Goal: Communication & Community: Answer question/provide support

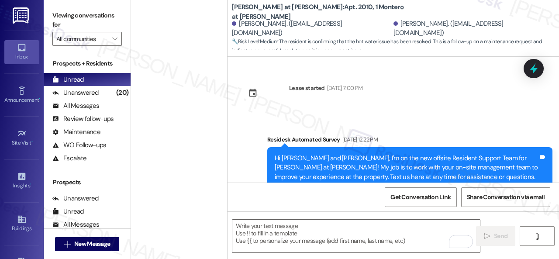
scroll to position [384, 0]
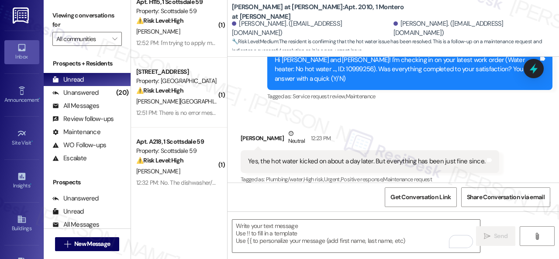
click at [461, 122] on div "Received via SMS [PERSON_NAME] Neutral 12:23 PM Yes, the hot water kicked on ab…" at bounding box center [370, 157] width 272 height 70
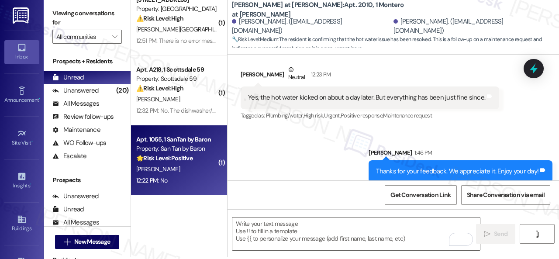
scroll to position [3, 0]
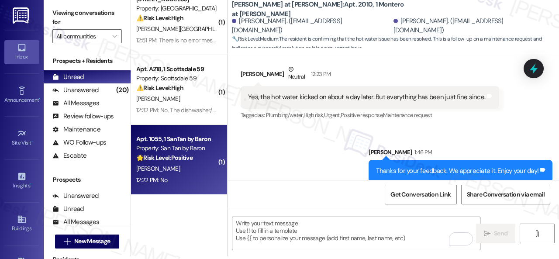
click at [187, 175] on div "12:22 PM: No 12:22 PM: No" at bounding box center [176, 180] width 83 height 11
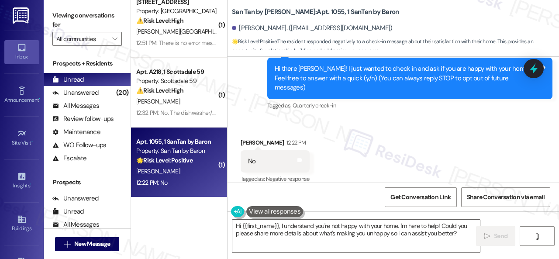
scroll to position [641, 0]
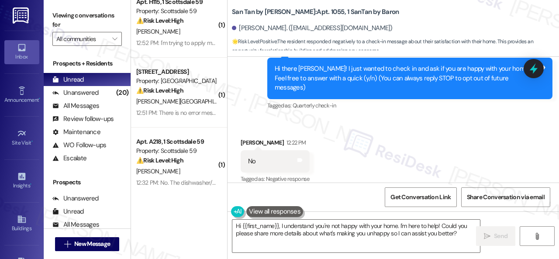
click at [269, 118] on div "Received via SMS [PERSON_NAME] 12:22 PM No Tags and notes Tagged as: Negative r…" at bounding box center [392, 155] width 331 height 74
click at [287, 229] on textarea "Hi {{first_name}}, I understand you're not happy with your home. I'm here to he…" at bounding box center [356, 236] width 248 height 33
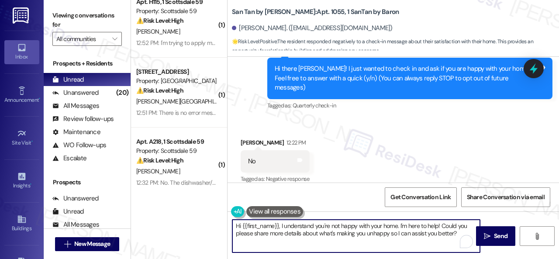
scroll to position [3, 0]
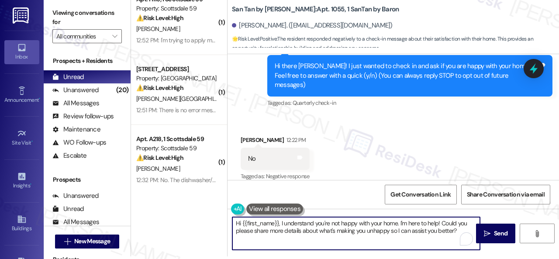
drag, startPoint x: 235, startPoint y: 227, endPoint x: 543, endPoint y: 274, distance: 310.8
click at [543, 258] on html "Inbox Go to Inbox Announcement • Send A Text Announcement Site Visit • Go to Si…" at bounding box center [279, 129] width 559 height 259
paste textarea "Thank you for sharing your feedback. We're here to help improve your experience…"
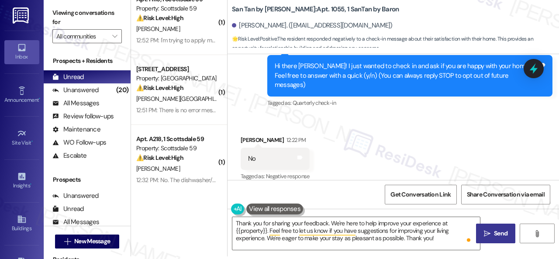
click at [494, 230] on span "Send" at bounding box center [501, 233] width 14 height 9
type textarea "Fetching suggested responses. Please feel free to read through the conversation…"
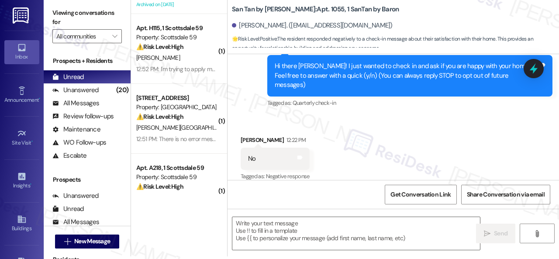
scroll to position [641, 0]
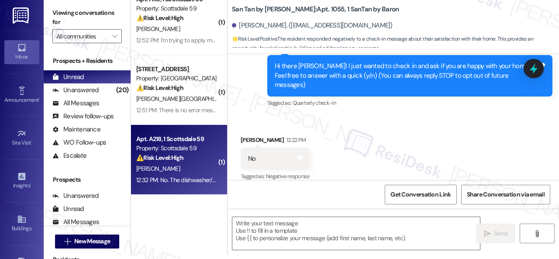
click at [188, 165] on div "[PERSON_NAME]" at bounding box center [176, 168] width 83 height 11
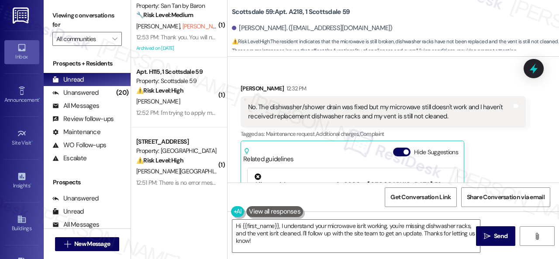
scroll to position [1769, 0]
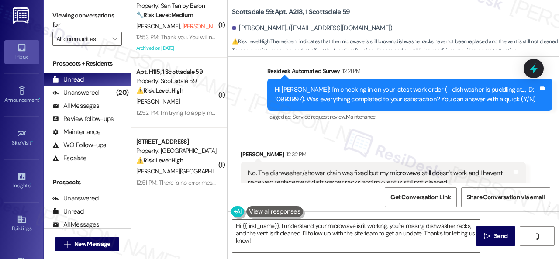
click at [366, 143] on div "Received [STREET_ADDRESS][PERSON_NAME]:32 PM No. The dishwasher/shower drain wa…" at bounding box center [383, 243] width 298 height 200
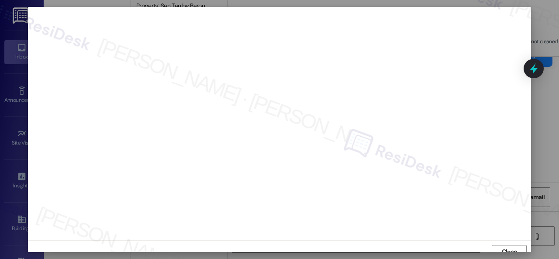
scroll to position [7, 0]
click at [502, 236] on div "Close" at bounding box center [279, 245] width 503 height 23
click at [502, 241] on span "Close" at bounding box center [509, 245] width 15 height 9
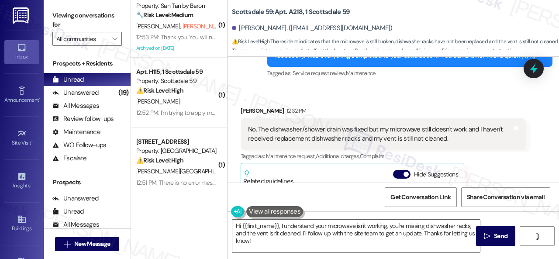
click at [487, 138] on div "[PERSON_NAME] 12:32 PM No. The dishwasher/shower drain was fixed but my microwa…" at bounding box center [383, 199] width 285 height 186
click at [278, 249] on textarea "Hi {{first_name}}, I understand your microwave isn't working, you're missing di…" at bounding box center [356, 236] width 248 height 33
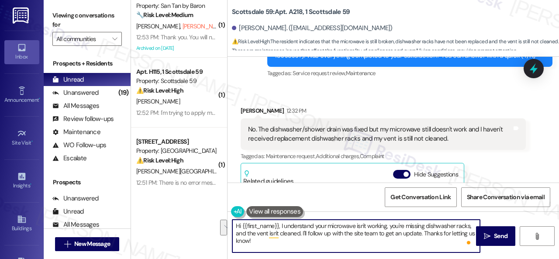
drag, startPoint x: 302, startPoint y: 235, endPoint x: 305, endPoint y: 246, distance: 11.5
click at [305, 246] on textarea "Hi {{first_name}}, I understand your microwave isn't working, you're missing di…" at bounding box center [356, 236] width 248 height 33
paste textarea "be happy to submit them on your behalf."
click at [361, 231] on textarea "Hi {{first_name}}, I understand your microwave isn't working, you're missing di…" at bounding box center [356, 236] width 248 height 33
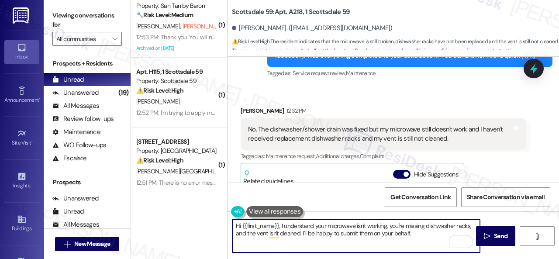
click at [362, 234] on textarea "Hi {{first_name}}, I understand your microwave isn't working, you're missing di…" at bounding box center [356, 236] width 248 height 33
drag, startPoint x: 433, startPoint y: 234, endPoint x: 427, endPoint y: 235, distance: 6.2
click at [433, 234] on textarea "Hi {{first_name}}, I understand your microwave isn't working, you're missing di…" at bounding box center [356, 236] width 248 height 33
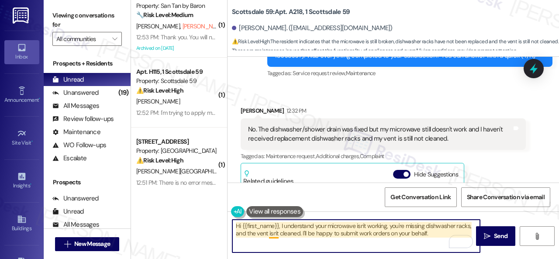
click at [273, 230] on textarea "Hi {{first_name}}, I understand your microwave isn't working, you're missing di…" at bounding box center [356, 236] width 248 height 33
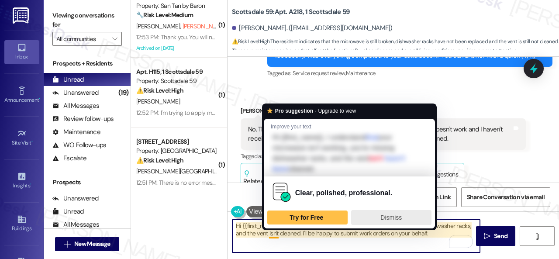
click at [382, 215] on span "Dismiss" at bounding box center [390, 217] width 21 height 7
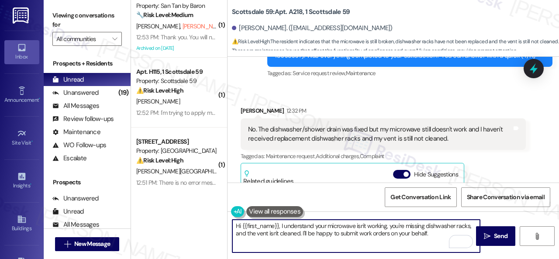
click at [436, 233] on textarea "Hi {{first_name}}, I understand your microwave isn't working, you're missing di…" at bounding box center [356, 236] width 248 height 33
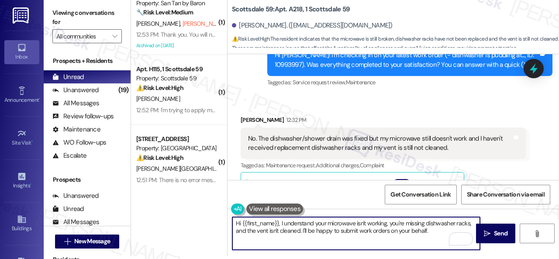
scroll to position [1769, 0]
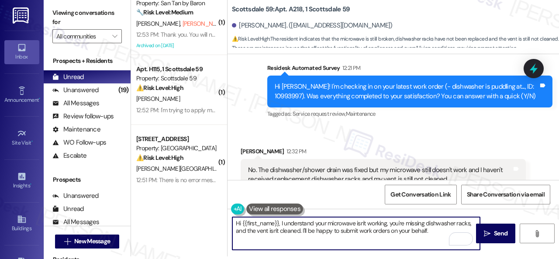
click at [432, 231] on textarea "Hi {{first_name}}, I understand your microwave isn't working, you're missing di…" at bounding box center [356, 233] width 248 height 33
click at [338, 237] on textarea "Hi {{first_name}}, I understand your microwave isn't working, you're missing di…" at bounding box center [356, 233] width 248 height 33
click at [362, 238] on textarea "Hi {{first_name}}, I understand your microwave isn't working, you're missing di…" at bounding box center [356, 233] width 248 height 33
drag, startPoint x: 401, startPoint y: 238, endPoint x: 349, endPoint y: 236, distance: 52.0
click at [349, 236] on textarea "Hi {{first_name}}, I understand your microwave isn't working, you're missing di…" at bounding box center [356, 233] width 248 height 33
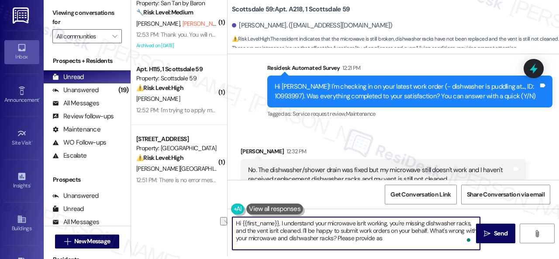
paste textarea "much detail as possible about the issue and include photos if available. Also, …"
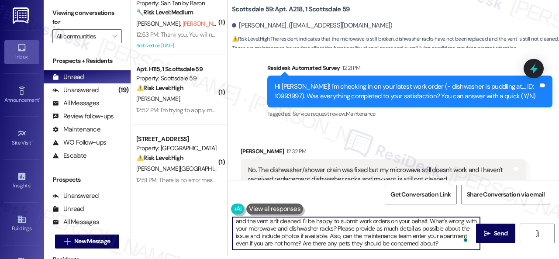
scroll to position [0, 0]
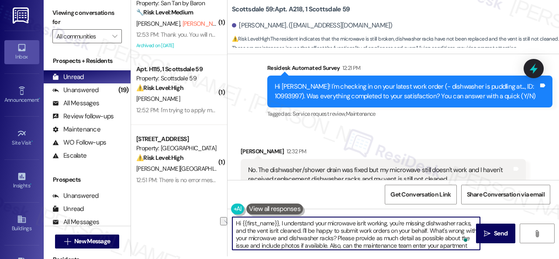
drag, startPoint x: 280, startPoint y: 222, endPoint x: 213, endPoint y: 220, distance: 67.3
click at [213, 220] on div "( 1 ) Apt. 46, 1 inHabit on 7th Property: Inhabit on 7th ⚠️ Risk Level: High Th…" at bounding box center [345, 126] width 428 height 259
type textarea "I understand your microwave isn't working, you're missing dishwasher racks, and…"
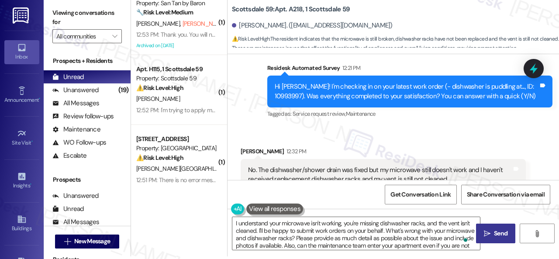
click at [486, 235] on icon "" at bounding box center [487, 233] width 7 height 7
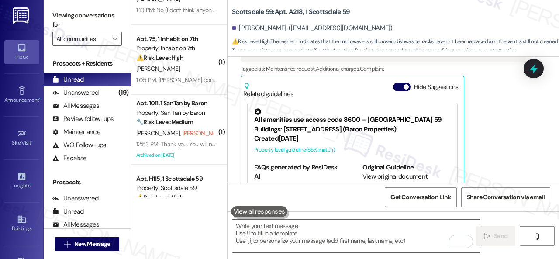
scroll to position [484, 0]
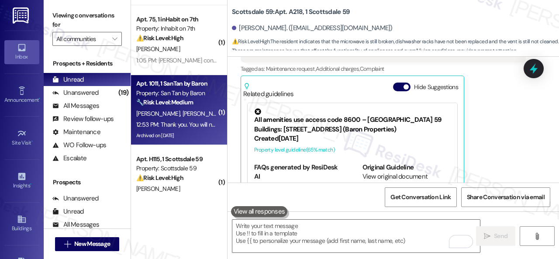
click at [175, 108] on div "M. Tempalski K. Tempalski (Opted Out) S. Highley" at bounding box center [176, 113] width 83 height 11
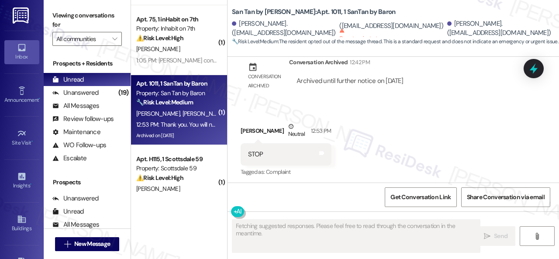
scroll to position [355, 0]
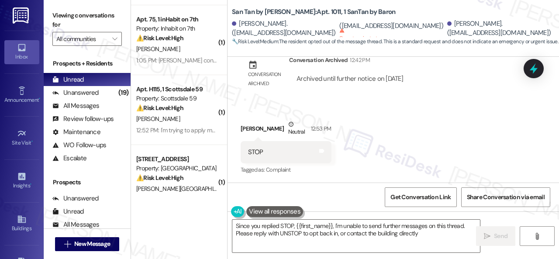
type textarea "Since you replied STOP, {{first_name}}, I'm unable to send further messages on …"
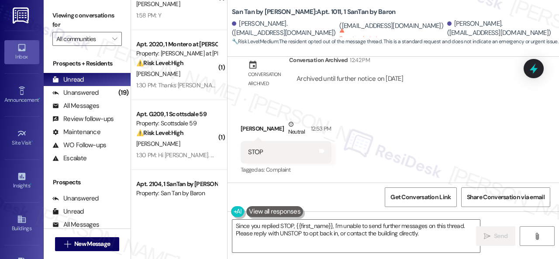
scroll to position [0, 0]
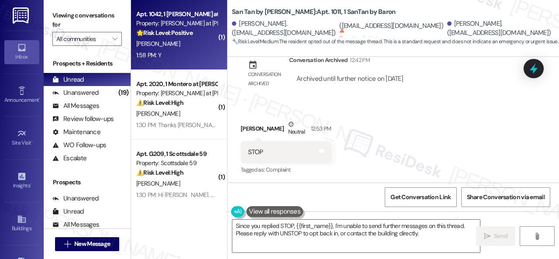
click at [169, 50] on div "1:58 PM: Y 1:58 PM: Y" at bounding box center [176, 55] width 83 height 11
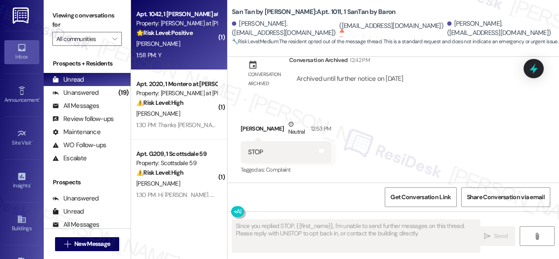
type textarea "Fetching suggested responses. Please feel free to read through the conversation…"
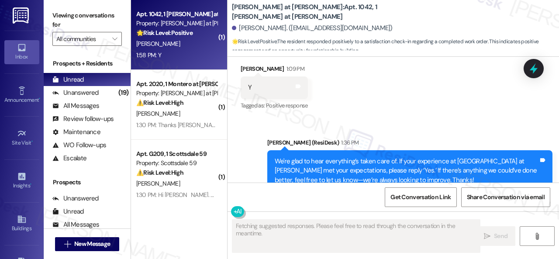
scroll to position [364, 0]
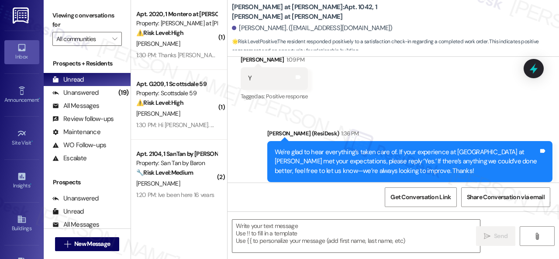
click at [232, 127] on div "Sent via SMS Sarah (ResiDesk) 1:36 PM We're glad to hear everything’s taken car…" at bounding box center [392, 155] width 331 height 93
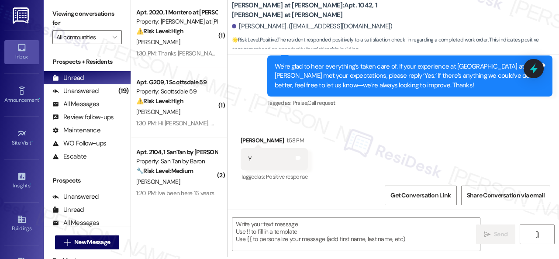
scroll to position [3, 0]
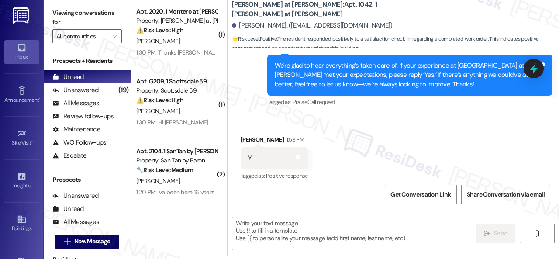
click at [248, 194] on div "Get Conversation Link Share Conversation via email" at bounding box center [392, 194] width 331 height 29
click at [267, 230] on textarea at bounding box center [356, 233] width 248 height 33
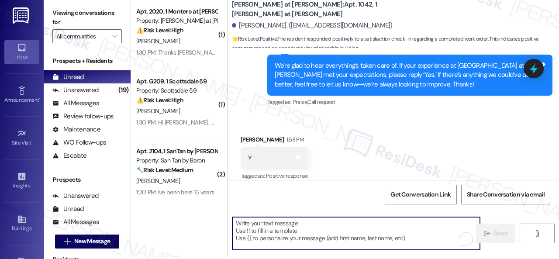
paste textarea "I'm glad you are satisfied with your home. Have you written a review for us bef…"
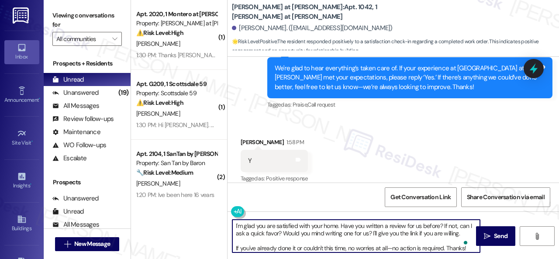
scroll to position [2, 0]
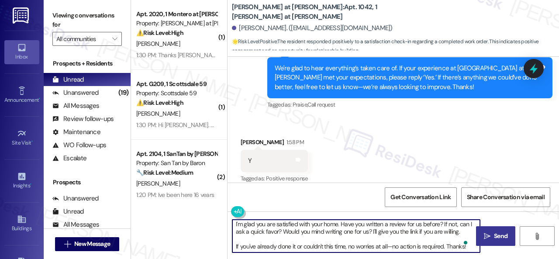
type textarea "I'm glad you are satisfied with your home. Have you written a review for us bef…"
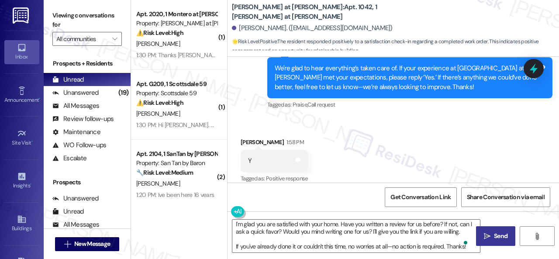
click at [496, 239] on span "Send" at bounding box center [501, 235] width 14 height 9
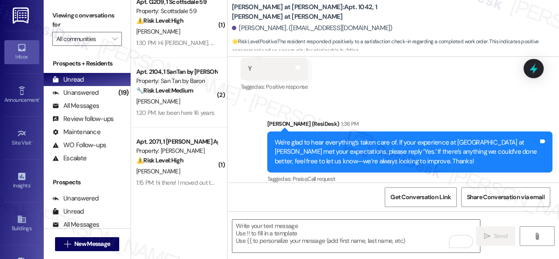
scroll to position [0, 0]
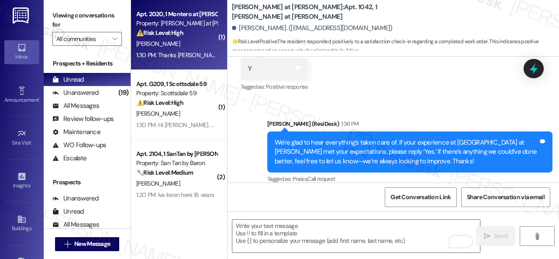
click at [194, 51] on div "1:30 PM: Thanks Sarah for helping with this request. Yes, the maintenance team …" at bounding box center [176, 55] width 83 height 11
type textarea "Fetching suggested responses. Please feel free to read through the conversation…"
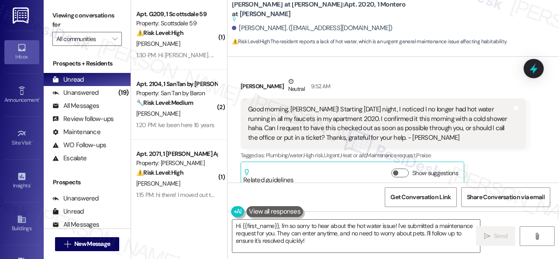
scroll to position [2521, 0]
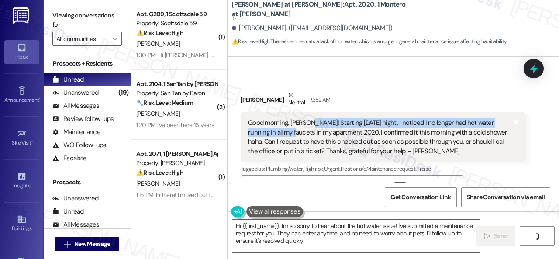
drag, startPoint x: 308, startPoint y: 102, endPoint x: 278, endPoint y: 114, distance: 32.2
click at [278, 118] on div "Good morning, Sarah! Starting Saturday night, I noticed I no longer had hot wat…" at bounding box center [380, 137] width 264 height 38
copy div "Starting Saturday night, I noticed I no longer had hot water running in all my …"
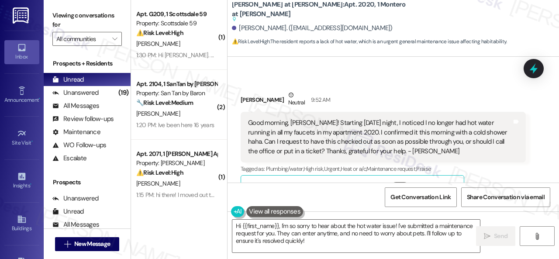
click at [391, 90] on div "Lindsay Gray Neutral 9:52 AM" at bounding box center [383, 100] width 285 height 21
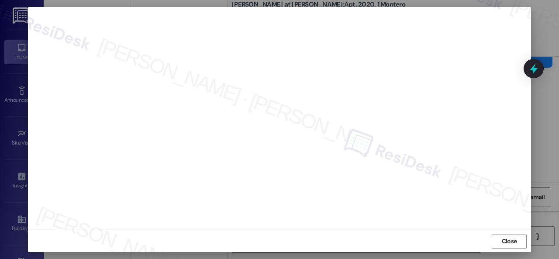
scroll to position [11, 0]
click at [505, 239] on span "Close" at bounding box center [509, 240] width 15 height 9
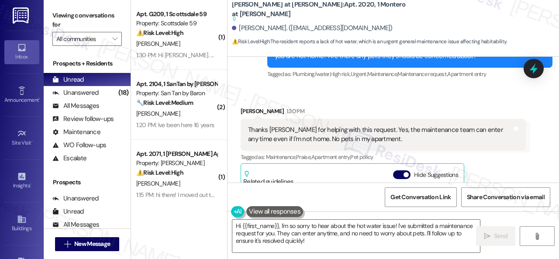
click at [486, 164] on div "Lindsay Gray 1:30 PM Thanks Sarah for helping with this request. Yes, the maint…" at bounding box center [383, 200] width 285 height 186
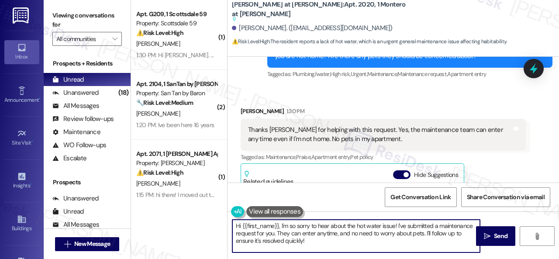
drag, startPoint x: 265, startPoint y: 223, endPoint x: 214, endPoint y: 210, distance: 52.6
click at [214, 210] on div "( 1 ) Apt. G209, 1 Scottsdale 59 Property: Scottsdale 59 ⚠️ Risk Level: High Th…" at bounding box center [345, 129] width 428 height 259
paste textarea "Thank you. I've submitted a work order on your behalf and notified the site tea…"
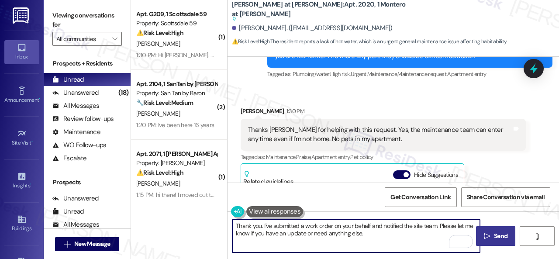
type textarea "Thank you. I've submitted a work order on your behalf and notified the site tea…"
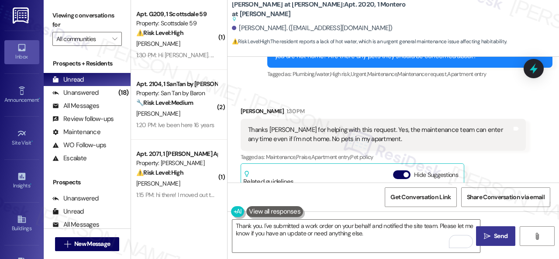
click at [494, 238] on span "Send" at bounding box center [501, 235] width 14 height 9
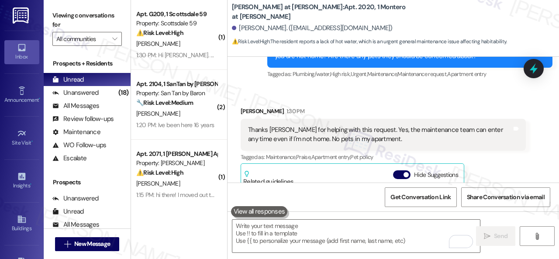
scroll to position [2913, 0]
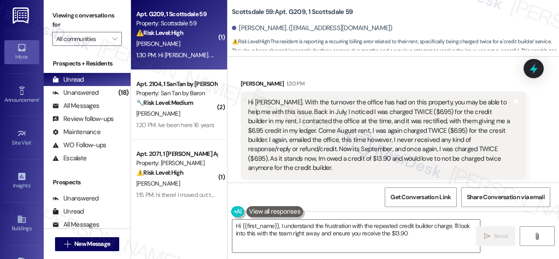
scroll to position [1006, 0]
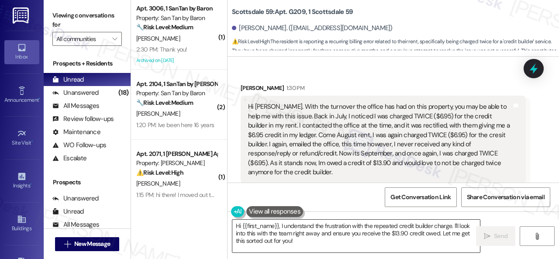
click at [449, 226] on textarea "Hi {{first_name}}, I understand the frustration with the repeated credit builde…" at bounding box center [356, 236] width 248 height 33
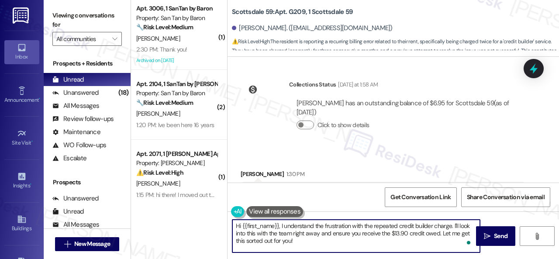
scroll to position [919, 0]
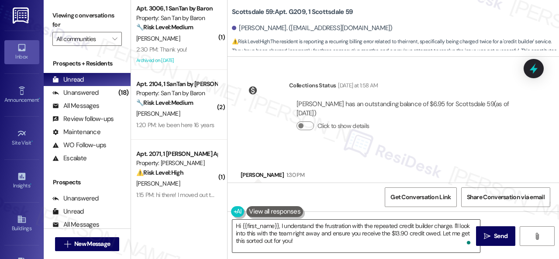
click at [414, 233] on textarea "Hi {{first_name}}, I understand the frustration with the repeated credit builde…" at bounding box center [356, 236] width 248 height 33
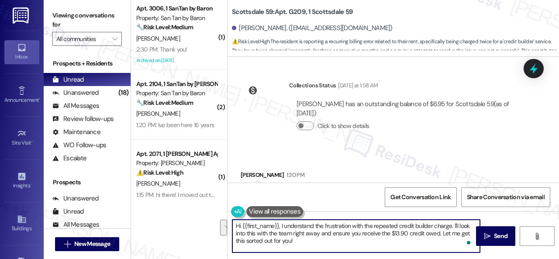
drag, startPoint x: 293, startPoint y: 235, endPoint x: 303, endPoint y: 248, distance: 16.2
click at [303, 248] on textarea "Hi {{first_name}}, I understand the frustration with the repeated credit builde…" at bounding box center [356, 236] width 248 height 33
paste textarea "and get back to you as soon as I receive a response. I appreciate your patience."
click at [334, 243] on textarea "Hi {{first_name}}, I understand the frustration with the repeated credit builde…" at bounding box center [356, 236] width 248 height 33
type textarea "Hi {{first_name}}, I understand the frustration with the repeated credit builde…"
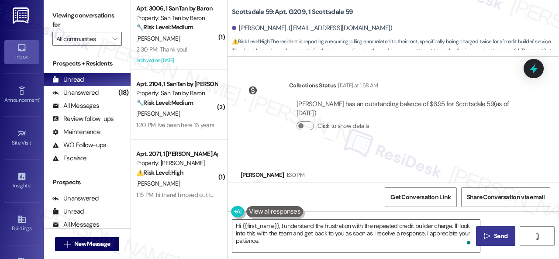
click at [492, 235] on span "Send" at bounding box center [500, 235] width 17 height 9
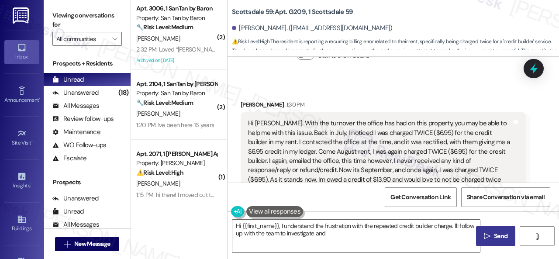
scroll to position [1207, 0]
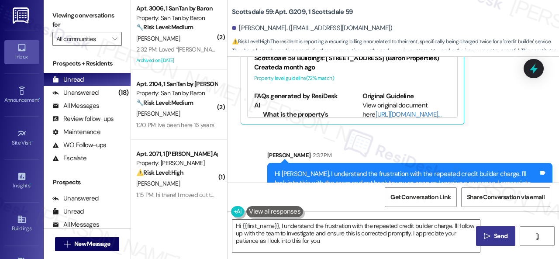
type textarea "Hi {{first_name}}, I understand the frustration with the repeated credit builde…"
drag, startPoint x: 387, startPoint y: 155, endPoint x: 481, endPoint y: 155, distance: 94.3
click at [481, 169] on div "Hi Chad, I understand the frustration with the repeated credit builder charge. …" at bounding box center [407, 183] width 264 height 28
copy div "the repeated credit builder charge."
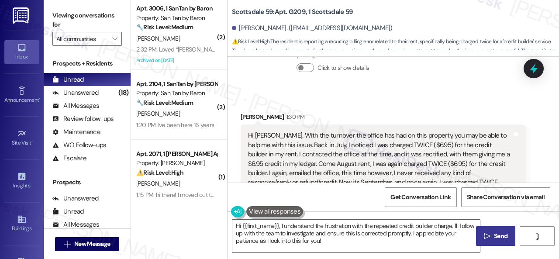
scroll to position [989, 0]
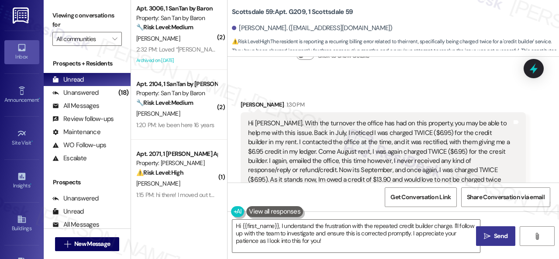
click at [376, 100] on div "Chad Stump 1:30 PM" at bounding box center [383, 106] width 285 height 12
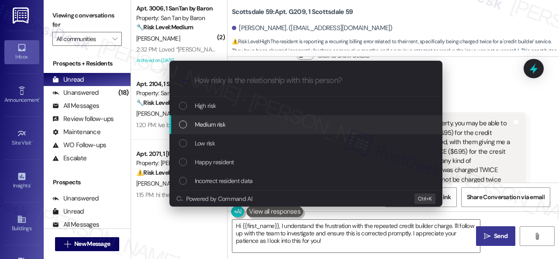
click at [206, 124] on span "Medium risk" at bounding box center [210, 125] width 31 height 10
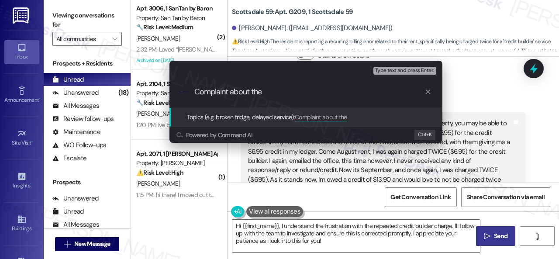
paste input "the repeated credit builder charge."
click at [257, 93] on input "Complaint about the the repeated credit builder charge." at bounding box center [309, 91] width 230 height 9
click at [297, 90] on input "Complaint about the repeated credit builder charge." at bounding box center [309, 91] width 230 height 9
type input "Complaint about the repeated monthly credit builder charge."
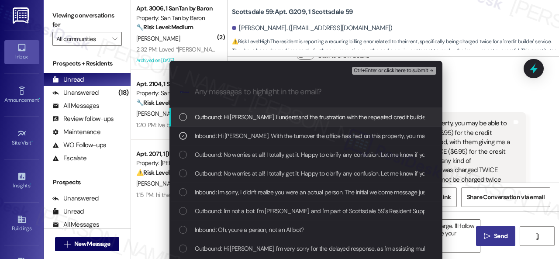
click at [381, 69] on span "Ctrl+Enter or click here to submit" at bounding box center [391, 71] width 75 height 6
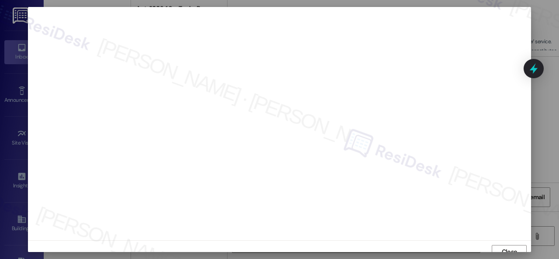
scroll to position [7, 0]
click at [500, 245] on span "Close" at bounding box center [509, 245] width 19 height 9
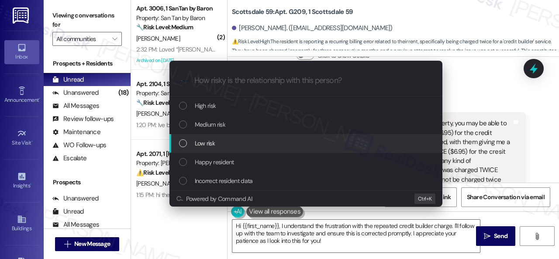
click at [203, 147] on span "Low risk" at bounding box center [205, 143] width 20 height 10
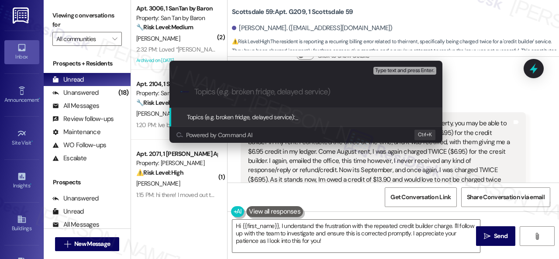
paste input "Complaint about the repeated monthly credit builder charge."
type input "Complaint about the repeated monthly credit builder charge."
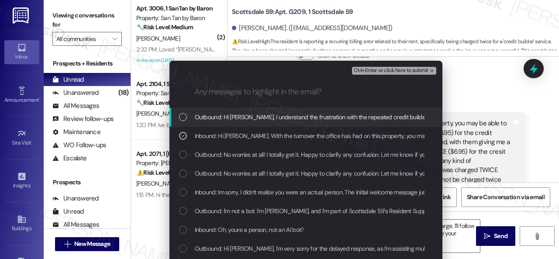
click at [375, 68] on span "Ctrl+Enter or click here to submit" at bounding box center [391, 71] width 75 height 6
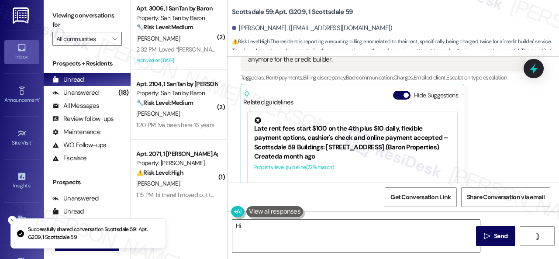
scroll to position [1136, 0]
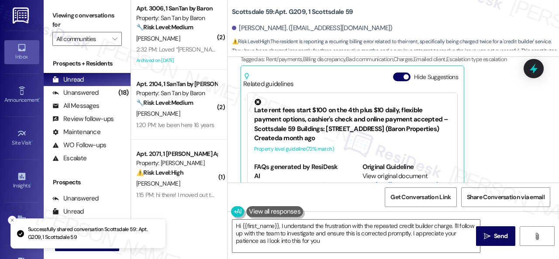
type textarea "Hi {{first_name}}, I understand the frustration with the repeated credit builde…"
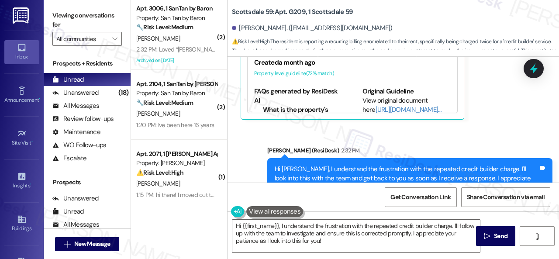
scroll to position [1220, 0]
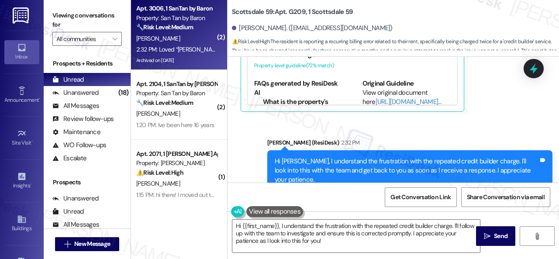
click at [172, 35] on div "K. Paydar" at bounding box center [176, 38] width 83 height 11
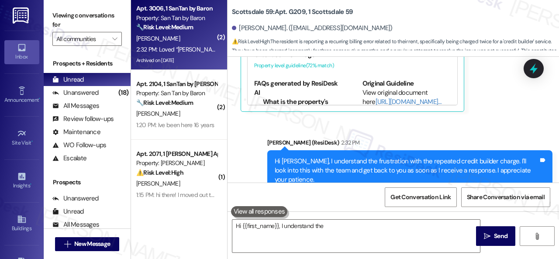
type textarea "Hi {{first_name}}, I understand the"
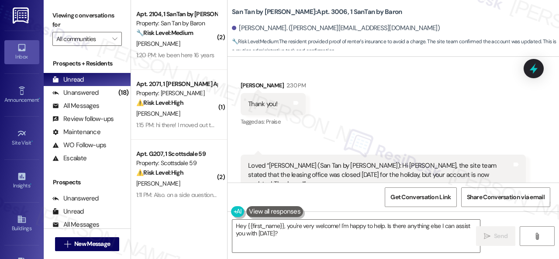
scroll to position [2586, 0]
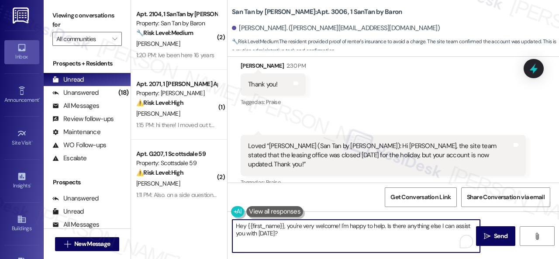
drag, startPoint x: 216, startPoint y: 215, endPoint x: 200, endPoint y: 208, distance: 18.0
click at [202, 210] on div "( 2 ) Apt. 2104, 1 SanTan by Baron Property: San Tan by Baron 🔧 Risk Level: Med…" at bounding box center [345, 129] width 428 height 259
type textarea "You're welcome!"
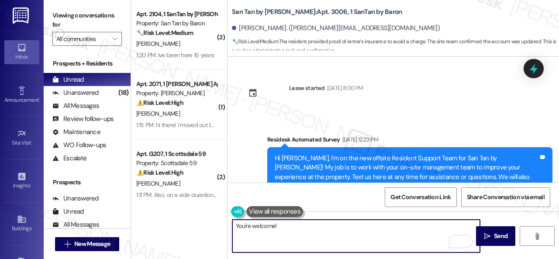
type textarea "You're welcome!"
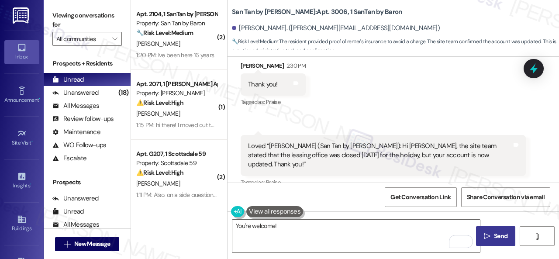
drag, startPoint x: 0, startPoint y: 0, endPoint x: 489, endPoint y: 234, distance: 542.3
click at [492, 234] on span "Send" at bounding box center [500, 235] width 17 height 9
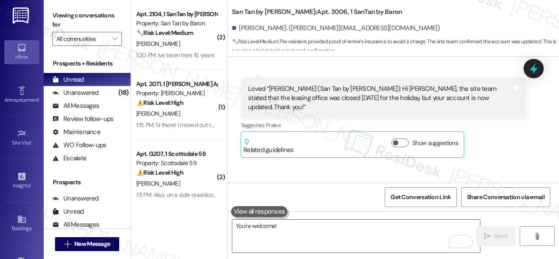
scroll to position [2646, 0]
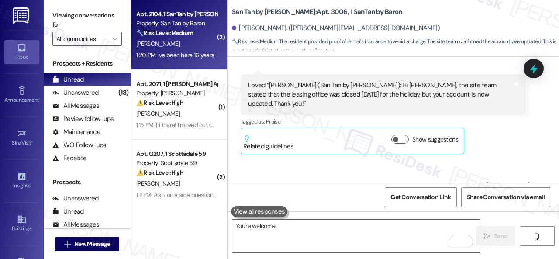
click at [189, 43] on div "J. Crognali" at bounding box center [176, 43] width 83 height 11
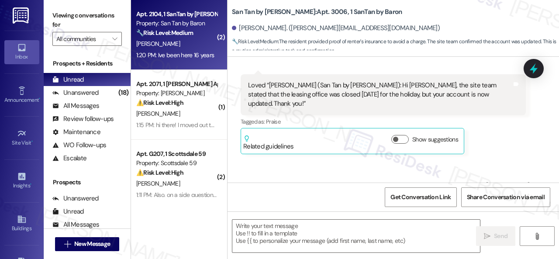
type textarea "Fetching suggested responses. Please feel free to read through the conversation…"
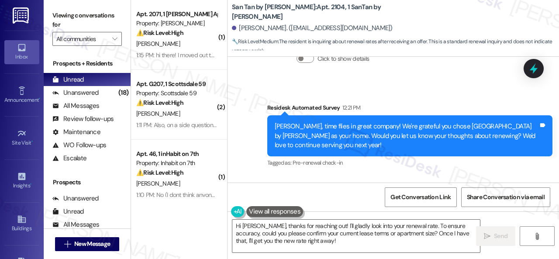
scroll to position [324, 0]
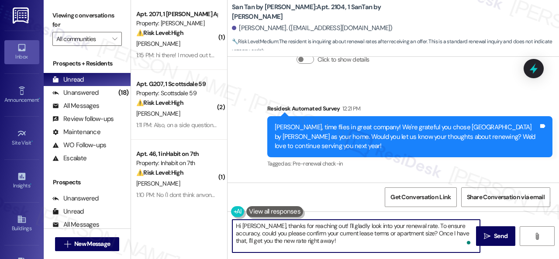
drag, startPoint x: 323, startPoint y: 224, endPoint x: 221, endPoint y: 226, distance: 101.7
click at [221, 226] on div "( 1 ) Apt. 2071, 1 Dana Park Apts LLC Property: Dana Park ⚠️ Risk Level: High T…" at bounding box center [345, 129] width 428 height 259
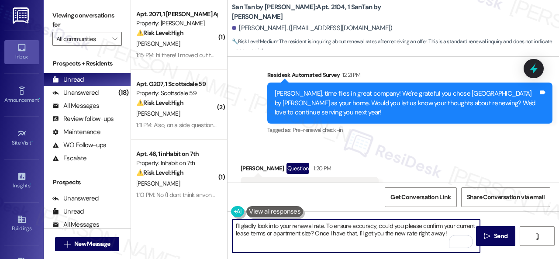
scroll to position [411, 0]
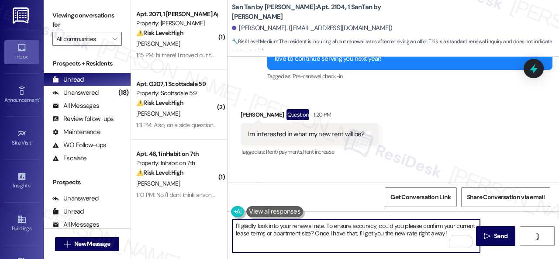
click at [292, 227] on textarea "I'll gladly look into your renewal rate. To ensure accuracy, could you please c…" at bounding box center [356, 236] width 248 height 33
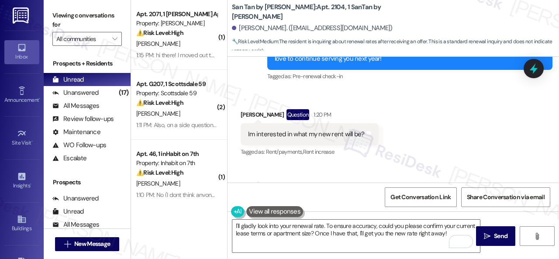
drag, startPoint x: 449, startPoint y: 138, endPoint x: 441, endPoint y: 144, distance: 10.1
click at [449, 138] on div "Received via SMS Joseph Crognali Question 1:20 PM Im interested in what my new …" at bounding box center [392, 158] width 331 height 137
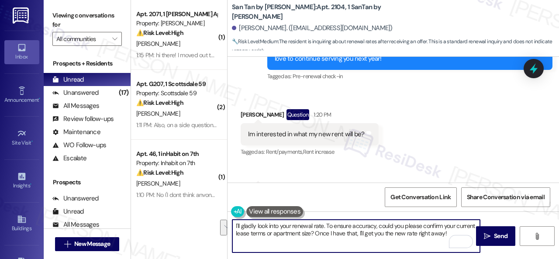
drag, startPoint x: 327, startPoint y: 226, endPoint x: 451, endPoint y: 235, distance: 124.3
click at [451, 235] on textarea "I'll gladly look into your renewal rate. To ensure accuracy, could you please c…" at bounding box center [356, 236] width 248 height 33
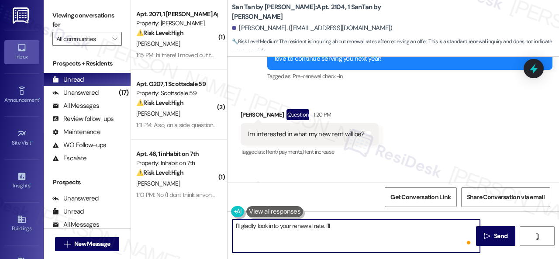
paste textarea "get back to you as soon as I receive a response. I appreciate your patience."
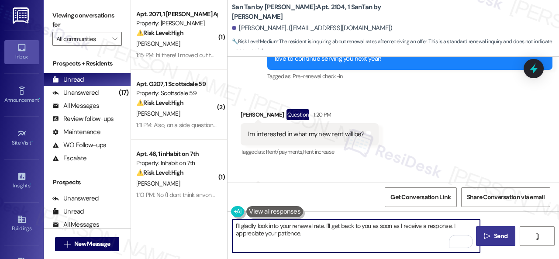
type textarea "I'll gladly look into your renewal rate. I'll get back to you as soon as I rece…"
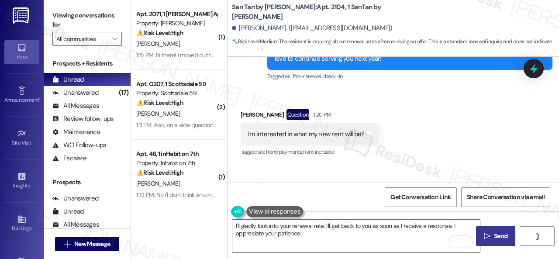
click at [484, 235] on icon "" at bounding box center [487, 236] width 7 height 7
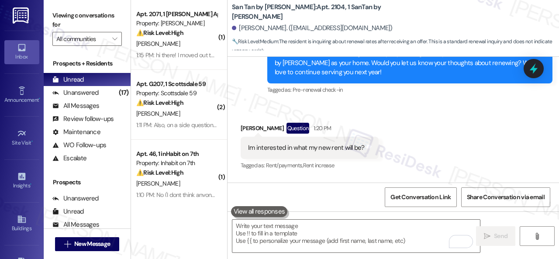
scroll to position [395, 0]
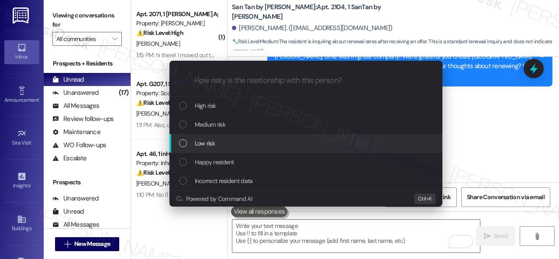
click at [202, 139] on span "Low risk" at bounding box center [205, 143] width 20 height 10
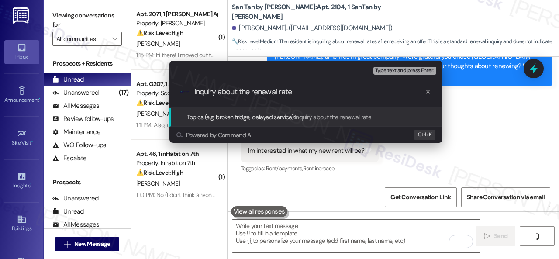
type input "Inquiry about the renewal rate."
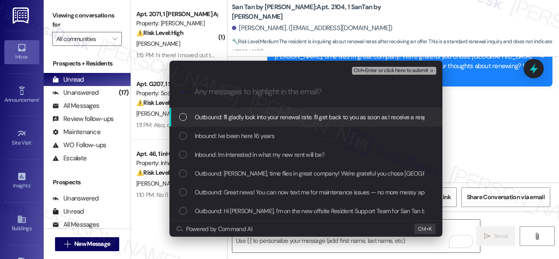
click at [206, 139] on span "Inbound: Ive been here 16 years" at bounding box center [234, 136] width 79 height 10
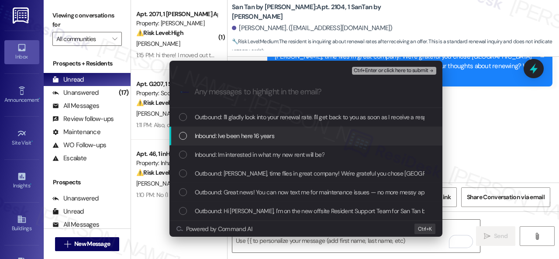
click at [206, 139] on span "Inbound: Ive been here 16 years" at bounding box center [234, 136] width 79 height 10
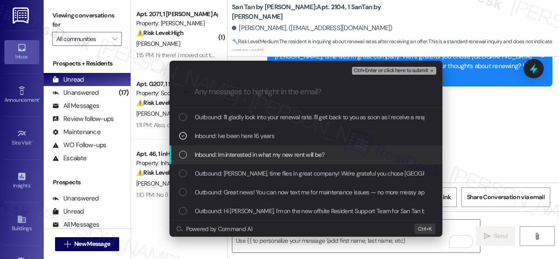
click at [207, 161] on div "Inbound: Im interested in what my new rent will be?" at bounding box center [305, 154] width 273 height 19
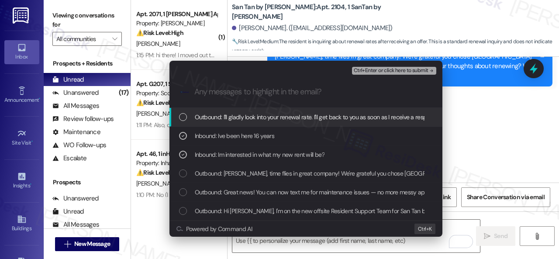
click at [369, 72] on span "Ctrl+Enter or click here to submit" at bounding box center [391, 71] width 75 height 6
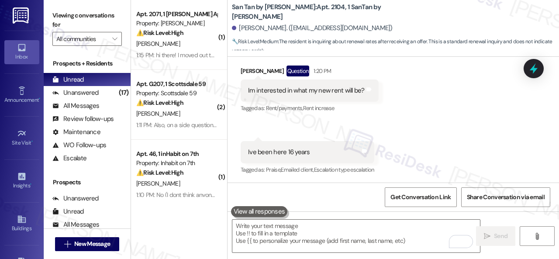
scroll to position [455, 0]
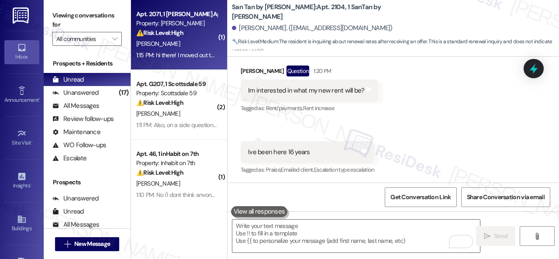
click at [195, 40] on div "[PERSON_NAME]" at bounding box center [176, 43] width 83 height 11
type textarea "Fetching suggested responses. Please feel free to read through the conversation…"
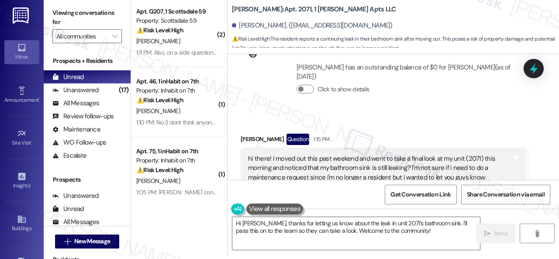
scroll to position [2829, 0]
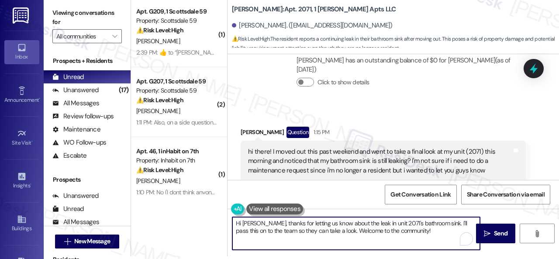
drag, startPoint x: 327, startPoint y: 229, endPoint x: 418, endPoint y: 220, distance: 91.7
click at [413, 227] on textarea "Hi Natalia, thanks for letting us know about the leak in unit 2071's bathroom s…" at bounding box center [356, 233] width 248 height 33
type textarea "Hi Natalia, thanks for letting us know about the leak in unit 2071's bathroom s…"
click at [501, 233] on span "Send" at bounding box center [501, 233] width 14 height 9
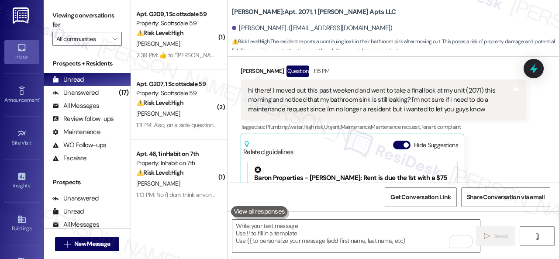
scroll to position [2872, 0]
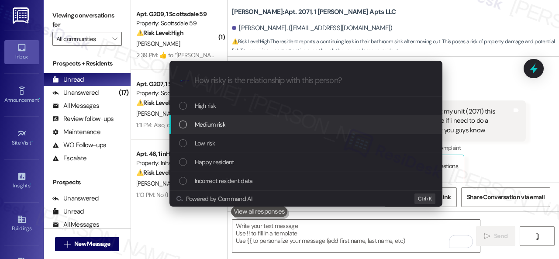
click at [207, 124] on span "Medium risk" at bounding box center [210, 125] width 31 height 10
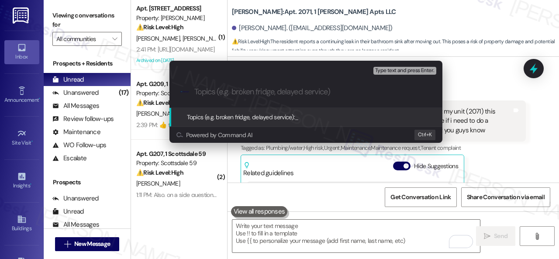
click at [503, 160] on div "Escalate Conversation Medium risk Topics (e.g. broken fridge, delayed service) …" at bounding box center [279, 129] width 559 height 259
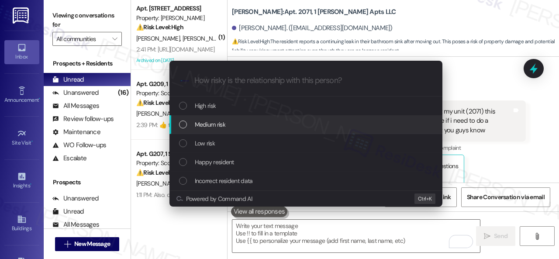
click at [207, 123] on span "Medium risk" at bounding box center [210, 125] width 31 height 10
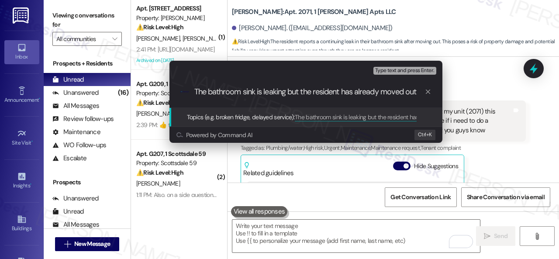
type input "The bathroom sink is leaking but the resident has already moved out."
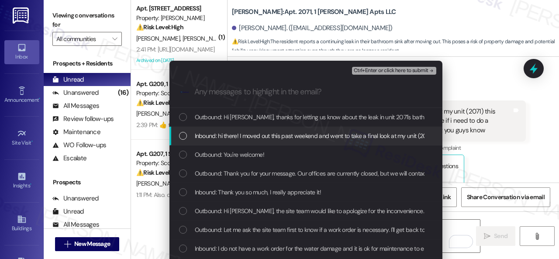
click at [284, 138] on span "Inbound: hi there! I moved out this past weekend and went to take a final look …" at bounding box center [537, 136] width 685 height 10
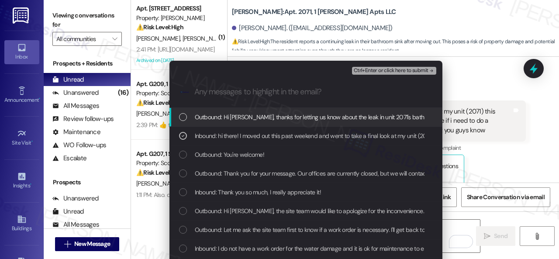
click at [380, 70] on span "Ctrl+Enter or click here to submit" at bounding box center [391, 71] width 75 height 6
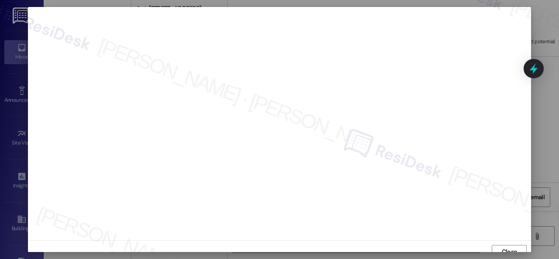
scroll to position [7, 0]
click at [509, 245] on span "Close" at bounding box center [509, 245] width 15 height 9
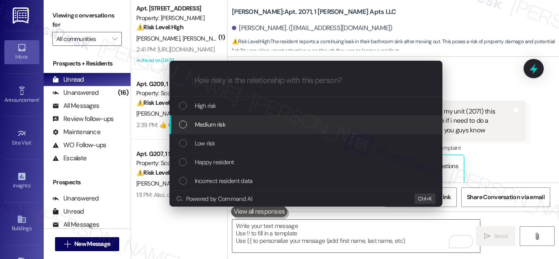
click at [200, 127] on span "Medium risk" at bounding box center [210, 125] width 31 height 10
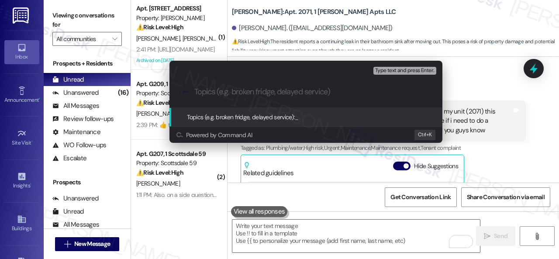
paste input "The bathroom sink is leaking but the resident has already moved out."
type input "The bathroom sink is leaking but the resident has already moved out."
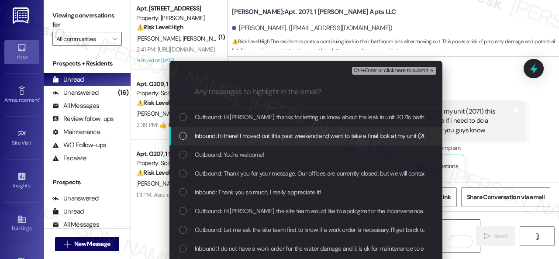
click at [212, 135] on span "Inbound: hi there! I moved out this past weekend and went to take a final look …" at bounding box center [537, 136] width 685 height 10
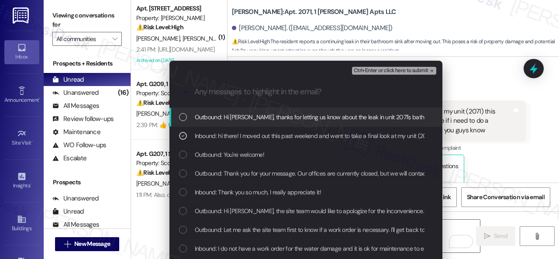
click at [368, 71] on span "Ctrl+Enter or click here to submit" at bounding box center [391, 71] width 75 height 6
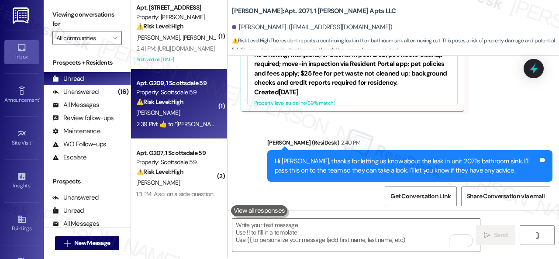
scroll to position [0, 0]
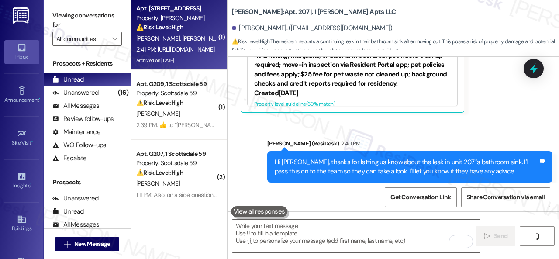
click at [228, 37] on span "S. Taylor" at bounding box center [251, 38] width 46 height 8
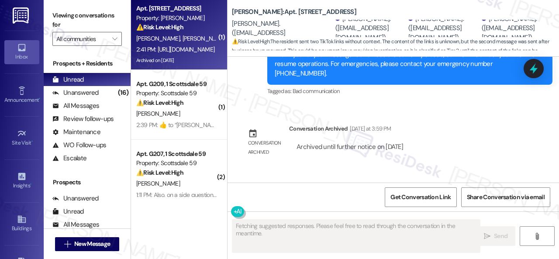
scroll to position [3220, 0]
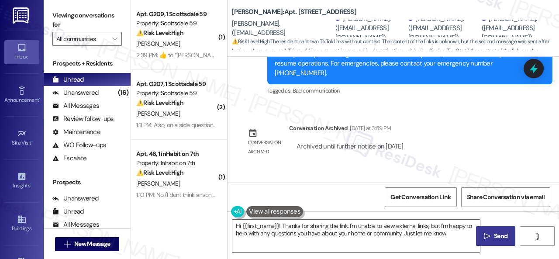
type textarea "Hi {{first_name}}! Thanks for sharing the link. I'm unable to view external lin…"
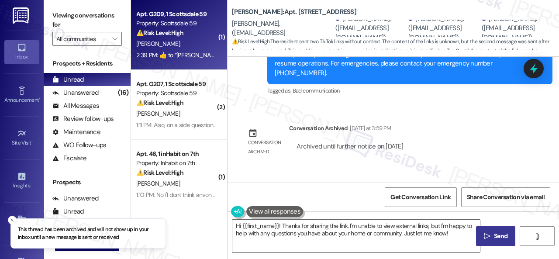
click at [177, 38] on div "⚠️ Risk Level: High The resident is being repeatedly overcharged for a service,…" at bounding box center [176, 32] width 81 height 9
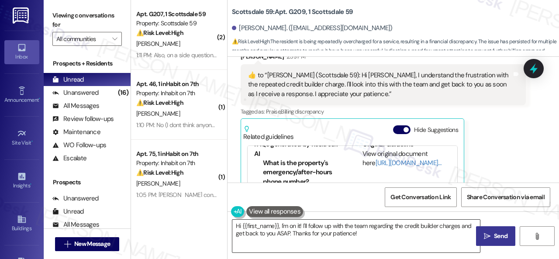
scroll to position [102, 0]
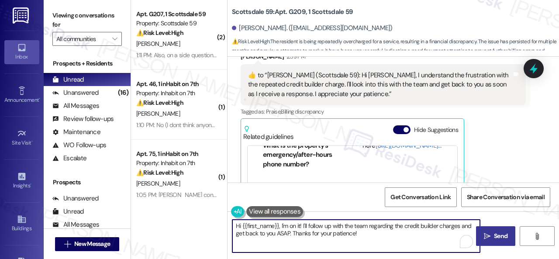
drag, startPoint x: 361, startPoint y: 235, endPoint x: 225, endPoint y: 233, distance: 136.2
click at [154, 220] on div "( 2 ) Apt. G207, 1 Scottsdale 59 Property: Scottsdale 59 ⚠️ Risk Level: High Th…" at bounding box center [345, 129] width 428 height 259
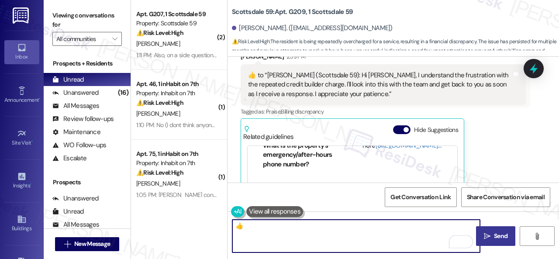
type textarea "👍"
click at [498, 241] on button " Send" at bounding box center [495, 236] width 39 height 20
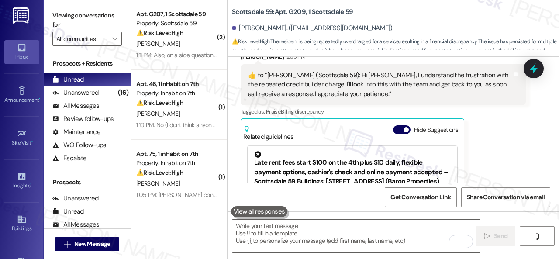
click at [178, 48] on div "[PERSON_NAME]" at bounding box center [176, 43] width 83 height 11
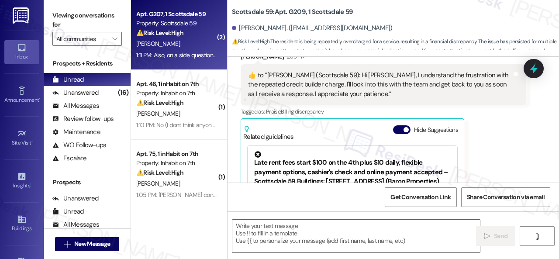
type textarea "Fetching suggested responses. Please feel free to read through the conversation…"
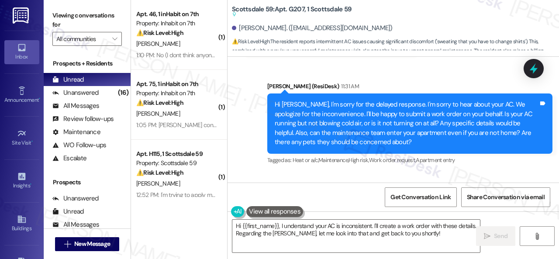
scroll to position [7528, 0]
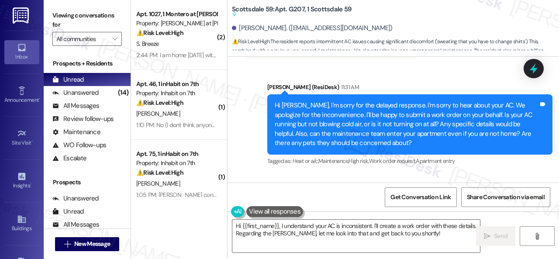
drag, startPoint x: 419, startPoint y: 145, endPoint x: 423, endPoint y: 141, distance: 4.6
click at [420, 193] on div "Vladimir Abdelnour Question Neutral 1:10 PM" at bounding box center [383, 203] width 285 height 21
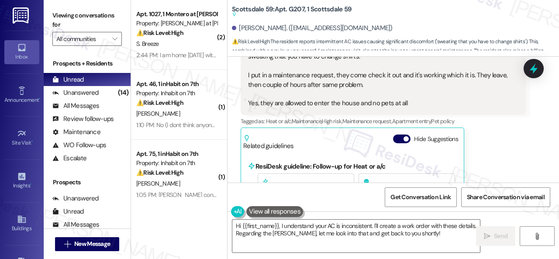
scroll to position [7790, 0]
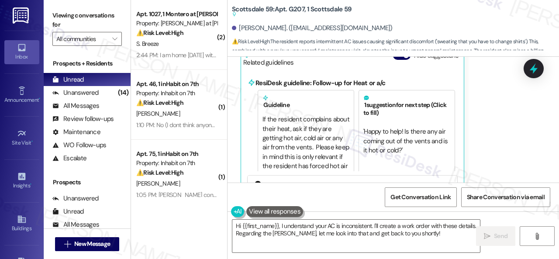
click at [490, 126] on div "Vladimir Abdelnour Question Neutral 1:10 PM It is blowing cold air most of the …" at bounding box center [383, 104] width 285 height 346
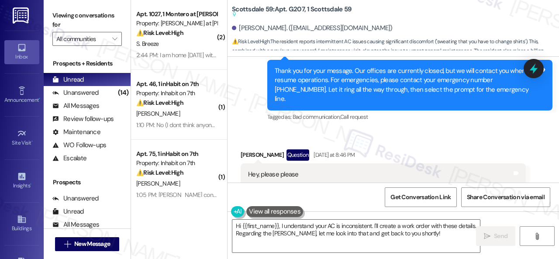
scroll to position [7047, 0]
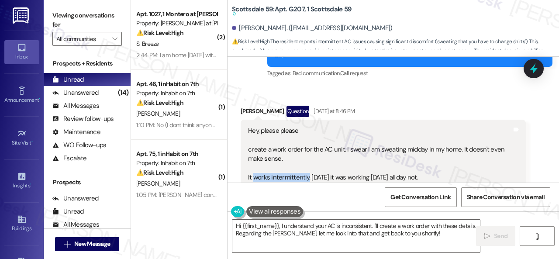
drag, startPoint x: 252, startPoint y: 126, endPoint x: 307, endPoint y: 126, distance: 55.0
click at [307, 126] on div "Hey, please please create a work order for the AC unit. I swear I am sweating m…" at bounding box center [380, 154] width 264 height 56
copy div "works intermittently."
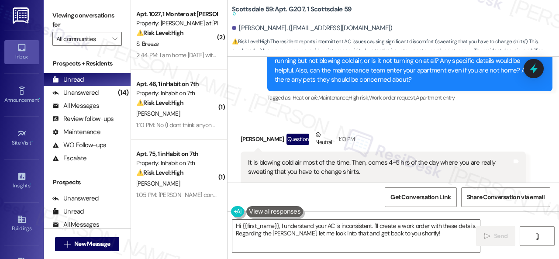
scroll to position [7571, 0]
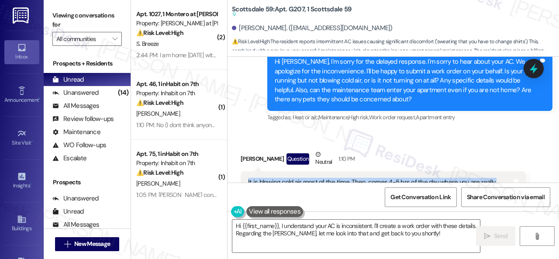
drag, startPoint x: 245, startPoint y: 131, endPoint x: 363, endPoint y: 168, distance: 123.7
click at [363, 171] on div "It is blowing cold air most of the time. Then, comes 4-5 hrs of the day where y…" at bounding box center [383, 210] width 285 height 79
copy div "It is blowing cold air most of the time. Then, comes 4-5 hrs of the day where y…"
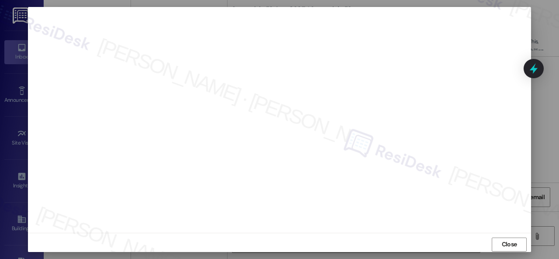
scroll to position [11, 0]
click at [504, 240] on span "Close" at bounding box center [509, 240] width 15 height 9
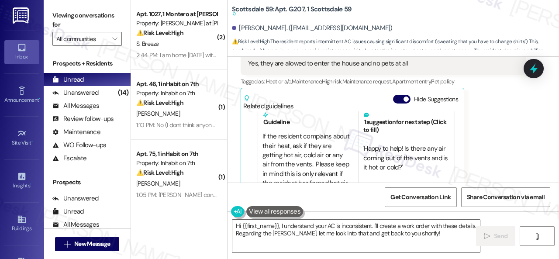
click at [495, 105] on div "Vladimir Abdelnour Question Neutral 1:10 PM It is blowing cold air most of the …" at bounding box center [383, 148] width 285 height 346
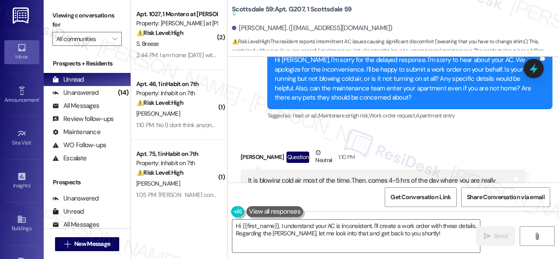
scroll to position [7571, 0]
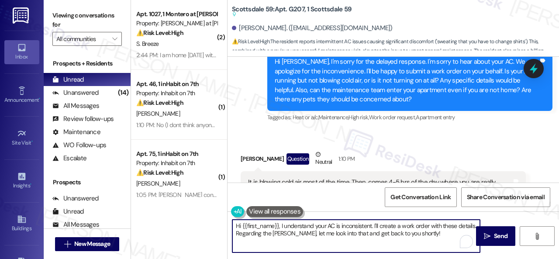
drag, startPoint x: 315, startPoint y: 224, endPoint x: 159, endPoint y: 201, distance: 158.0
click at [159, 201] on div "( 2 ) Apt. 1027, 1 Montero at Dana Park Property: Montero at Dana Park ⚠️ Risk …" at bounding box center [345, 129] width 428 height 259
paste textarea "Thank you. I've submitted a work order on your behalf and notified the site tea…"
click at [305, 224] on textarea "Thank you. I've submitted a work order on your behalf and notified the site tea…" at bounding box center [356, 236] width 248 height 33
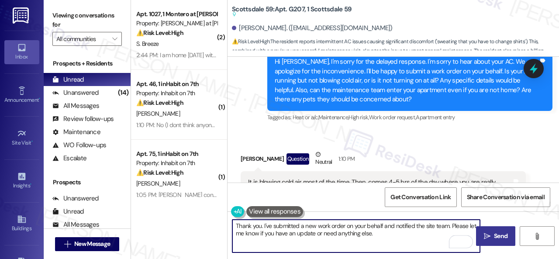
type textarea "Thank you. I've submitted a new work order on your behalf and notified the site…"
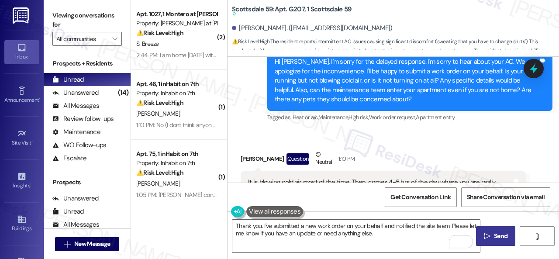
click at [496, 240] on span "Send" at bounding box center [501, 235] width 14 height 9
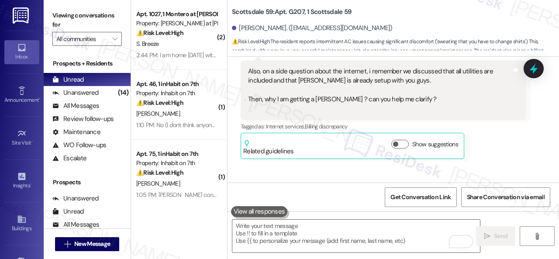
scroll to position [7931, 0]
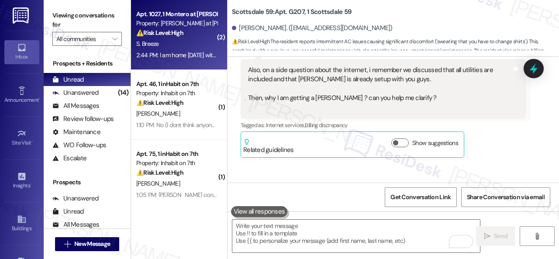
click at [203, 44] on div "S. Breeze" at bounding box center [176, 43] width 83 height 11
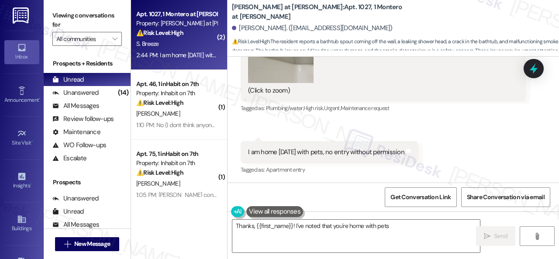
scroll to position [451, 0]
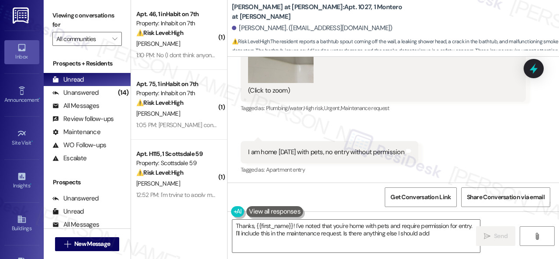
type textarea "Thanks, {{first_name}}! I've noted that you're home with pets and require permi…"
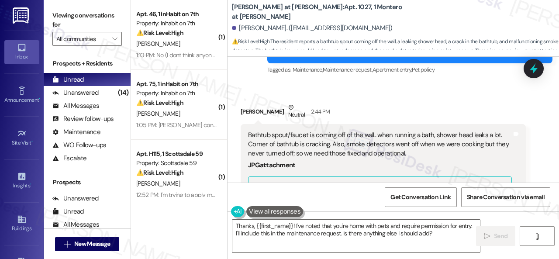
scroll to position [218, 0]
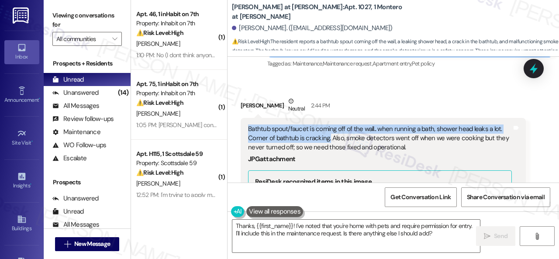
drag, startPoint x: 247, startPoint y: 131, endPoint x: 329, endPoint y: 139, distance: 82.1
click at [329, 139] on div "Bathtub spout/faucet is coming off of the wall.. when running a bath, shower he…" at bounding box center [379, 226] width 265 height 204
copy div "Bathtub spout/faucet is coming off of the wall.. when running a bath, shower he…"
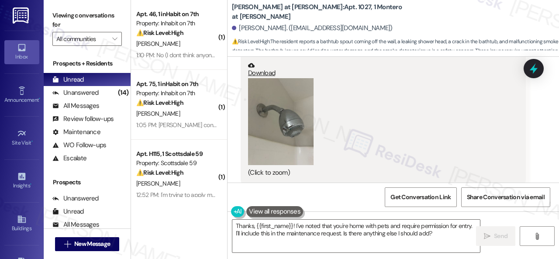
scroll to position [364, 0]
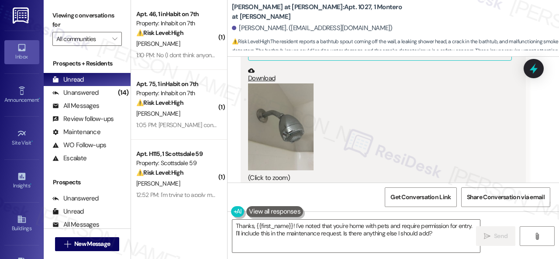
click at [293, 138] on button "Zoom image" at bounding box center [280, 126] width 65 height 87
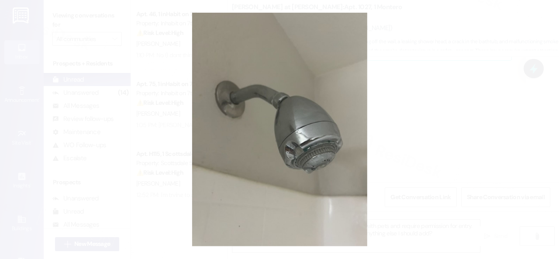
click at [334, 123] on button "Unzoom image" at bounding box center [279, 129] width 559 height 259
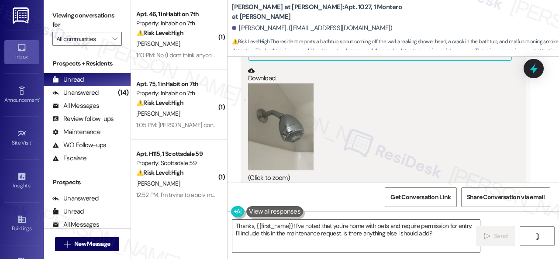
click at [283, 143] on button "Zoom image" at bounding box center [280, 126] width 65 height 87
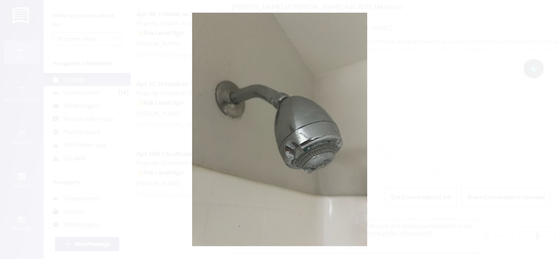
click at [324, 96] on button "Unzoom image" at bounding box center [279, 129] width 559 height 259
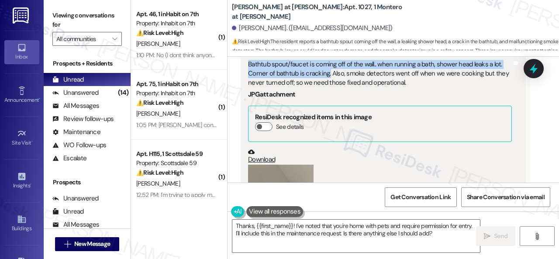
scroll to position [233, 0]
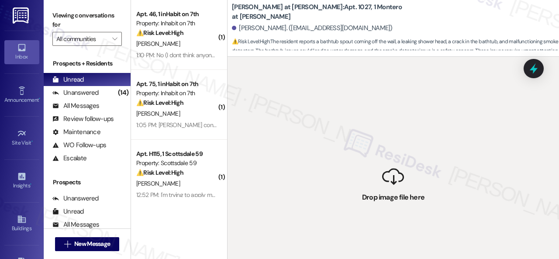
click at [315, 115] on div " Drop image file here" at bounding box center [392, 186] width 331 height 259
click at [308, 117] on div " Drop image file here" at bounding box center [392, 186] width 331 height 259
click at [305, 117] on div " Drop image file here" at bounding box center [392, 186] width 331 height 259
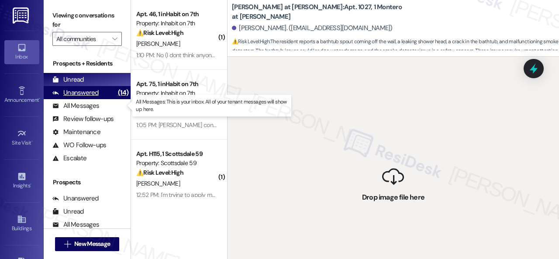
click at [73, 103] on div "All Messages" at bounding box center [75, 105] width 47 height 9
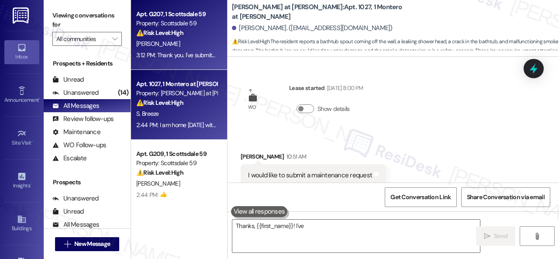
scroll to position [451, 0]
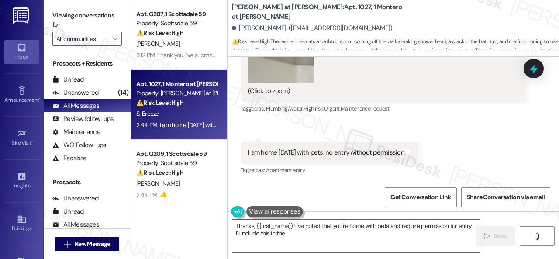
click at [177, 114] on div "S. Breeze" at bounding box center [176, 113] width 83 height 11
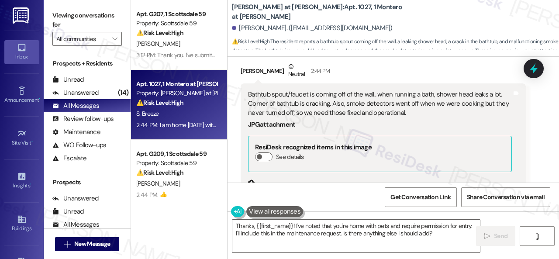
scroll to position [233, 0]
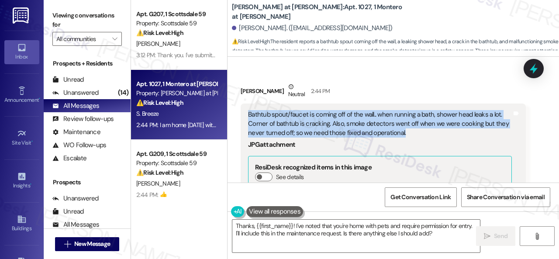
drag, startPoint x: 248, startPoint y: 115, endPoint x: 408, endPoint y: 133, distance: 160.8
click at [408, 133] on div "Bathtub spout/faucet is coming off of the wall.. when running a bath, shower he…" at bounding box center [380, 124] width 264 height 28
copy div "Bathtub spout/faucet is coming off of the wall.. when running a bath, shower he…"
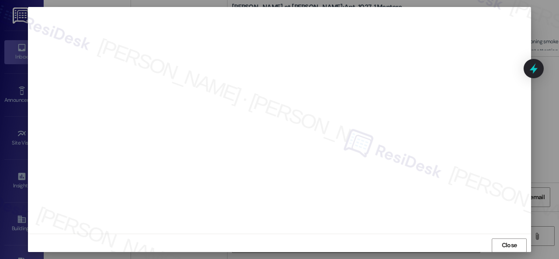
scroll to position [11, 0]
click at [497, 241] on button "Close" at bounding box center [509, 241] width 35 height 14
click at [504, 241] on span "Close" at bounding box center [509, 240] width 15 height 9
click at [513, 248] on span "Close" at bounding box center [509, 247] width 15 height 9
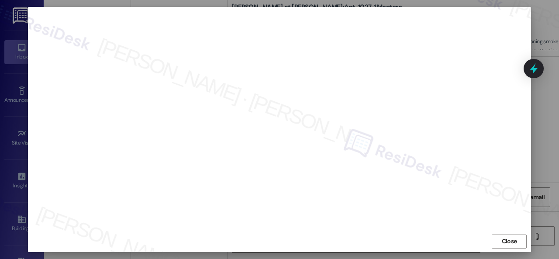
scroll to position [11, 0]
click at [504, 245] on span "Close" at bounding box center [509, 240] width 19 height 13
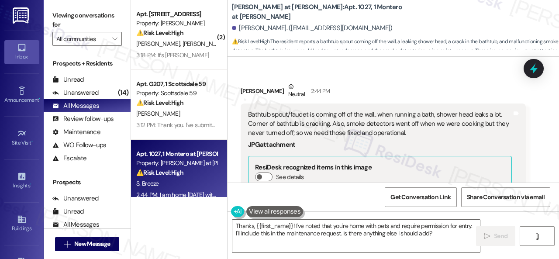
click at [448, 76] on div "Received via SMS Shane Breeze Neutral 2:44 PM Bathtub spout/faucet is coming of…" at bounding box center [383, 208] width 298 height 265
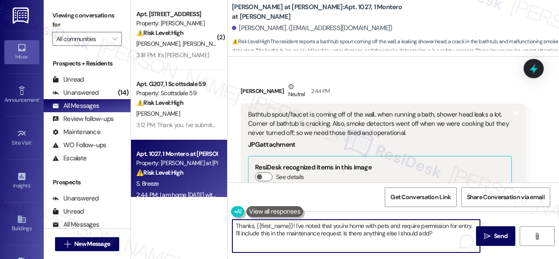
drag, startPoint x: 451, startPoint y: 239, endPoint x: 147, endPoint y: 201, distance: 306.6
click at [147, 201] on div "( 2 ) Apt. 107, 1 Merino Apts LLLP Property: Merino Scottsdale ⚠️ Risk Level: H…" at bounding box center [345, 129] width 428 height 259
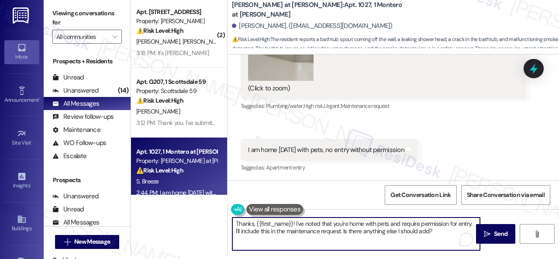
scroll to position [3, 0]
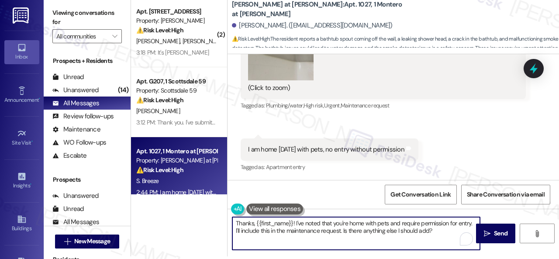
paste textarea "you. I've submitted work orders on your behalf and notified the site team. Plea…"
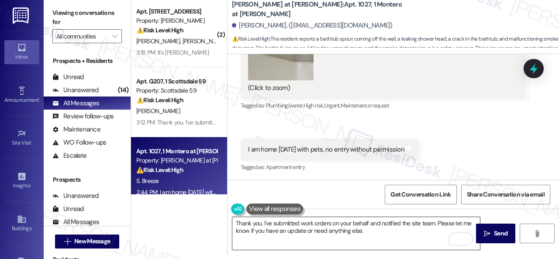
drag, startPoint x: 417, startPoint y: 227, endPoint x: 355, endPoint y: 227, distance: 62.0
click at [410, 227] on textarea "Thank you. I've submitted work orders on your behalf and notified the site team…" at bounding box center [356, 233] width 248 height 33
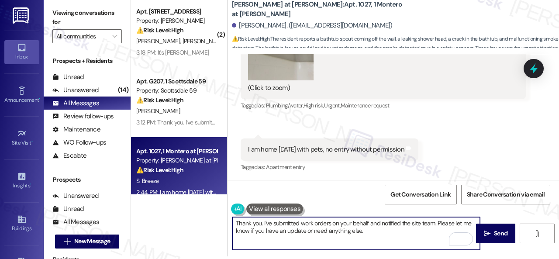
click at [436, 221] on textarea "Thank you. I've submitted work orders on your behalf and notified the site team…" at bounding box center [356, 233] width 248 height 33
paste textarea "I apologize if I cannot confirm when the maintenance team will visit your apart…"
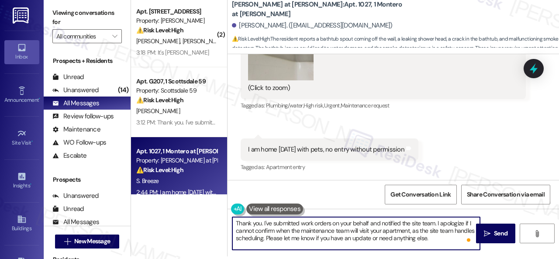
click at [447, 236] on textarea "Thank you. I've submitted work orders on your behalf and notified the site team…" at bounding box center [356, 233] width 248 height 33
type textarea "Thank you. I've submitted work orders on your behalf and notified the site team…"
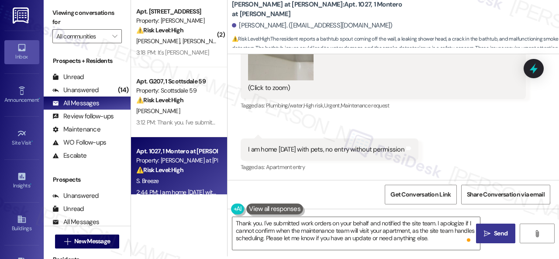
drag, startPoint x: 486, startPoint y: 231, endPoint x: 487, endPoint y: 224, distance: 7.1
click at [486, 231] on icon "" at bounding box center [487, 233] width 7 height 7
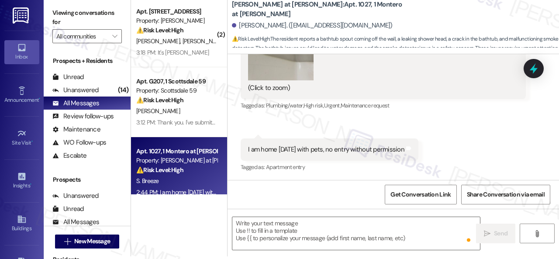
type textarea "Fetching suggested responses. Please feel free to read through the conversation…"
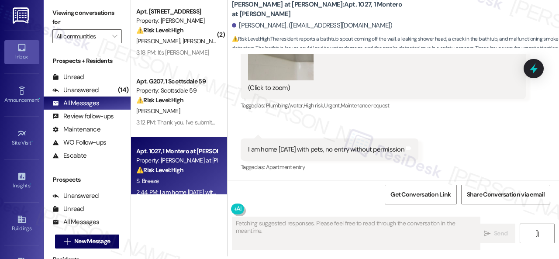
scroll to position [451, 0]
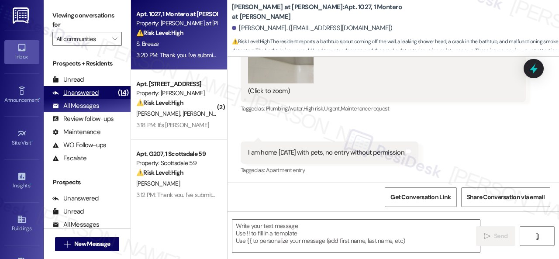
drag, startPoint x: 77, startPoint y: 88, endPoint x: 99, endPoint y: 88, distance: 21.8
click at [76, 88] on div "Unanswered" at bounding box center [75, 92] width 46 height 9
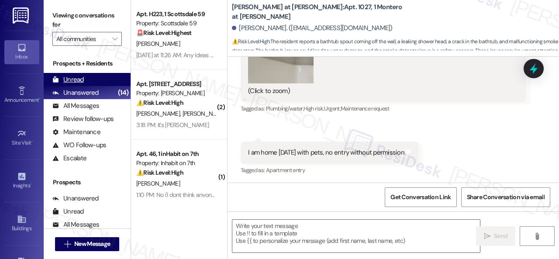
click at [74, 79] on div "Unread" at bounding box center [67, 79] width 31 height 9
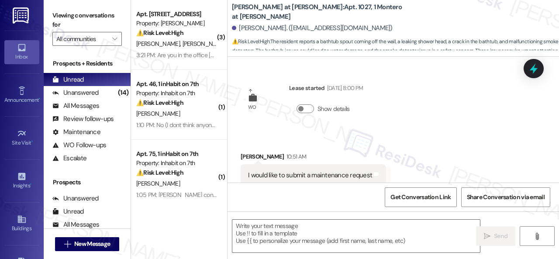
type textarea "Fetching suggested responses. Please feel free to read through the conversation…"
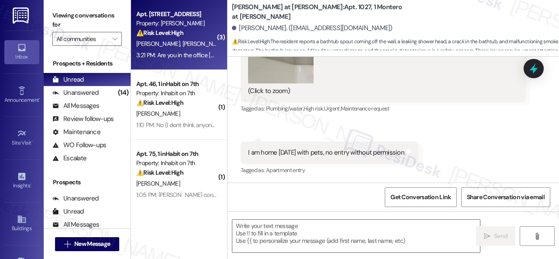
click at [203, 44] on div "T. Davidson S. Fruen" at bounding box center [176, 43] width 83 height 11
type textarea "Fetching suggested responses. Please feel free to read through the conversation…"
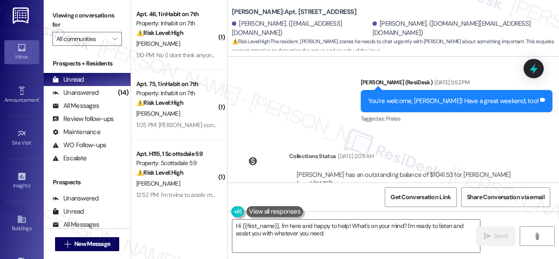
scroll to position [1997, 0]
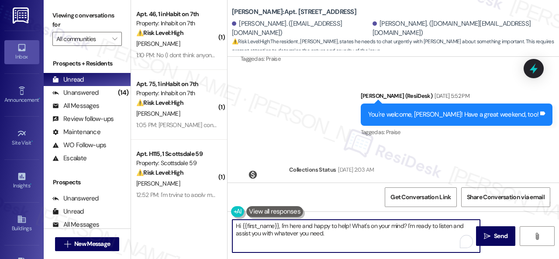
drag, startPoint x: 242, startPoint y: 226, endPoint x: 345, endPoint y: 240, distance: 103.6
click at [345, 240] on textarea "Hi {{first_name}}, I'm here and happy to help! What's on your mind? I'm ready t…" at bounding box center [356, 236] width 248 height 33
type textarea "Hi Ted! How can I assist you today?"
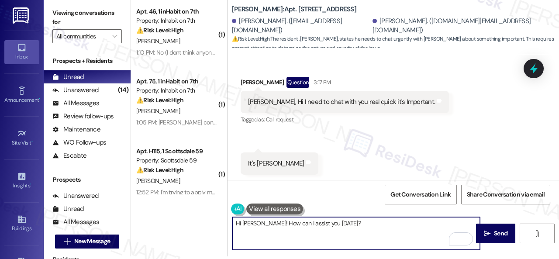
scroll to position [2216, 0]
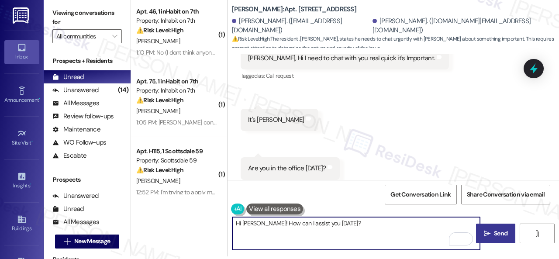
type textarea "Hi Ted! How can I assist you today?"
click at [492, 232] on span "Send" at bounding box center [500, 233] width 17 height 9
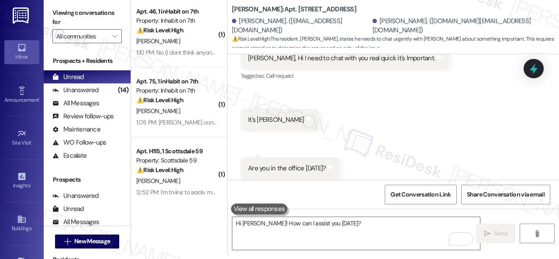
scroll to position [2216, 0]
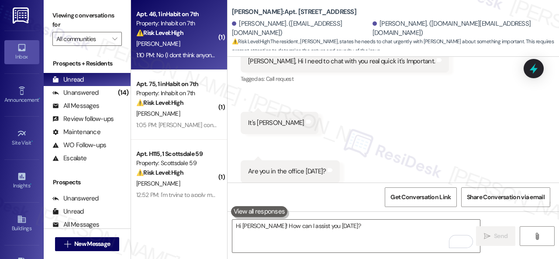
click at [199, 45] on div "[PERSON_NAME]" at bounding box center [176, 43] width 83 height 11
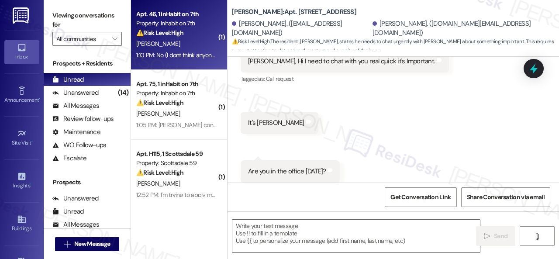
type textarea "Fetching suggested responses. Please feel free to read through the conversation…"
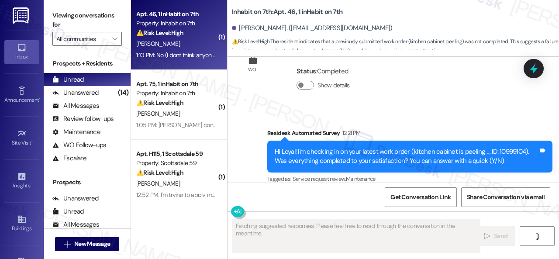
scroll to position [465, 0]
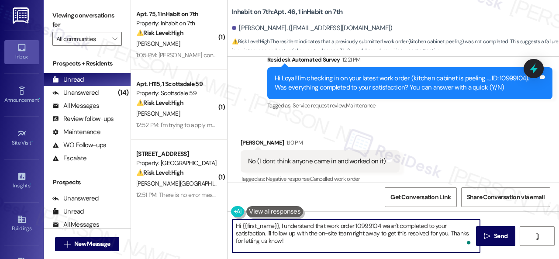
drag, startPoint x: 292, startPoint y: 244, endPoint x: 230, endPoint y: 221, distance: 65.9
click at [230, 221] on div "Hi {{first_name}}, I understand that work order 10999104 wasn't completed to yo…" at bounding box center [351, 236] width 248 height 34
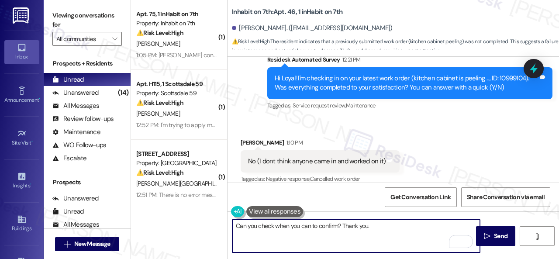
click at [337, 228] on textarea "Can you check when you can to confirm? Thank you." at bounding box center [356, 236] width 248 height 33
type textarea "Can you check when you can to confirm it ? Thank you."
drag, startPoint x: 382, startPoint y: 228, endPoint x: 234, endPoint y: 223, distance: 147.7
click at [234, 223] on textarea "Can you check when you can to confirm it ? Thank you." at bounding box center [356, 236] width 248 height 33
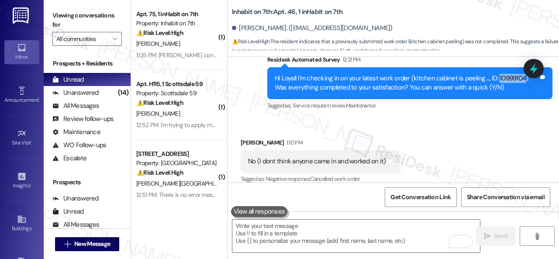
drag, startPoint x: 492, startPoint y: 68, endPoint x: 518, endPoint y: 70, distance: 26.3
click at [518, 74] on div "Hi Loyal! I'm checking in on your latest work order (kitchen cabinet is peeling…" at bounding box center [407, 83] width 264 height 19
copy div "10999104"
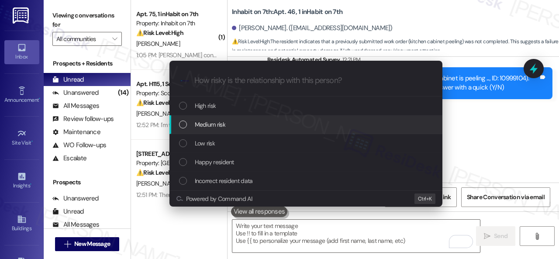
click at [204, 125] on span "Medium risk" at bounding box center [210, 125] width 31 height 10
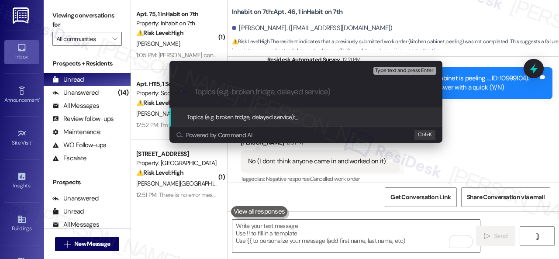
paste input "Follow-up on the closed work order 10999104"
type input "Follow-up on the closed work order 10999104"
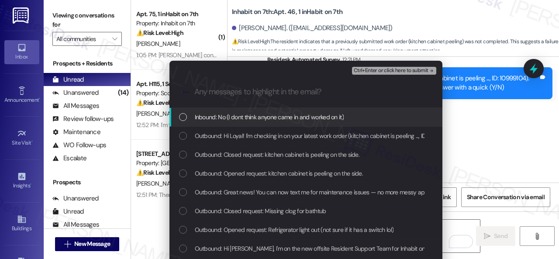
click at [233, 115] on span "Inbound: No (I dont think anyone came in and worked on it)" at bounding box center [269, 117] width 149 height 10
click at [369, 69] on span "Ctrl+Enter or click here to submit" at bounding box center [391, 71] width 75 height 6
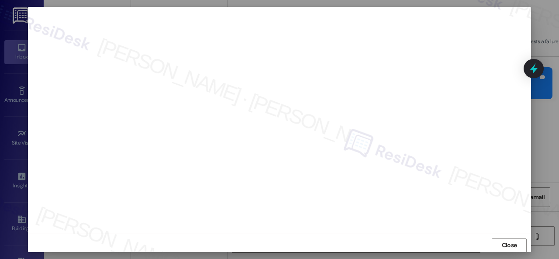
scroll to position [11, 0]
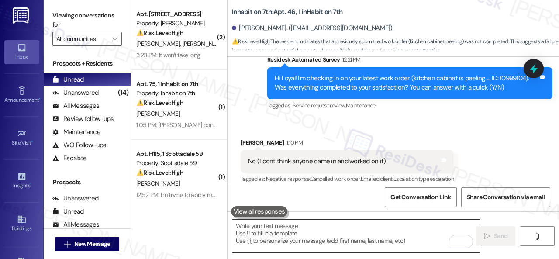
click at [394, 229] on textarea "To enrich screen reader interactions, please activate Accessibility in Grammarl…" at bounding box center [356, 236] width 248 height 33
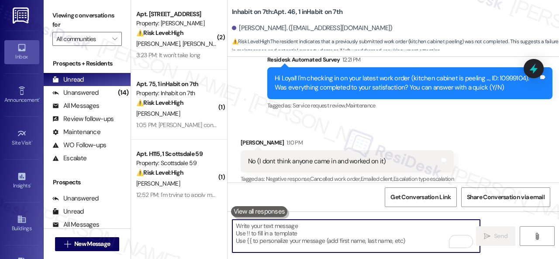
paste textarea "I'm sorry to hear the issue hasn't been resolved yet. We apologize for the dela…"
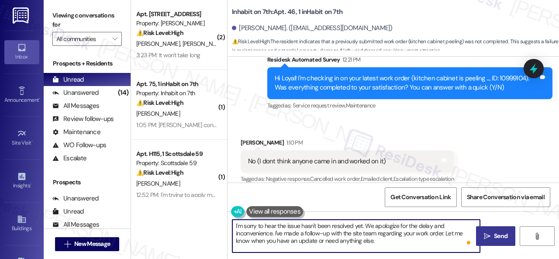
type textarea "I'm sorry to hear the issue hasn't been resolved yet. We apologize for the dela…"
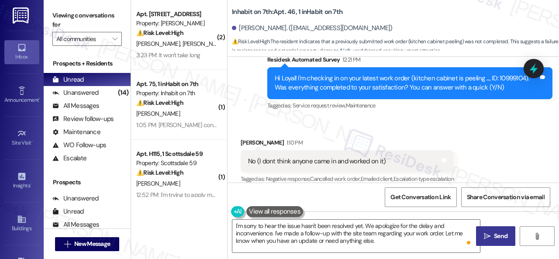
click at [492, 236] on span "Send" at bounding box center [500, 235] width 17 height 9
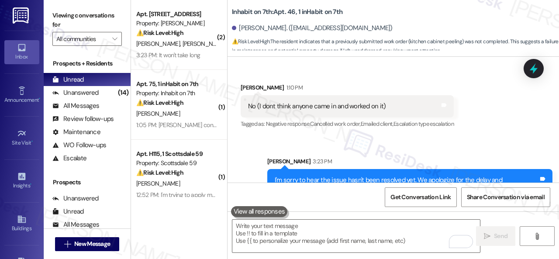
scroll to position [502, 0]
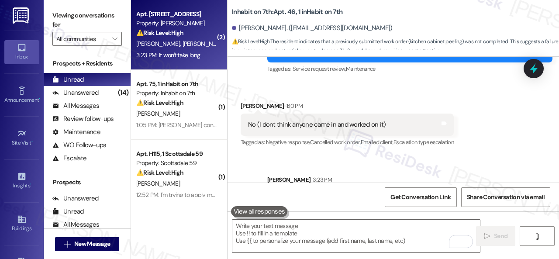
click at [193, 30] on div "⚠️ Risk Level: High Resident Ted Davidson states he needs to speak urgently and…" at bounding box center [176, 32] width 81 height 9
type textarea "Fetching suggested responses. Please feel free to read through the conversation…"
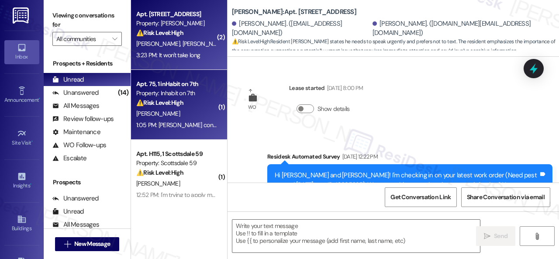
type textarea "Fetching suggested responses. Please feel free to read through the conversation…"
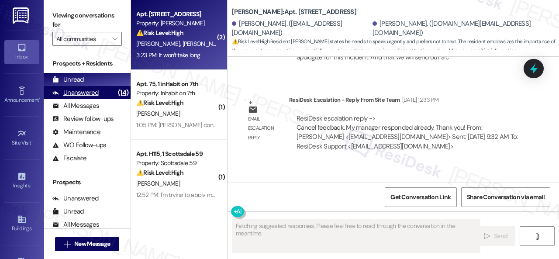
scroll to position [2414, 0]
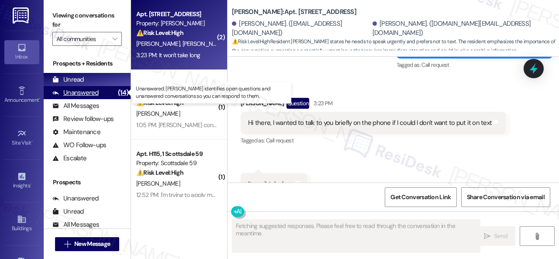
click at [79, 93] on div "Unanswered" at bounding box center [75, 92] width 46 height 9
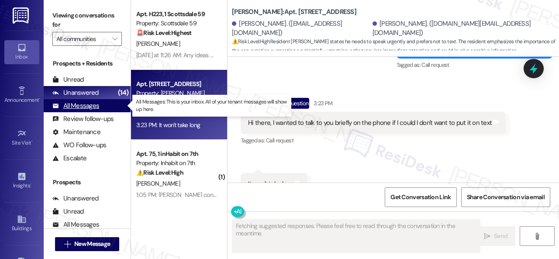
click at [79, 106] on div "All Messages" at bounding box center [75, 105] width 47 height 9
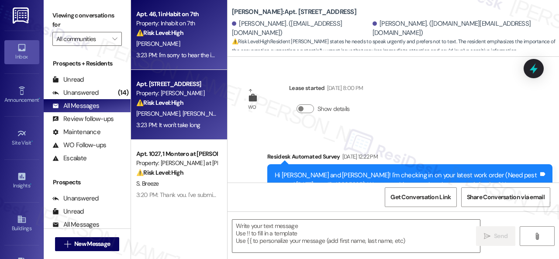
click at [191, 34] on div "⚠️ Risk Level: High The resident indicates that a previously submitted work ord…" at bounding box center [176, 32] width 81 height 9
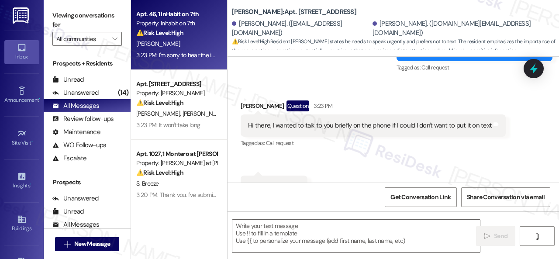
scroll to position [0, 0]
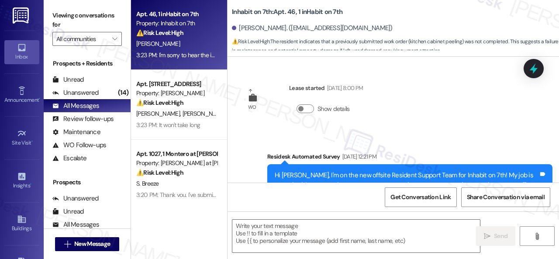
type textarea "Fetching suggested responses. Please feel free to read through the conversation…"
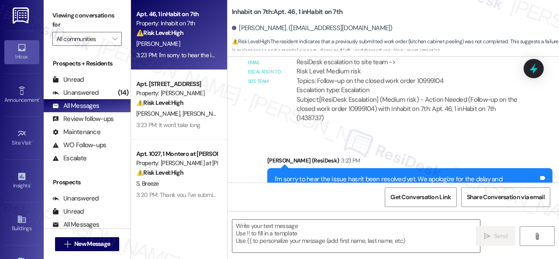
scroll to position [640, 0]
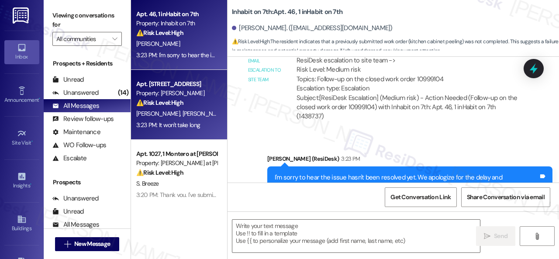
click at [185, 110] on span "S. Fruen" at bounding box center [205, 114] width 44 height 8
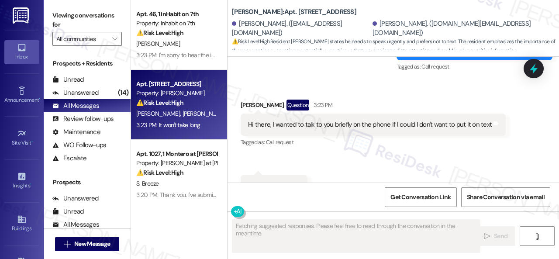
scroll to position [2414, 0]
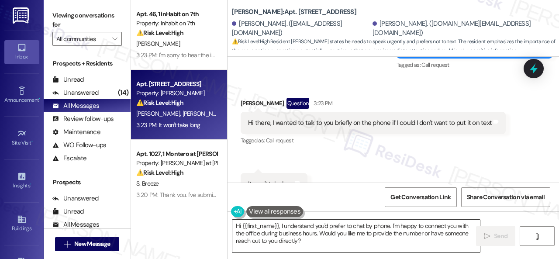
click at [424, 233] on textarea "Hi {{first_name}}, I understand you'd prefer to chat by phone. I'm happy to con…" at bounding box center [356, 236] width 248 height 33
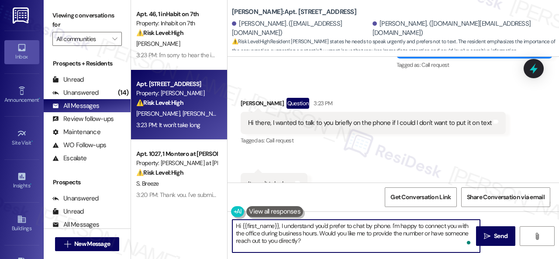
drag, startPoint x: 292, startPoint y: 239, endPoint x: 201, endPoint y: 217, distance: 93.4
click at [201, 217] on div "Apt. 46, 1 inHabit on 7th Property: Inhabit on 7th ⚠️ Risk Level: High The resi…" at bounding box center [345, 129] width 428 height 259
paste textarea "I apologize if I cannot make or accept calls"
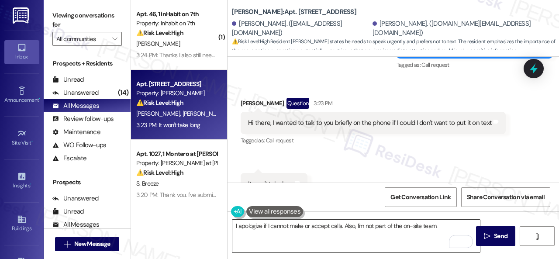
click at [454, 227] on textarea "I apologize if I cannot make or accept calls. Also, I'm not part of the on-site…" at bounding box center [356, 236] width 248 height 33
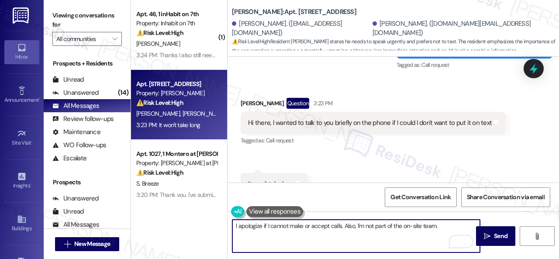
paste textarea "I'm part of {{property}}'s Resident Support Offsite Team, working closely with …"
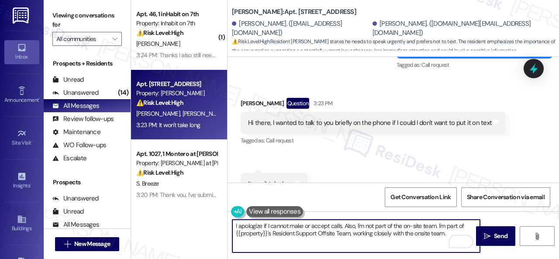
click at [374, 227] on textarea "I apologize if I cannot make or accept calls. Also, I'm not part of the on-site…" at bounding box center [356, 236] width 248 height 33
click at [300, 243] on textarea "I apologize if I cannot make or accept calls. Also, I'm not in the office becau…" at bounding box center [356, 236] width 248 height 33
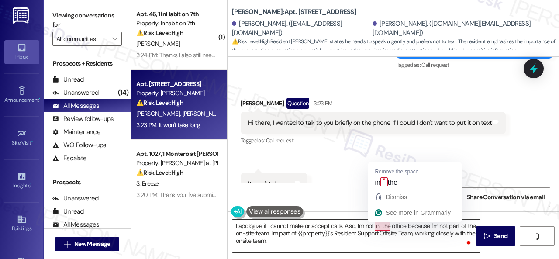
click at [385, 225] on textarea "I apologize if I cannot make or accept calls. Also, I'm not in the office becau…" at bounding box center [356, 236] width 248 height 33
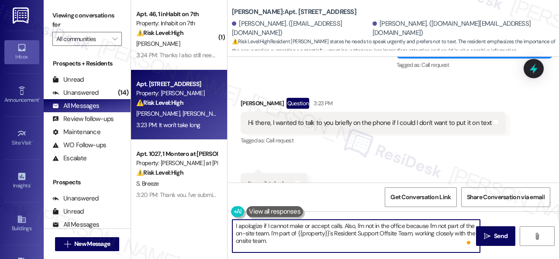
click at [337, 242] on textarea "I apologize if I cannot make or accept calls. Also, I'm not in the office becau…" at bounding box center [356, 236] width 248 height 33
paste textarea "If you have any concerns with your apartment, please let me know, and I'd happi…"
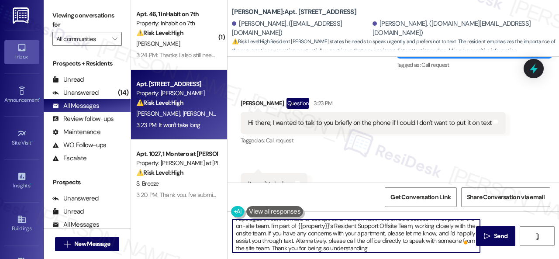
scroll to position [10, 0]
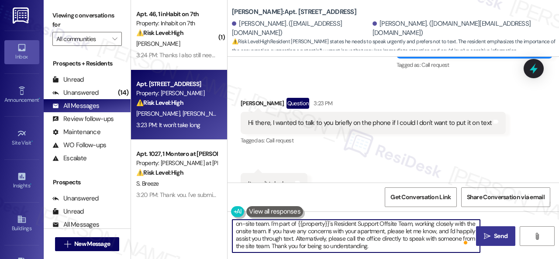
type textarea "I apologize if I cannot make or accept calls. Also, I'm not in the office becau…"
click at [497, 234] on span "Send" at bounding box center [501, 235] width 14 height 9
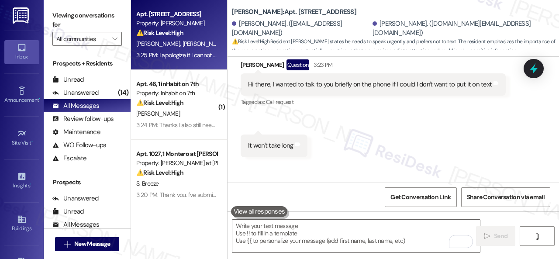
scroll to position [2512, 0]
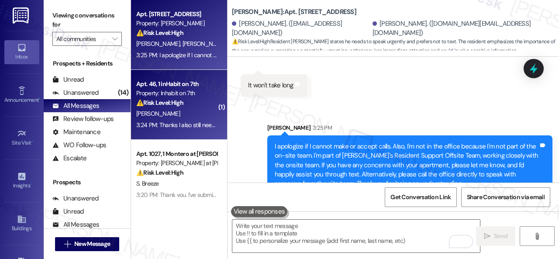
click at [176, 113] on div "L. Parsons" at bounding box center [176, 113] width 83 height 11
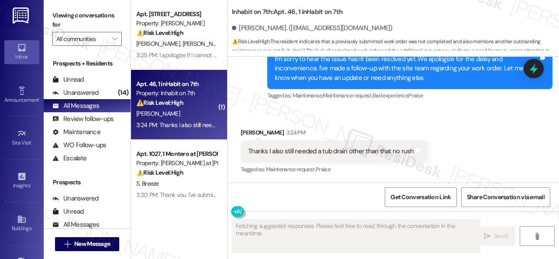
scroll to position [749, 0]
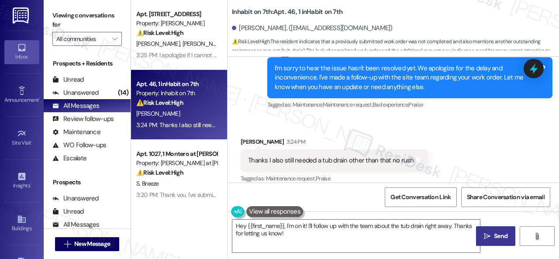
click at [408, 106] on div "Sent via SMS Sarah (ResiDesk) 3:23 PM I'm sorry to hear the issue hasn't been r…" at bounding box center [410, 77] width 298 height 79
click at [149, 221] on div "Apt. 107, 1 Merino Apts LLLP Property: Merino Scottsdale ⚠️ Risk Level: High Re…" at bounding box center [345, 129] width 428 height 259
click at [143, 220] on div "Apt. 107, 1 Merino Apts LLLP Property: Merino Scottsdale ⚠️ Risk Level: High Re…" at bounding box center [179, 129] width 96 height 259
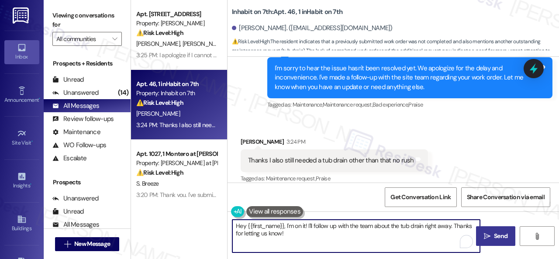
drag, startPoint x: 289, startPoint y: 234, endPoint x: 208, endPoint y: 211, distance: 84.0
click at [208, 211] on div "Apt. 107, 1 Merino Apts LLLP Property: Merino Scottsdale ⚠️ Risk Level: High Re…" at bounding box center [345, 129] width 428 height 259
paste textarea "Do you have a maintenance request for the issue? If so, is the work order still…"
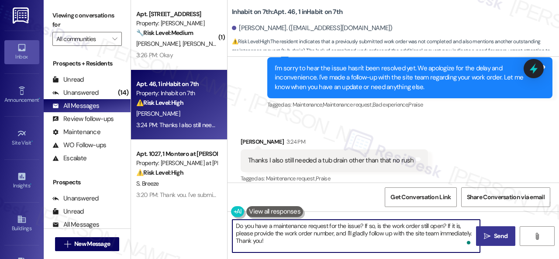
drag, startPoint x: 345, startPoint y: 226, endPoint x: 356, endPoint y: 226, distance: 10.5
click at [356, 226] on textarea "Do you have a maintenance request for the issue? If so, is the work order still…" at bounding box center [356, 236] width 248 height 33
click at [345, 225] on textarea "Do you have a maintenance request for the issue? If so, is the work order still…" at bounding box center [356, 236] width 248 height 33
click at [321, 242] on textarea "Do you have a maintenance request for the tub drain issue? If so, is the work o…" at bounding box center [356, 236] width 248 height 33
type textarea "Do you have a maintenance request for the tub drain issue? If so, is the work o…"
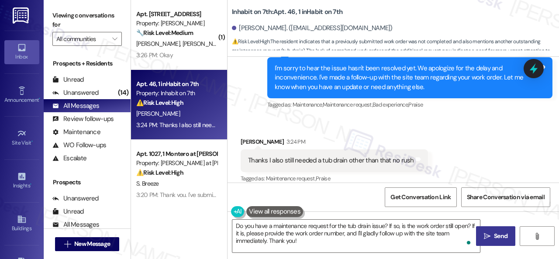
click at [495, 234] on span "Send" at bounding box center [501, 235] width 14 height 9
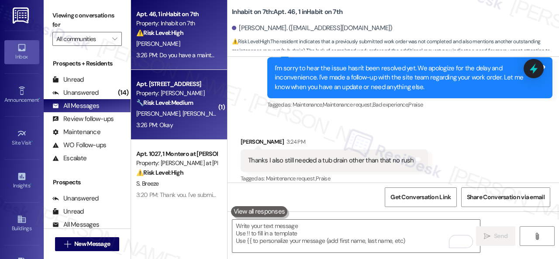
click at [188, 124] on div "3:26 PM: Okay 3:26 PM: Okay" at bounding box center [176, 125] width 83 height 11
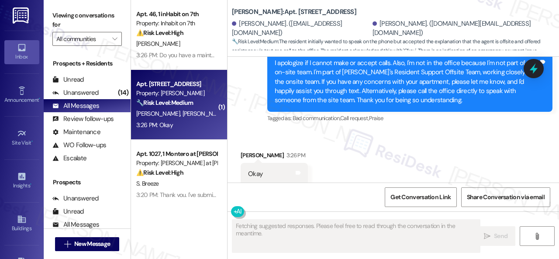
scroll to position [2599, 0]
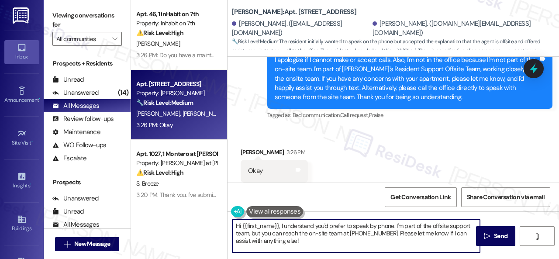
drag, startPoint x: 174, startPoint y: 207, endPoint x: 159, endPoint y: 197, distance: 18.2
click at [165, 204] on div "Apt. 46, 1 inHabit on 7th Property: Inhabit on 7th ⚠️ Risk Level: High The resi…" at bounding box center [345, 129] width 428 height 259
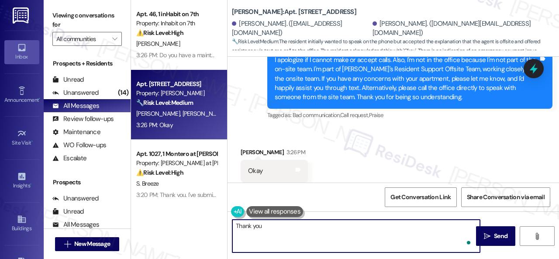
type textarea "Thank you."
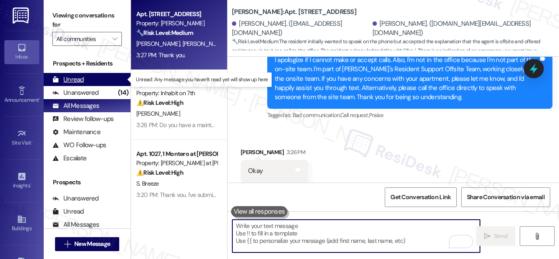
click at [72, 80] on div "Unread" at bounding box center [67, 79] width 31 height 9
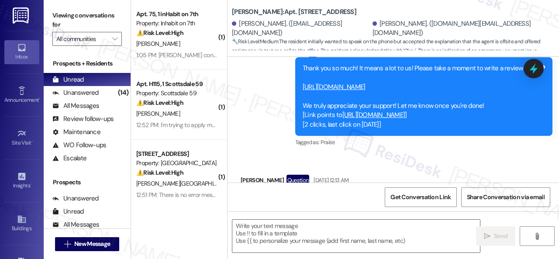
type textarea "Fetching suggested responses. Please feel free to read through the conversation…"
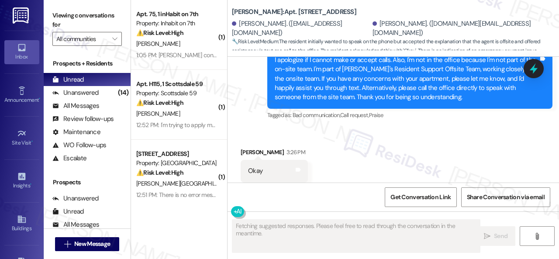
click at [188, 43] on div "R. Peterson" at bounding box center [176, 43] width 83 height 11
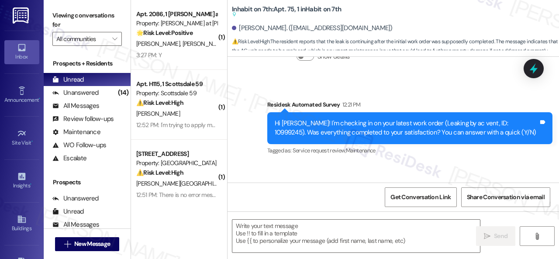
scroll to position [365, 0]
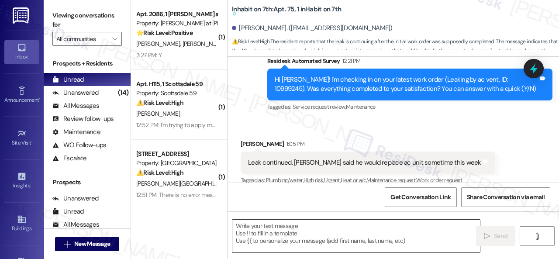
click at [275, 235] on textarea at bounding box center [356, 236] width 248 height 33
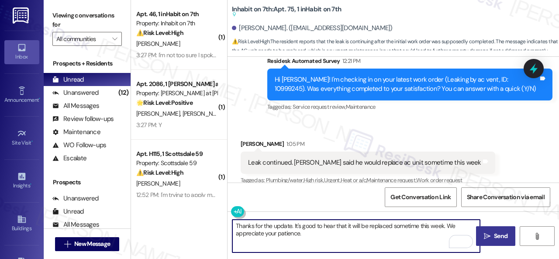
type textarea "Thanks for the update. It's good to hear that it will be replaced sometime this…"
click at [501, 238] on span "Send" at bounding box center [501, 235] width 14 height 9
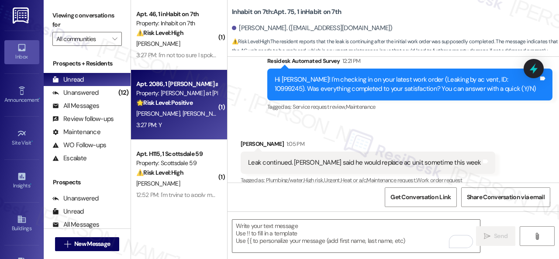
click at [195, 121] on div "3:27 PM: Y 3:27 PM: Y" at bounding box center [176, 125] width 83 height 11
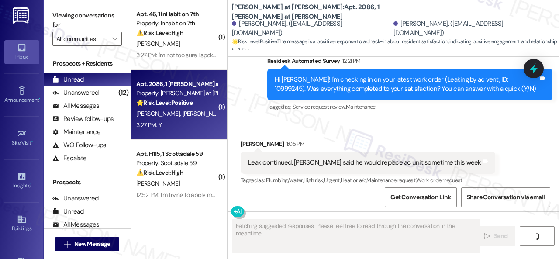
scroll to position [382, 0]
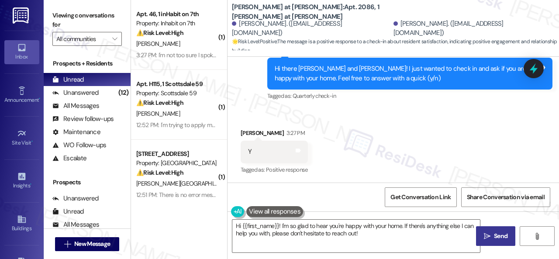
click at [256, 124] on div "Received via SMS Brenna Whiffen 3:27 PM Y Tags and notes Tagged as: Positive re…" at bounding box center [274, 152] width 80 height 61
click at [279, 234] on textarea "Hi {{first_name}}! I'm so glad to hear you're happy with your home. If there's …" at bounding box center [356, 236] width 248 height 33
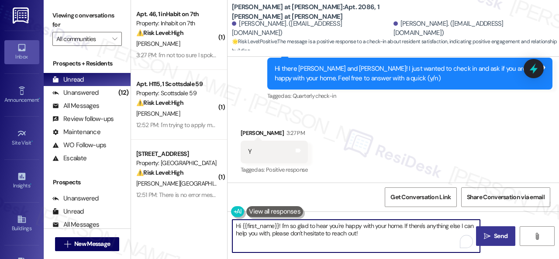
paste textarea "I'm glad you are satisfied with your home. Have you written a review for us bef…"
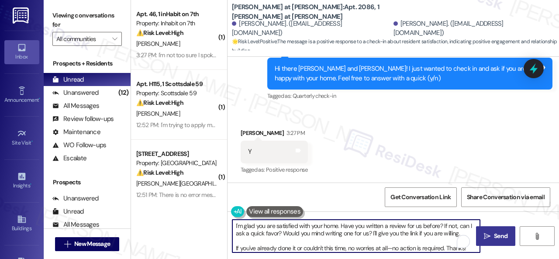
type textarea "I'm glad you are satisfied with your home. Have you written a review for us bef…"
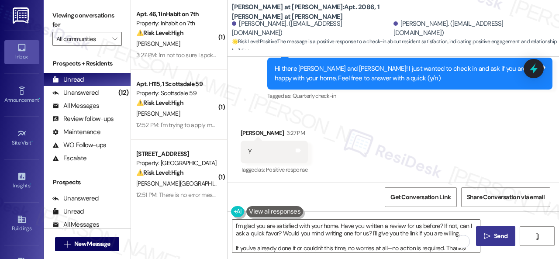
click at [492, 234] on span "Send" at bounding box center [500, 235] width 17 height 9
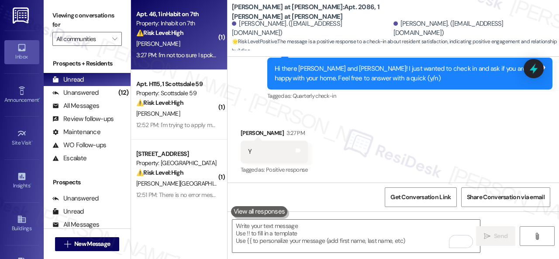
click at [190, 45] on div "[PERSON_NAME]" at bounding box center [176, 43] width 83 height 11
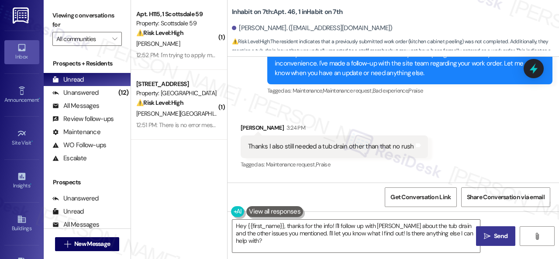
scroll to position [749, 0]
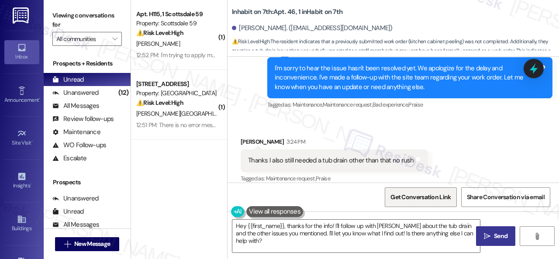
drag, startPoint x: 454, startPoint y: 150, endPoint x: 414, endPoint y: 196, distance: 61.0
click at [454, 150] on div "Received via SMS Loyal Parsons 3:24 PM Thanks I also still needed a tub drain o…" at bounding box center [392, 154] width 331 height 74
click at [382, 234] on textarea "Hey {{first_name}}, thanks for the info! I'll follow up with Ray about the tub …" at bounding box center [356, 236] width 248 height 33
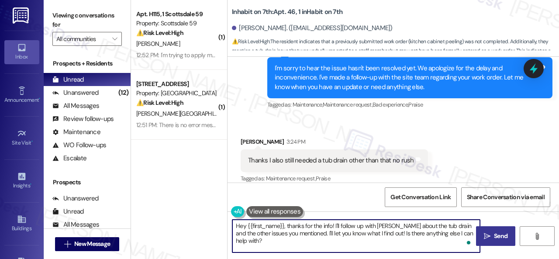
paste textarea "I'll be happy to submit a work order on your behalf. Please provide as much det…"
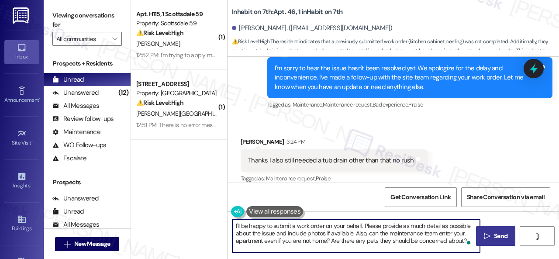
type textarea "I'll be happy to submit a work order on your behalf. Please provide as much det…"
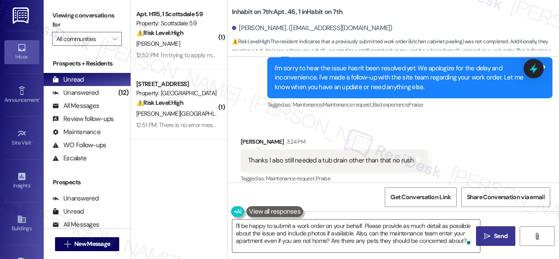
click at [487, 233] on span " Send" at bounding box center [496, 235] width 28 height 9
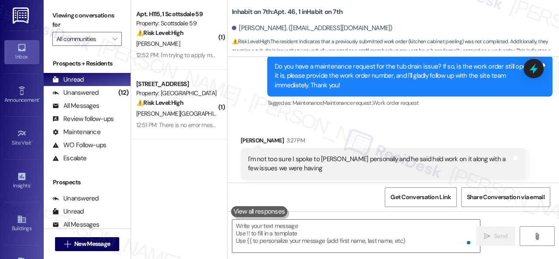
scroll to position [924, 0]
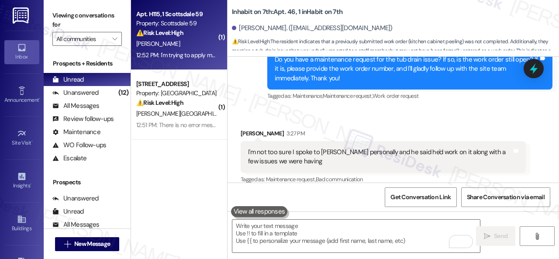
click at [186, 48] on div "E. Petrosky" at bounding box center [176, 43] width 83 height 11
type textarea "Fetching suggested responses. Please feel free to read through the conversation…"
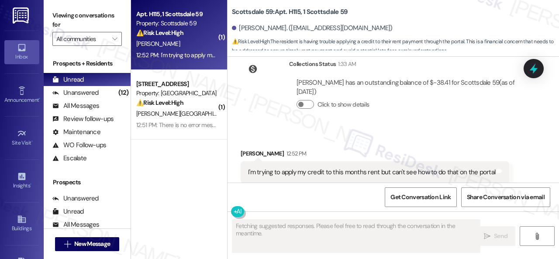
scroll to position [456, 0]
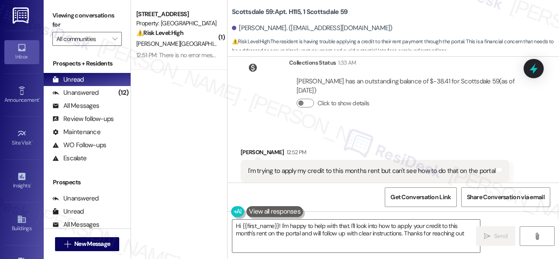
type textarea "Hi {{first_name}}! I'm happy to help with that. I'll look into how to apply you…"
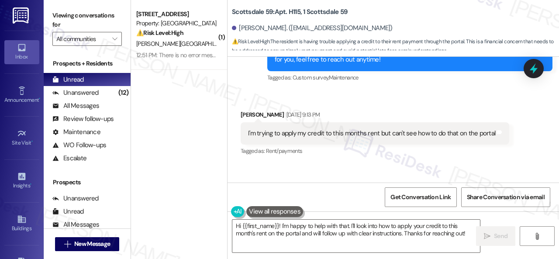
scroll to position [238, 0]
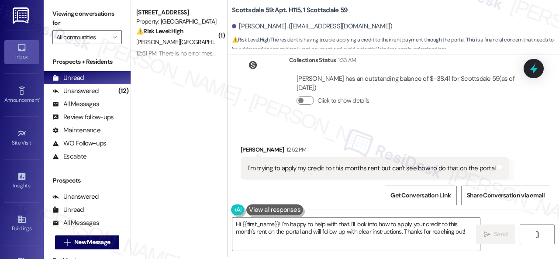
scroll to position [3, 0]
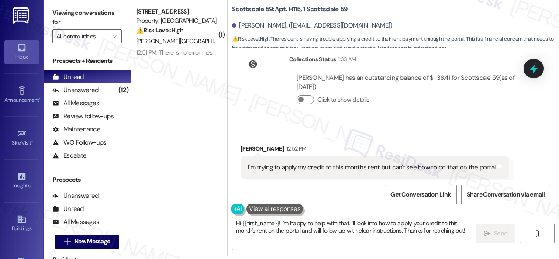
click at [393, 179] on div "Tagged as: Rent/payments Click to highlight conversations about Rent/payments" at bounding box center [375, 185] width 269 height 13
click at [281, 221] on textarea "Hi {{first_name}}! I'm happy to help with that. I'll look into how to apply you…" at bounding box center [356, 233] width 248 height 33
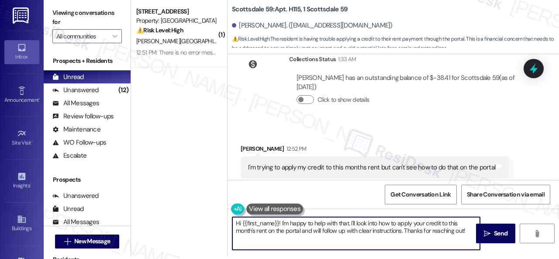
paste textarea "sorry for the delayed response.I'm"
drag, startPoint x: 370, startPoint y: 220, endPoint x: 436, endPoint y: 222, distance: 66.0
click at [436, 222] on textarea "Hi {{first_name}}! I'm sorry for the delayed response. I'm happy to help with t…" at bounding box center [356, 233] width 248 height 33
drag, startPoint x: 414, startPoint y: 225, endPoint x: 441, endPoint y: 224, distance: 26.2
click at [441, 224] on textarea "Hi {{first_name}}! I'm sorry for the delayed response. I understand you are una…" at bounding box center [356, 233] width 248 height 33
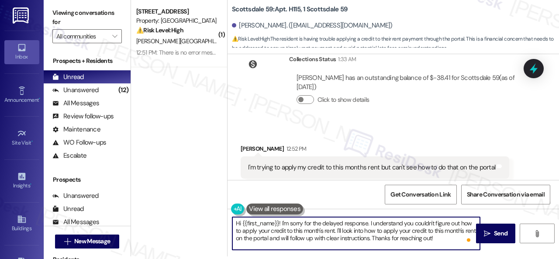
drag, startPoint x: 323, startPoint y: 230, endPoint x: 335, endPoint y: 230, distance: 11.8
click at [335, 230] on textarea "Hi {{first_name}}! I'm sorry for the delayed response. I understand you couldn'…" at bounding box center [356, 233] width 248 height 33
click at [330, 234] on textarea "Hi {{first_name}}! I'm sorry for the delayed response. I understand you couldn'…" at bounding box center [356, 233] width 248 height 33
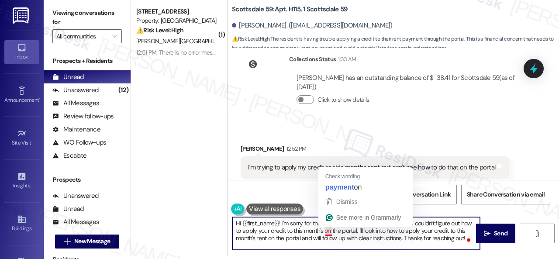
click at [328, 230] on textarea "Hi {{first_name}}! I'm sorry for the delayed response. I understand you couldn'…" at bounding box center [356, 233] width 248 height 33
click at [326, 230] on textarea "Hi {{first_name}}! I'm sorry for the delayed response. I understand you couldn'…" at bounding box center [356, 233] width 248 height 33
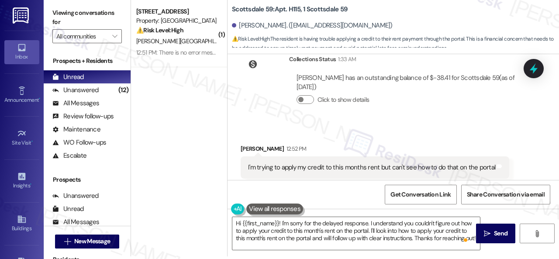
click at [424, 124] on div "Received via SMS Elijah Petrosky 12:52 PM I'm trying to apply my credit to this…" at bounding box center [392, 161] width 331 height 74
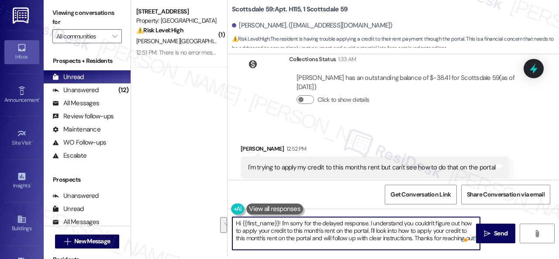
scroll to position [2, 0]
drag, startPoint x: 371, startPoint y: 231, endPoint x: 381, endPoint y: 246, distance: 17.7
click at [381, 246] on textarea "Hi {{first_name}}! I'm sorry for the delayed response. I understand you couldn'…" at bounding box center [356, 233] width 248 height 33
paste textarea "will forward your concern to the site team and get back to you as soon as I rec…"
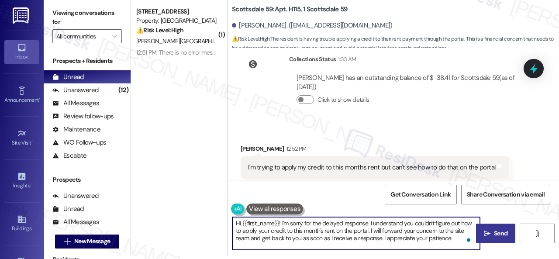
type textarea "Hi {{first_name}}! I'm sorry for the delayed response. I understand you couldn'…"
click at [494, 234] on span "Send" at bounding box center [501, 233] width 14 height 9
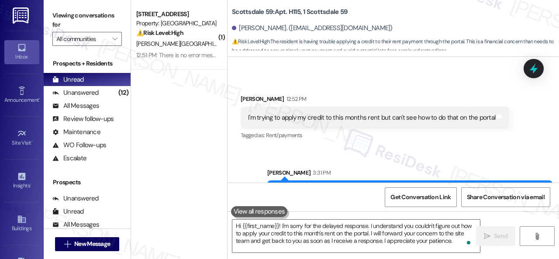
scroll to position [536, 0]
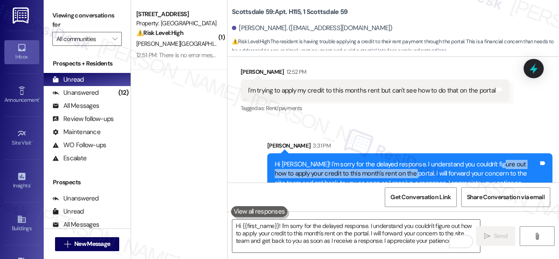
drag, startPoint x: 487, startPoint y: 145, endPoint x: 394, endPoint y: 158, distance: 93.9
click at [394, 160] on div "Hi Elijah! I'm sorry for the delayed response. I understand you couldn't figure…" at bounding box center [407, 174] width 264 height 28
copy div "how to apply your credit to this month's rent on the portal."
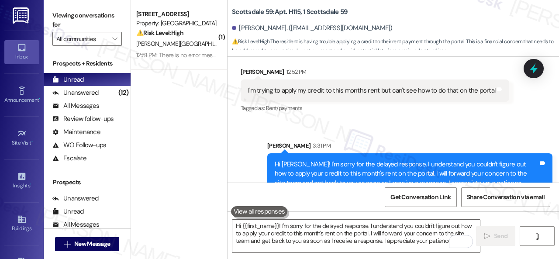
click at [367, 96] on div "Received via SMS Elijah Petrosky 12:52 PM I'm trying to apply my credit to this…" at bounding box center [375, 91] width 282 height 61
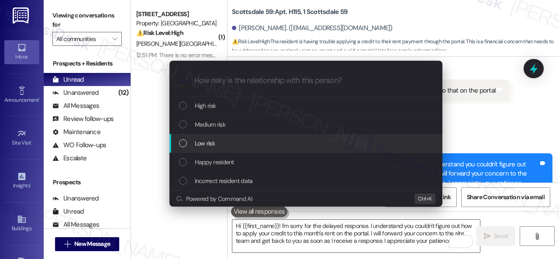
click at [203, 144] on span "Low risk" at bounding box center [205, 143] width 20 height 10
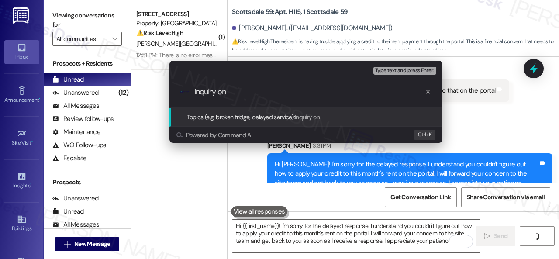
paste input "how to apply your credit to this month's rent on the portal."
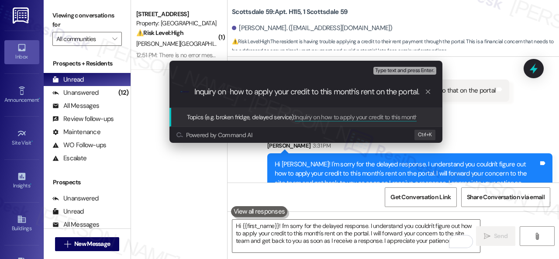
click at [279, 91] on input "Inquiry on how to apply your credit to this month's rent on the portal." at bounding box center [309, 91] width 230 height 9
type input "Inquiry on how to apply credit to this month's rent on the portal."
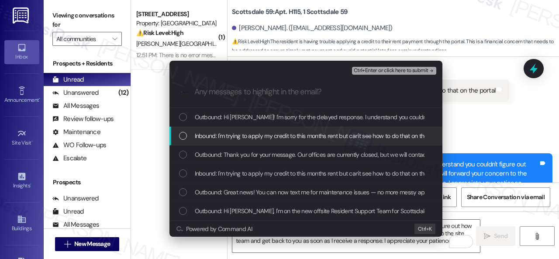
click at [245, 135] on span "Inbound: I'm trying to apply my credit to this months rent but can't see how to…" at bounding box center [319, 136] width 249 height 10
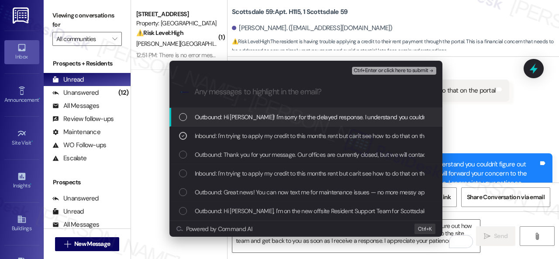
click at [371, 69] on span "Ctrl+Enter or click here to submit" at bounding box center [391, 71] width 75 height 6
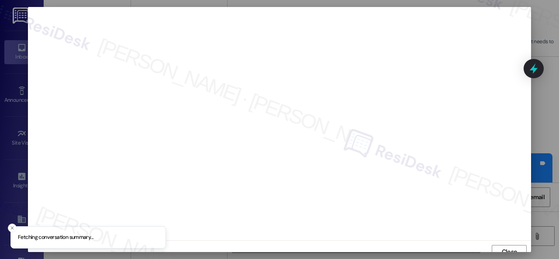
scroll to position [7, 0]
click at [509, 248] on span "Close" at bounding box center [509, 245] width 15 height 9
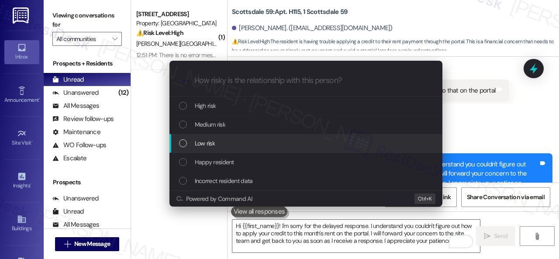
click at [201, 143] on span "Low risk" at bounding box center [205, 143] width 20 height 10
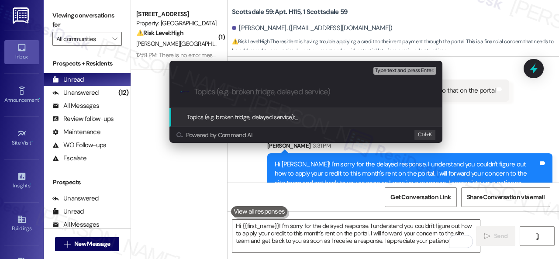
paste input "Inquiry on how to apply credit to this month's rent on the portal."
type input "Inquiry on how to apply credit to this month's rent on the portal."
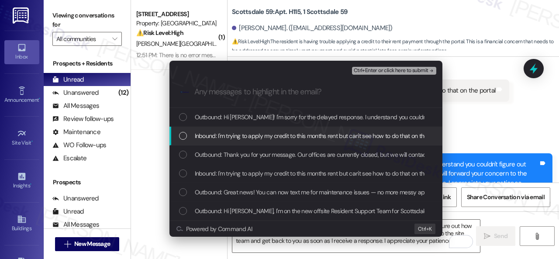
click at [238, 138] on span "Inbound: I'm trying to apply my credit to this months rent but can't see how to…" at bounding box center [319, 136] width 249 height 10
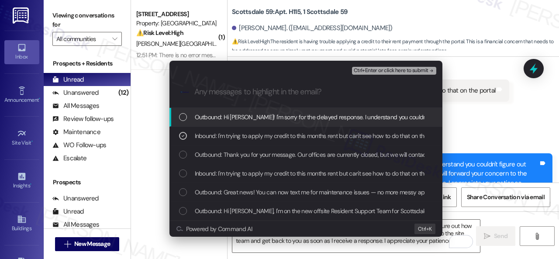
click at [363, 66] on div "Ctrl+Enter or click here to submit" at bounding box center [395, 70] width 86 height 11
click at [390, 69] on span "Ctrl+Enter or click here to submit" at bounding box center [391, 71] width 75 height 6
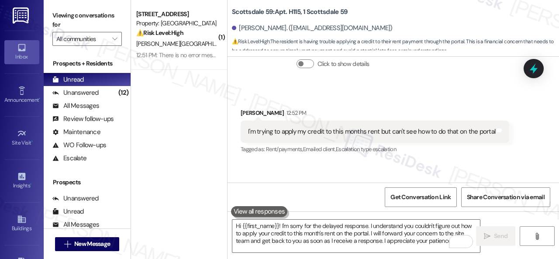
scroll to position [549, 0]
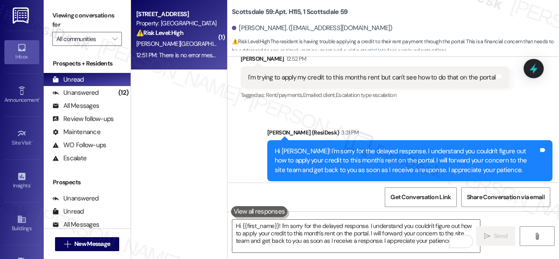
click at [185, 41] on div "[PERSON_NAME][GEOGRAPHIC_DATA]" at bounding box center [176, 43] width 83 height 11
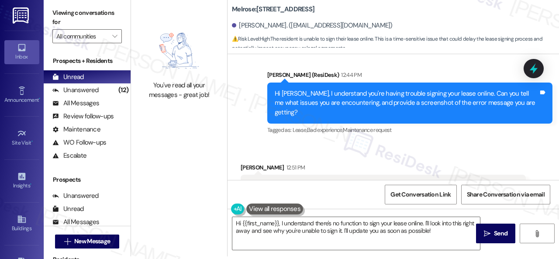
scroll to position [1569, 0]
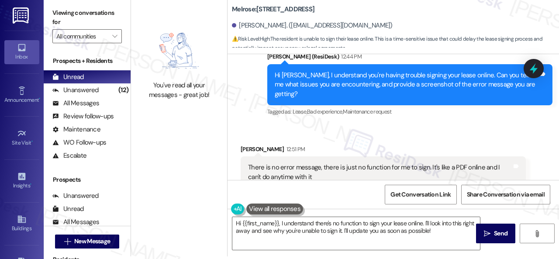
click at [397, 125] on div "Received via SMS Yoko Sakurabayashi 12:51 PM There is no error message, there i…" at bounding box center [392, 166] width 331 height 83
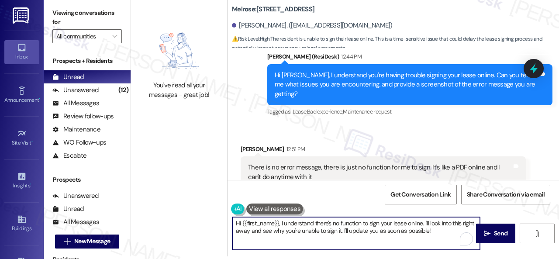
drag, startPoint x: 233, startPoint y: 224, endPoint x: 543, endPoint y: 276, distance: 313.8
click at [543, 258] on html "Inbox Go to Inbox Announcement • Send A Text Announcement Site Visit • Go to Si…" at bounding box center [279, 129] width 559 height 259
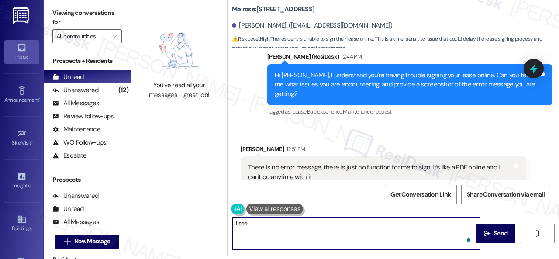
paste textarea "I will forward your concern to the site team and get back to you as soon as I r…"
type textarea "I see. I will forward your concern to the site team and get back to you as soon…"
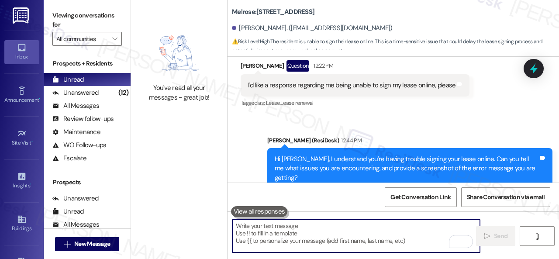
scroll to position [1486, 0]
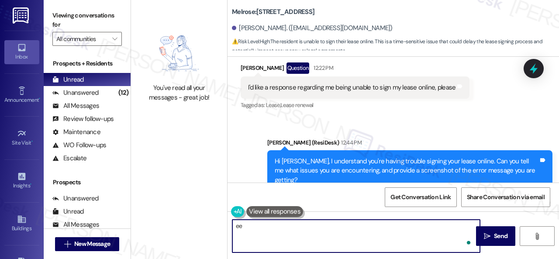
type textarea "ee"
click at [363, 118] on div "Sent via SMS Sarah (ResiDesk) 12:44 PM Hi Yoko, I understand you're having trou…" at bounding box center [392, 164] width 331 height 93
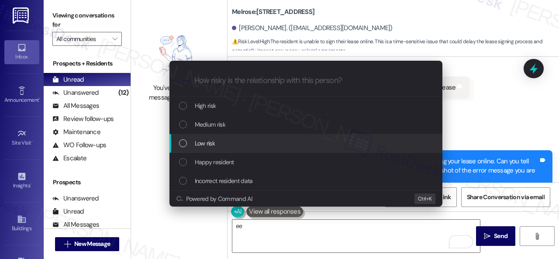
click at [203, 146] on span "Low risk" at bounding box center [205, 143] width 20 height 10
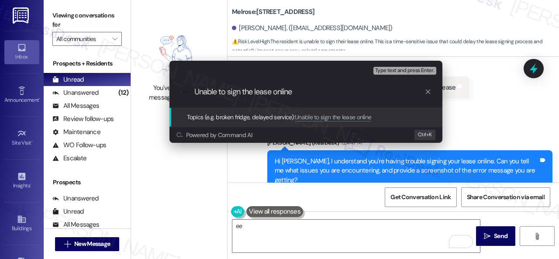
type input "Unable to sign the lease online."
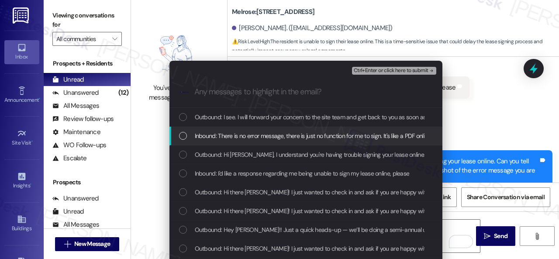
click at [278, 139] on span "Inbound: There is no error message, there is just no function for me to sign. I…" at bounding box center [350, 136] width 310 height 10
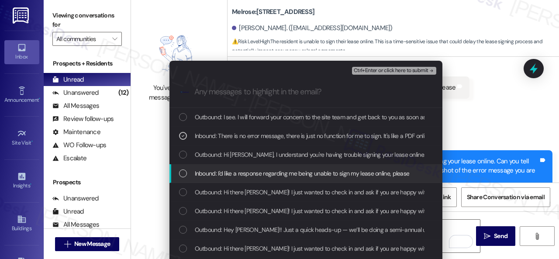
click at [251, 173] on span "Inbound: I'd like a response regarding me being unable to sign my lease online,…" at bounding box center [302, 174] width 215 height 10
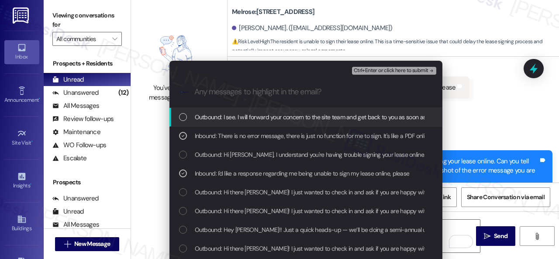
click at [373, 69] on span "Ctrl+Enter or click here to submit" at bounding box center [391, 71] width 75 height 6
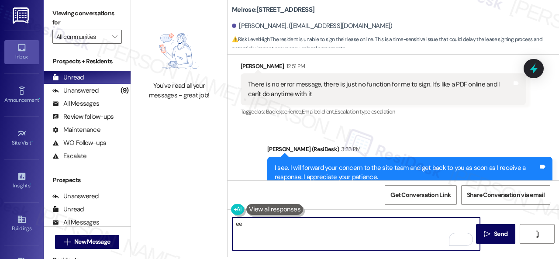
scroll to position [3, 0]
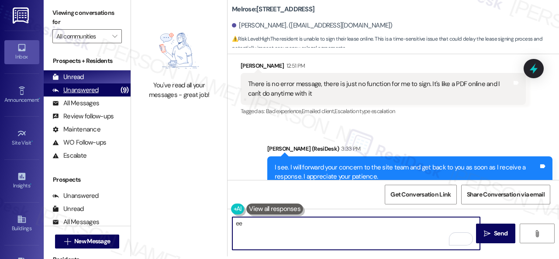
click at [76, 90] on div "Unanswered" at bounding box center [75, 90] width 46 height 9
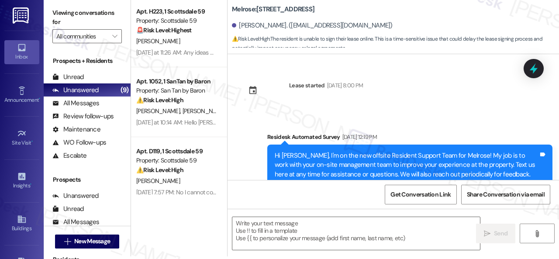
scroll to position [0, 0]
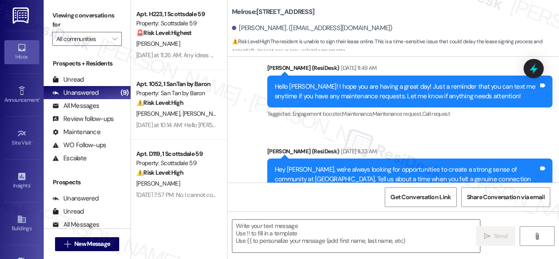
type textarea "Fetching suggested responses. Please feel free to read through the conversation…"
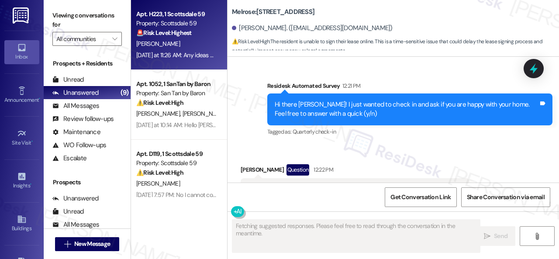
scroll to position [1569, 0]
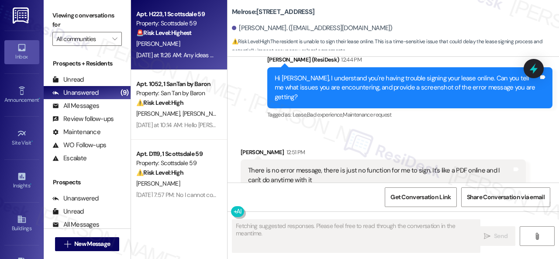
click at [204, 44] on div "C. Dimaria" at bounding box center [176, 43] width 83 height 11
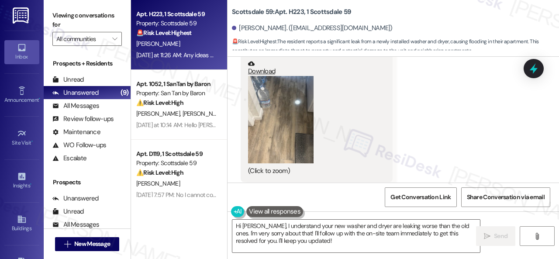
scroll to position [1182, 0]
click at [290, 141] on button "Zoom image" at bounding box center [280, 118] width 65 height 87
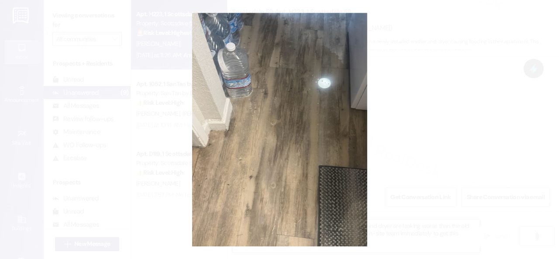
click at [338, 118] on button "Unzoom image" at bounding box center [279, 129] width 559 height 259
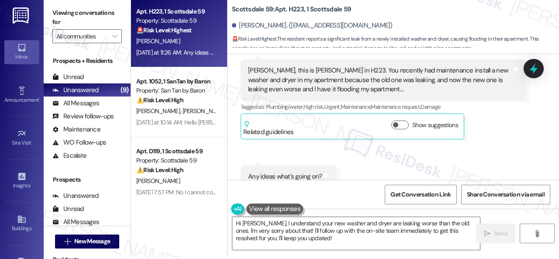
scroll to position [1313, 0]
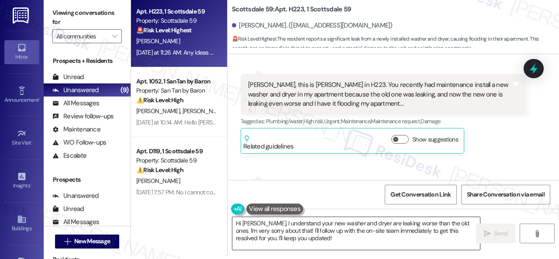
click at [422, 234] on textarea "Hi Charles, I understand your new washer and dryer are leaking worse than the o…" at bounding box center [356, 233] width 248 height 33
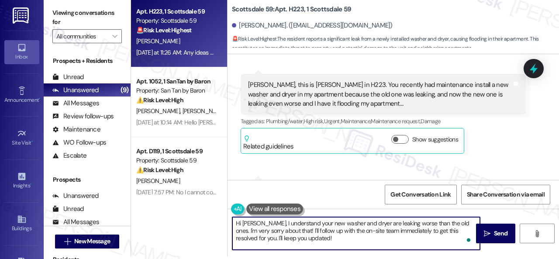
drag, startPoint x: 292, startPoint y: 229, endPoint x: 308, endPoint y: 242, distance: 20.8
click at [308, 242] on textarea "Hi Charles, I understand your new washer and dryer are leaking worse than the o…" at bounding box center [356, 233] width 248 height 33
paste textarea "be happy to submit a work order on your behalf. Can the maintenance team enter …"
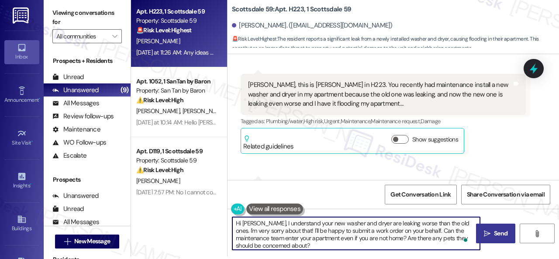
type textarea "Hi Charles, I understand your new washer and dryer are leaking worse than the o…"
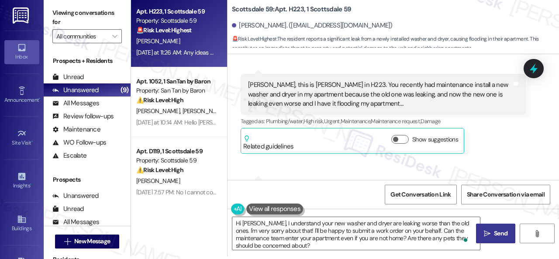
click at [485, 229] on span " Send" at bounding box center [496, 233] width 28 height 9
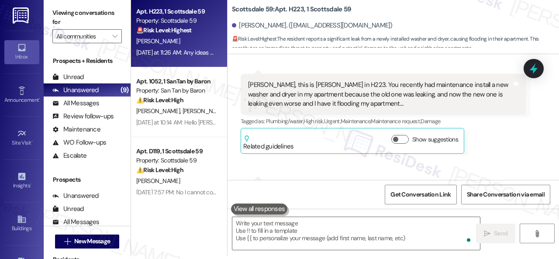
scroll to position [1354, 0]
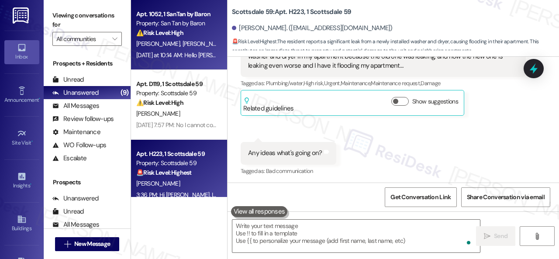
click at [207, 54] on div "Yesterday at 10:14 AM: Hello Sarah....our A/C isn't working. Yesterday at 10:14…" at bounding box center [217, 55] width 162 height 8
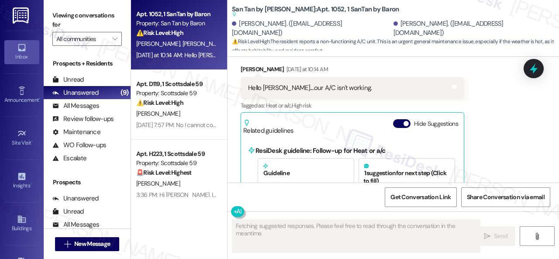
scroll to position [255, 0]
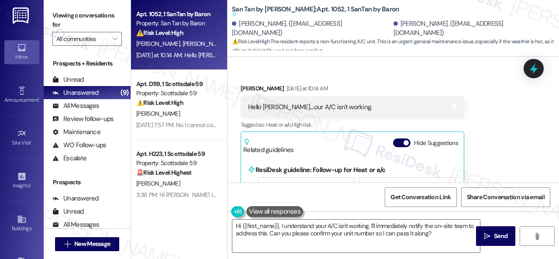
click at [496, 125] on div "Received via SMS Joshua Greenfield Yesterday at 10:14 AM Hello Sarah....our A/C…" at bounding box center [392, 165] width 331 height 203
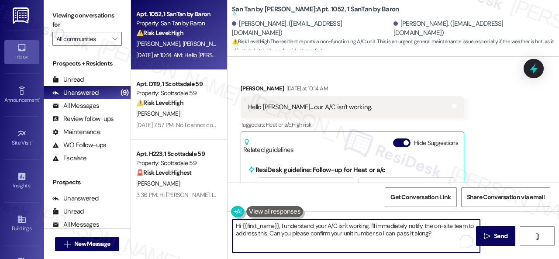
scroll to position [3, 0]
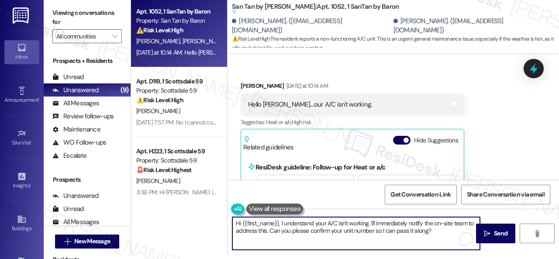
drag, startPoint x: 233, startPoint y: 225, endPoint x: 552, endPoint y: 276, distance: 322.8
click at [552, 258] on html "Inbox Go to Inbox Announcement • Send A Text Announcement Site Visit • Go to Si…" at bounding box center [279, 129] width 559 height 259
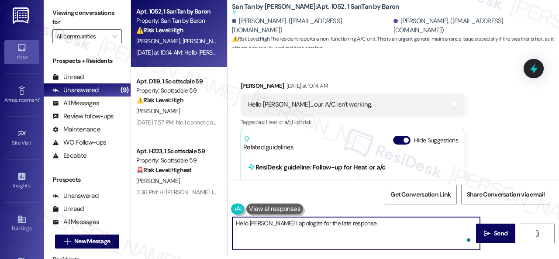
paste textarea "I'm sorry to hear about the AC issue. We apologize for any inconvenience this m…"
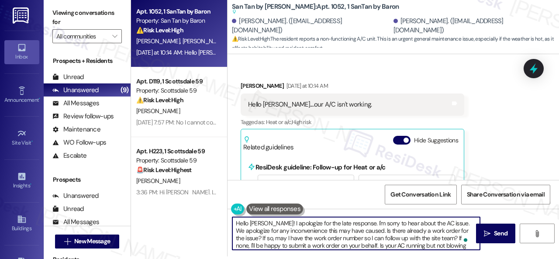
scroll to position [0, 0]
drag, startPoint x: 444, startPoint y: 223, endPoint x: 374, endPoint y: 228, distance: 70.5
click at [374, 228] on textarea "Hello Joshua! I apologize for the late response. I'm sorry to hear about the AC…" at bounding box center [356, 233] width 248 height 33
click at [312, 231] on textarea "Hello Joshua! I apologize for the late response. I'm sorry to hear about the AC…" at bounding box center [356, 233] width 248 height 33
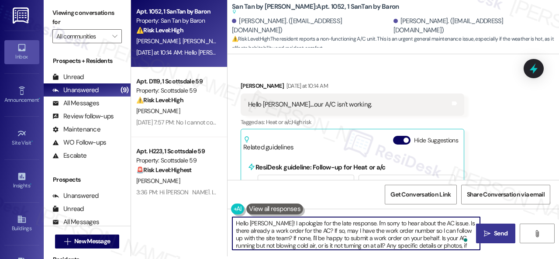
type textarea "Hello Joshua! I apologize for the late response. I'm sorry to hear about the AC…"
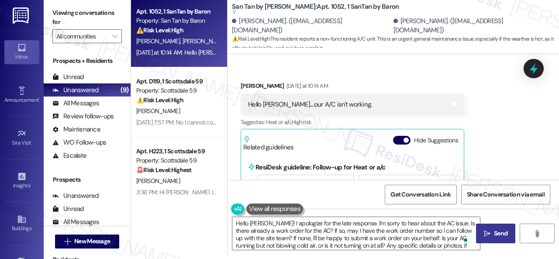
click at [494, 237] on span "Send" at bounding box center [501, 233] width 14 height 9
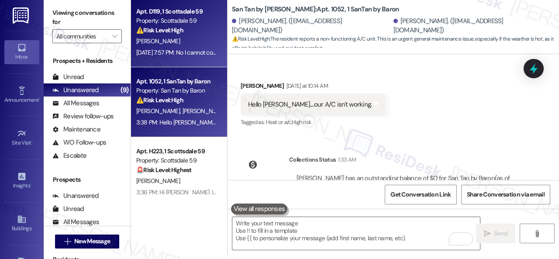
click at [193, 40] on div "S. Workman" at bounding box center [176, 41] width 83 height 11
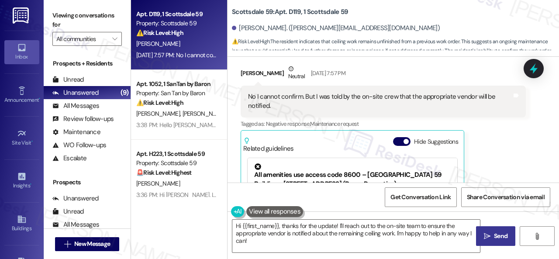
scroll to position [588, 0]
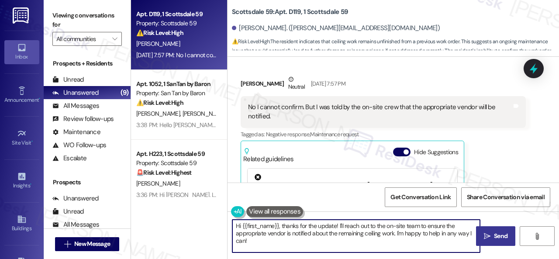
drag, startPoint x: 282, startPoint y: 227, endPoint x: 222, endPoint y: 223, distance: 60.4
click at [222, 223] on div "Apt. D119, 1 Scottsdale 59 Property: Scottsdale 59 ⚠️ Risk Level: High The resi…" at bounding box center [345, 129] width 428 height 259
drag, startPoint x: 294, startPoint y: 226, endPoint x: 440, endPoint y: 257, distance: 149.2
click at [451, 257] on div "Viewing conversations for All communities  Prospects + Residents Unread (0) Un…" at bounding box center [301, 129] width 515 height 259
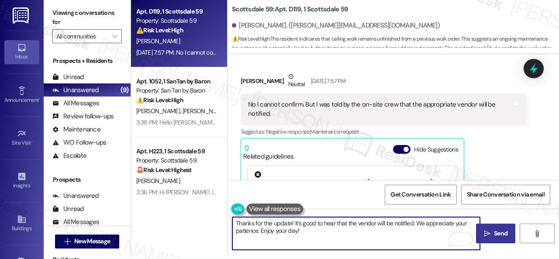
type textarea "Thanks for the update! It's good to hear that the vendor will be notified. We a…"
click at [506, 235] on span "Send" at bounding box center [500, 233] width 17 height 9
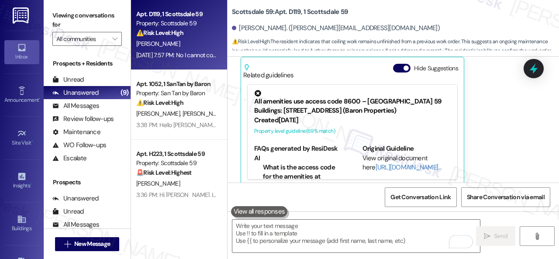
scroll to position [672, 0]
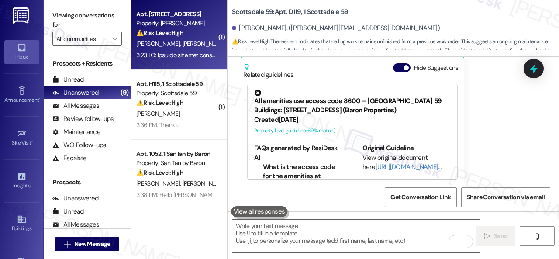
click at [203, 45] on div "[PERSON_NAME] [PERSON_NAME]" at bounding box center [176, 43] width 83 height 11
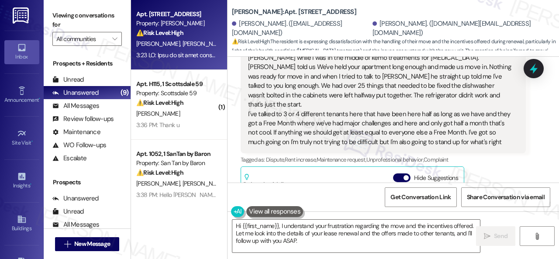
scroll to position [2900, 0]
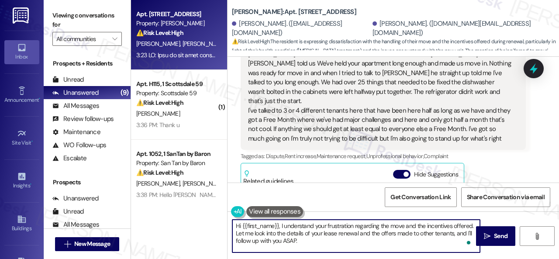
drag, startPoint x: 281, startPoint y: 224, endPoint x: 228, endPoint y: 224, distance: 53.3
click at [228, 224] on div "Hi {{first_name}}, I understand your frustration regarding the move and the inc…" at bounding box center [351, 236] width 248 height 34
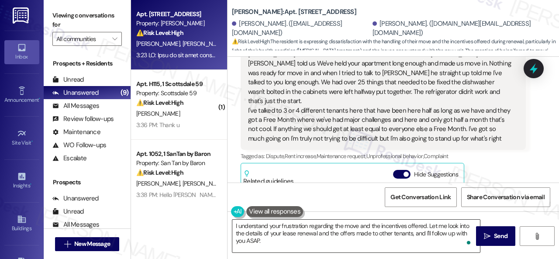
click at [394, 228] on textarea "I understand your frustration regarding the move and the incentives offered. Le…" at bounding box center [356, 236] width 248 height 33
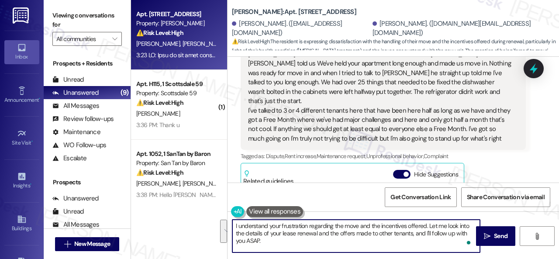
drag, startPoint x: 427, startPoint y: 226, endPoint x: 432, endPoint y: 241, distance: 15.1
click at [432, 241] on textarea "I understand your frustration regarding the move and the incentives offered. Le…" at bounding box center [356, 236] width 248 height 33
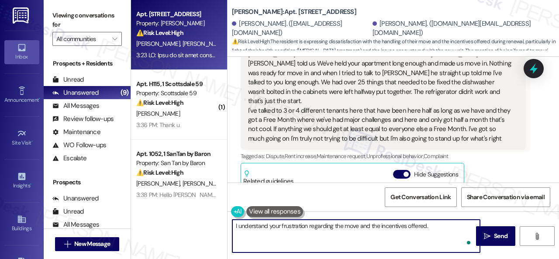
paste textarea "I will forward your concern to the site team and get back to you as soon as I r…"
type textarea "I understand your frustration regarding the move and the incentives offered. I …"
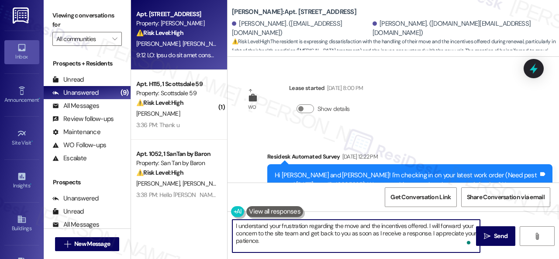
scroll to position [2987, 0]
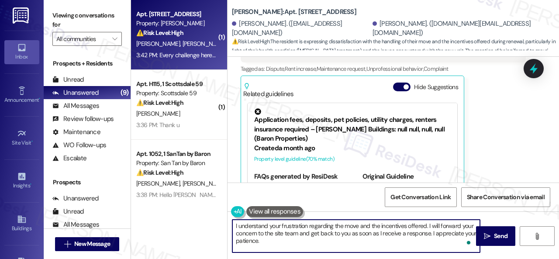
click at [293, 227] on textarea "I understand your frustration regarding the move and the incentives offered. I …" at bounding box center [356, 236] width 248 height 33
click at [237, 234] on textarea "I understand your frustration regarding the move and the incentives offered. I …" at bounding box center [356, 236] width 248 height 33
click at [288, 240] on textarea "I understand your frustration regarding the move and the incentives offered. I …" at bounding box center [356, 236] width 248 height 33
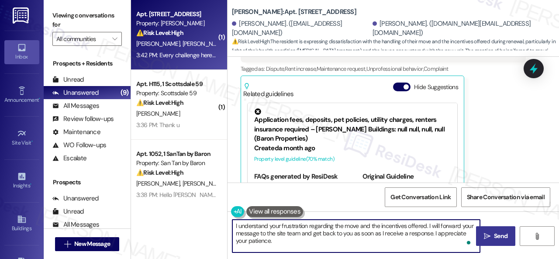
type textarea "I understand your frustration regarding the move and the incentives offered. I …"
click at [494, 238] on span "Send" at bounding box center [501, 235] width 14 height 9
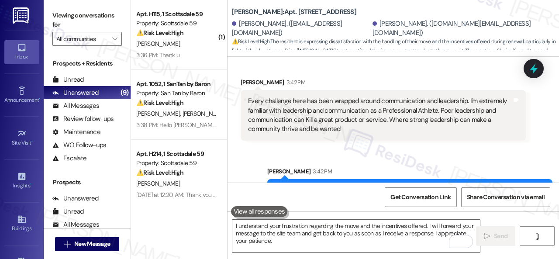
scroll to position [3156, 0]
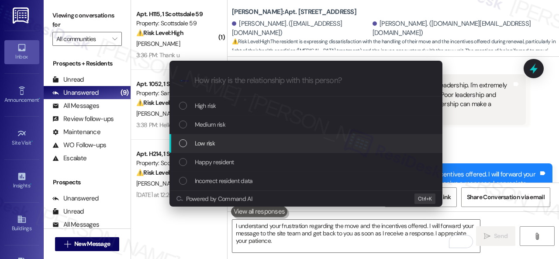
click at [200, 143] on span "Low risk" at bounding box center [205, 143] width 20 height 10
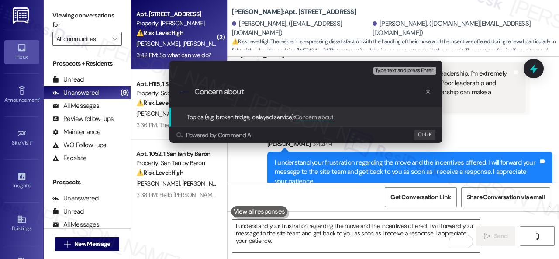
scroll to position [3217, 0]
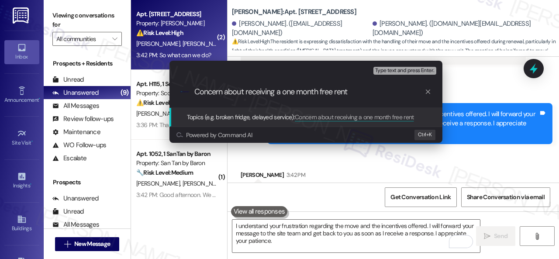
type input "Concern about receiving a one month free rent."
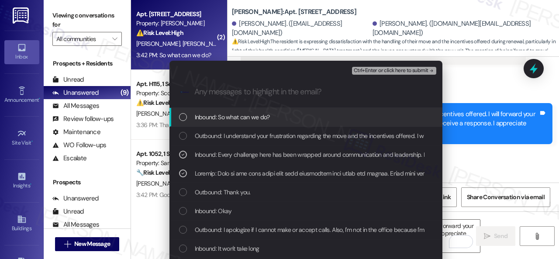
click at [362, 69] on span "Ctrl+Enter or click here to submit" at bounding box center [391, 71] width 75 height 6
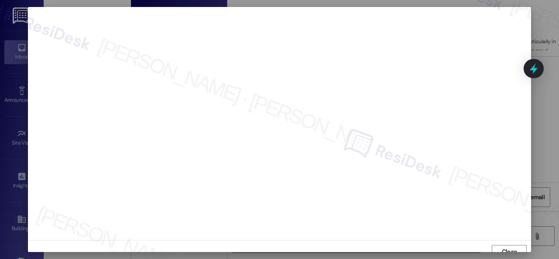
scroll to position [7, 0]
click at [512, 244] on span "Close" at bounding box center [509, 245] width 15 height 9
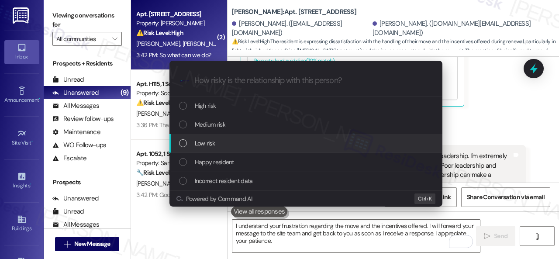
click at [199, 141] on span "Low risk" at bounding box center [205, 143] width 20 height 10
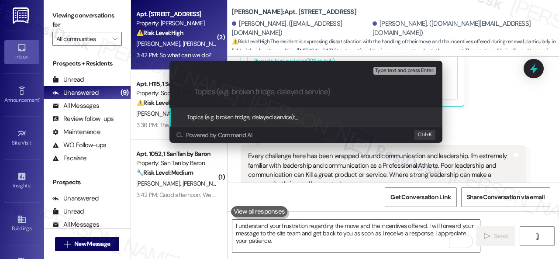
paste input "Concern about receiving a one month free rent."
type input "Concern about receiving a one month free rent."
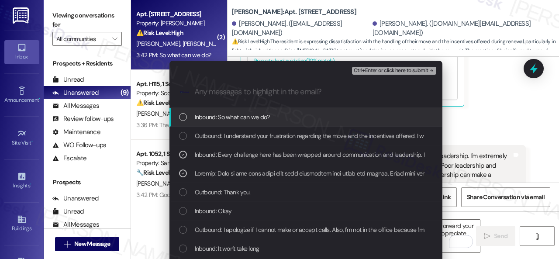
click at [368, 70] on span "Ctrl+Enter or click here to submit" at bounding box center [391, 71] width 75 height 6
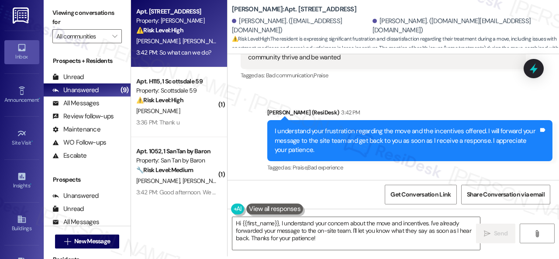
scroll to position [3141, 0]
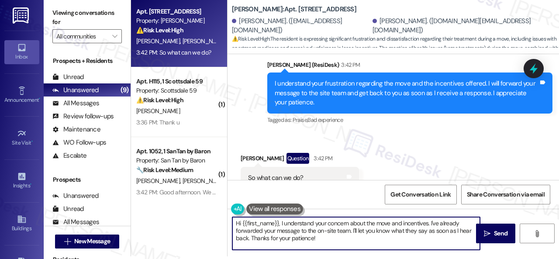
drag, startPoint x: 320, startPoint y: 238, endPoint x: 197, endPoint y: 209, distance: 126.5
click at [198, 209] on div "Apt. 107, 1 Merino Apts LLLP Property: Merino Scottsdale ⚠️ Risk Level: High Th…" at bounding box center [345, 126] width 428 height 259
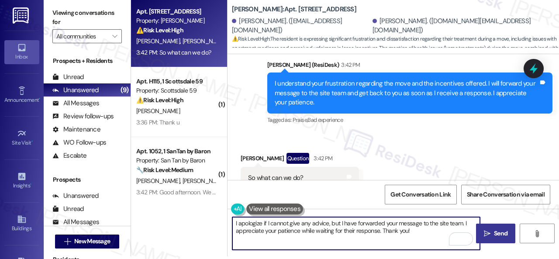
type textarea "I apologize if I cannot give any advice, but I have forwarded your message to t…"
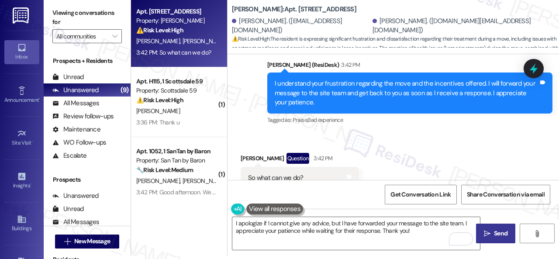
click at [497, 233] on span "Send" at bounding box center [501, 233] width 14 height 9
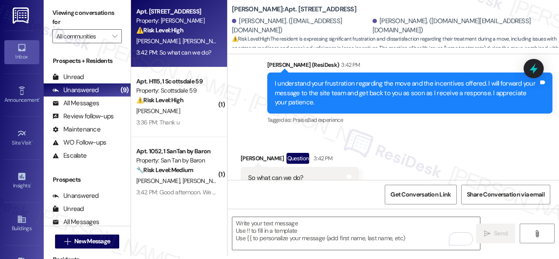
type textarea "Fetching suggested responses. Please feel free to read through the conversation…"
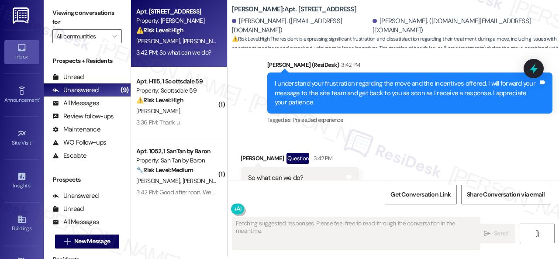
scroll to position [3141, 0]
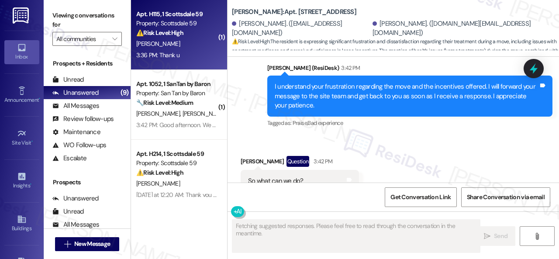
click at [183, 46] on div "[PERSON_NAME]" at bounding box center [176, 43] width 83 height 11
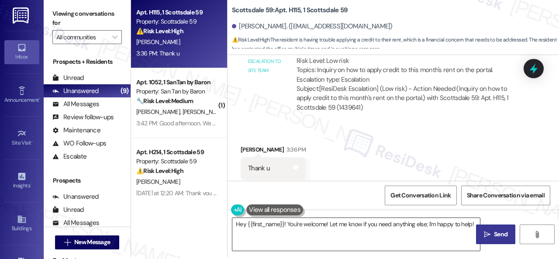
scroll to position [3, 0]
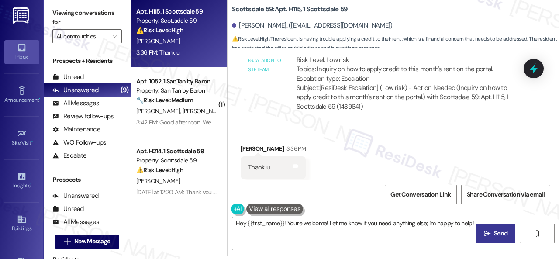
click at [299, 224] on textarea "Hey {{first_name}}! You're welcome! Let me know if you need anything else; I'm …" at bounding box center [356, 233] width 248 height 33
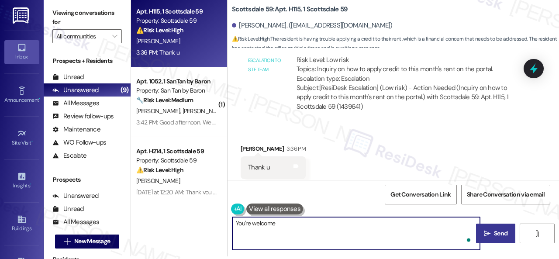
type textarea "You're welcome!"
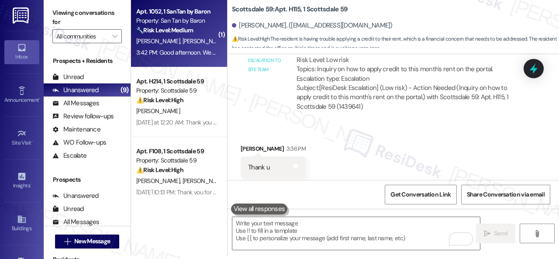
click at [202, 34] on div "🔧 Risk Level: Medium The resident reported an AC issue, but then confirmed it w…" at bounding box center [176, 30] width 81 height 9
type textarea "Fetching suggested responses. Please feel free to read through the conversation…"
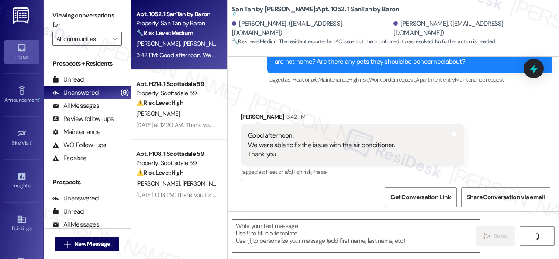
scroll to position [536, 0]
click at [278, 233] on textarea at bounding box center [356, 236] width 248 height 33
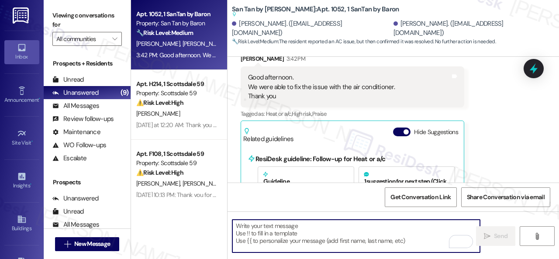
scroll to position [580, 0]
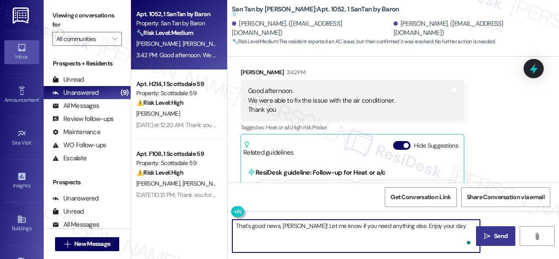
type textarea "That's good news, Nelly! Let me know if you need anything else. Enjoy your day!"
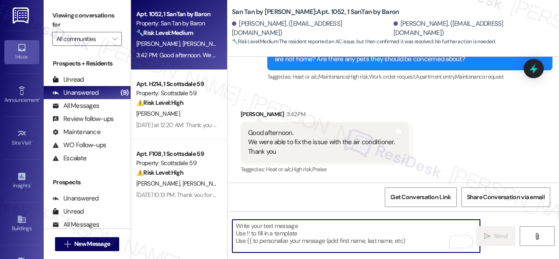
scroll to position [554, 0]
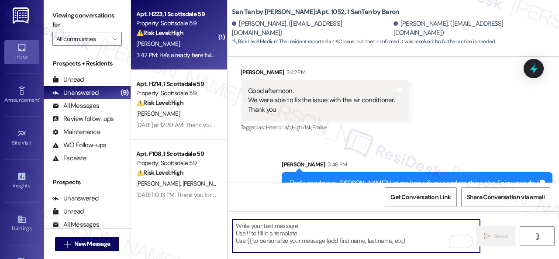
click at [203, 51] on div "3:42 PM: He's already here fixing it. A pipe was torn. 3:42 PM: He's already he…" at bounding box center [200, 55] width 129 height 8
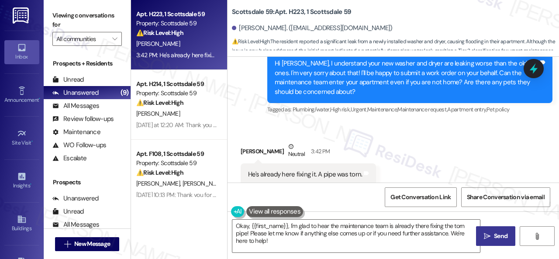
scroll to position [1628, 0]
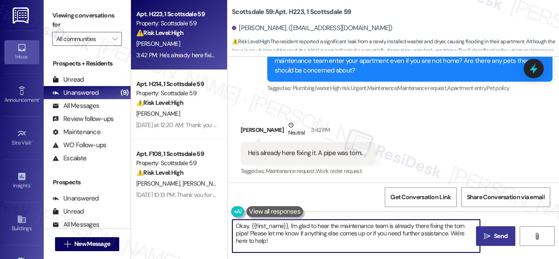
drag, startPoint x: 276, startPoint y: 241, endPoint x: 205, endPoint y: 216, distance: 75.5
click at [205, 216] on div "Apt. H223, 1 Scottsdale 59 Property: Scottsdale 59 ⚠️ Risk Level: High The resi…" at bounding box center [345, 129] width 428 height 259
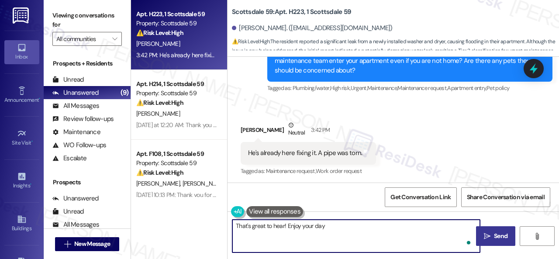
type textarea "That's great to hear! Enjoy your day!"
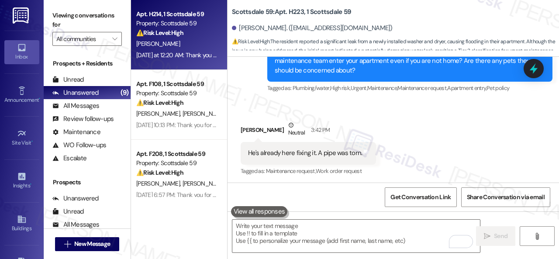
click at [201, 45] on div "R. Weller" at bounding box center [176, 43] width 83 height 11
type textarea "Fetching suggested responses. Please feel free to read through the conversation…"
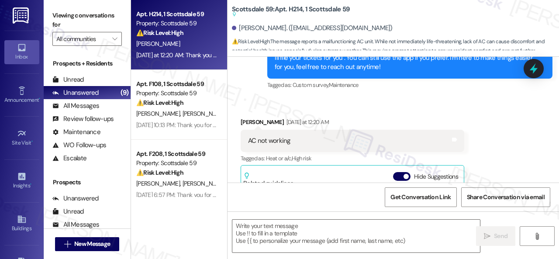
scroll to position [216, 0]
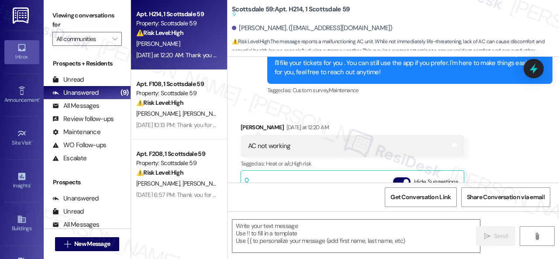
click at [413, 106] on div "Received via SMS Richelle Weller Yesterday at 12:20 AM AC not working Tags and …" at bounding box center [392, 204] width 331 height 203
click at [278, 230] on textarea at bounding box center [356, 236] width 248 height 33
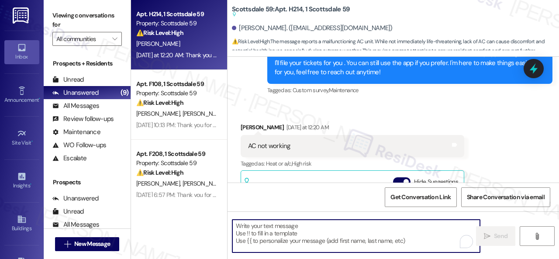
paste textarea "Hello {{first_name}}! I'm sorry to hear about the AC issue. We apologize for an…"
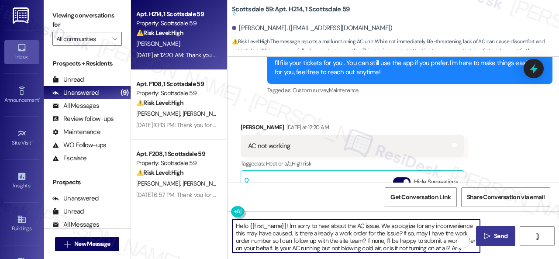
scroll to position [0, 0]
type textarea "Hello {{first_name}}! I'm sorry to hear about the AC issue. We apologize for an…"
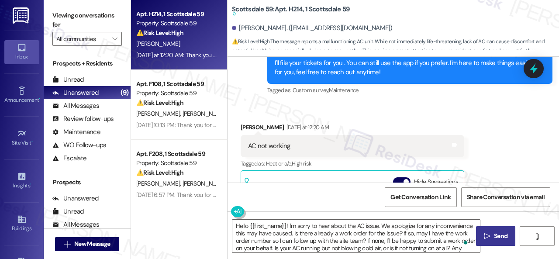
click at [494, 239] on span "Send" at bounding box center [501, 235] width 14 height 9
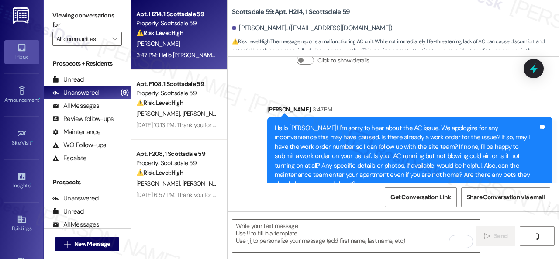
scroll to position [500, 0]
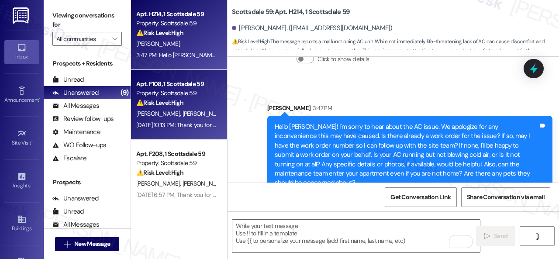
click at [202, 110] on div "S. Hernandez C. Aldana" at bounding box center [176, 113] width 83 height 11
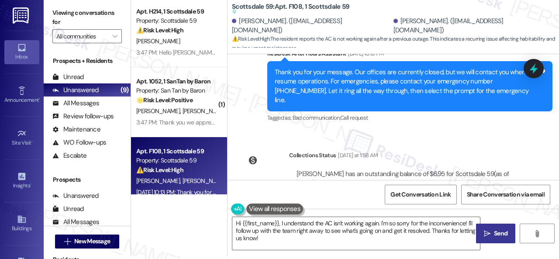
scroll to position [1278, 0]
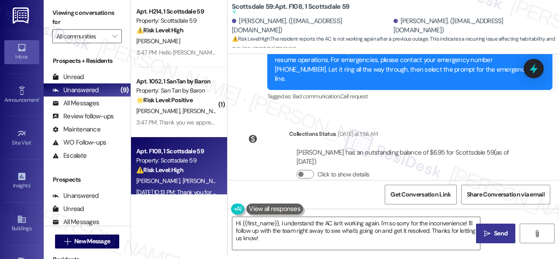
click at [423, 98] on div "Lease started Jan 16, 2025 at 7:00 PM Survey, sent via SMS Residesk Automated S…" at bounding box center [392, 117] width 331 height 126
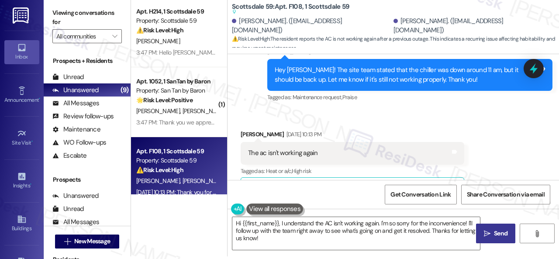
scroll to position [1060, 0]
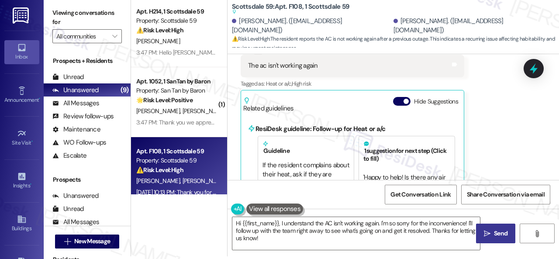
click at [481, 153] on div "Received via SMS Christina Aldana Aug 31, 2025 at 10:13 PM The ac isn't working…" at bounding box center [392, 124] width 331 height 203
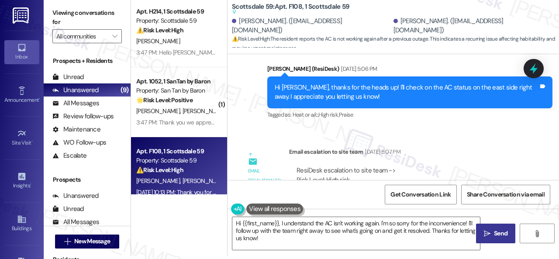
scroll to position [667, 0]
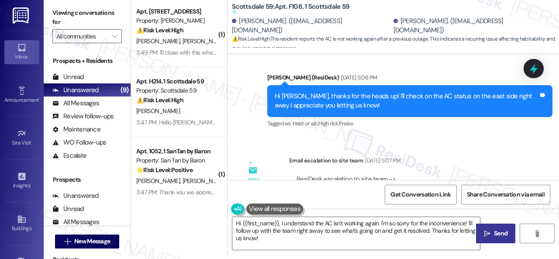
click at [341, 117] on div "Tagged as: Heat or a/c , Click to highlight conversations about Heat or a/c Hig…" at bounding box center [409, 123] width 285 height 13
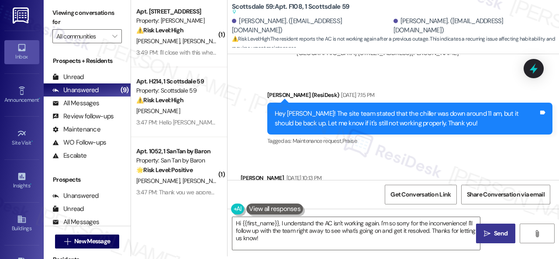
scroll to position [973, 0]
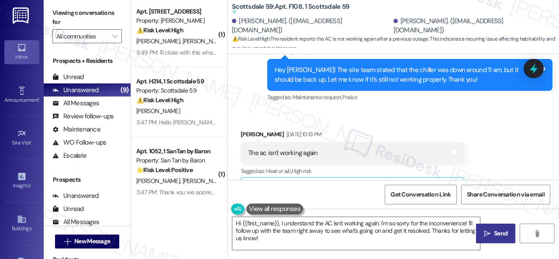
click at [311, 110] on div "Received via SMS Christina Aldana Aug 31, 2025 at 10:13 PM The ac isn't working…" at bounding box center [392, 211] width 331 height 203
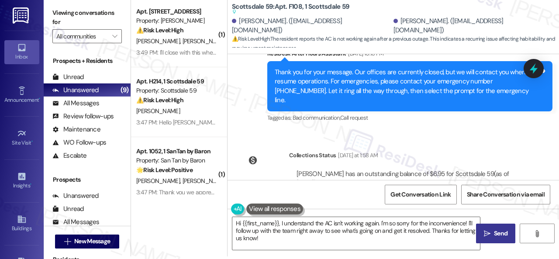
scroll to position [1278, 0]
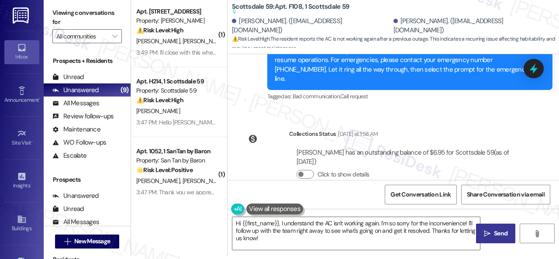
click at [420, 123] on div "Collections Status Yesterday at 1:58 AM Christina Aldana has an outstanding bal…" at bounding box center [383, 161] width 298 height 76
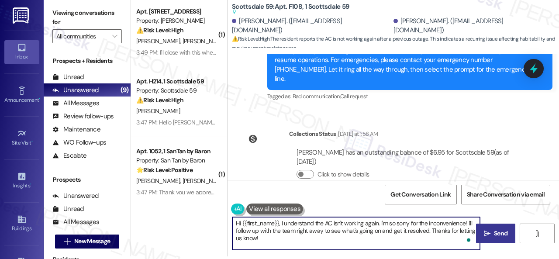
drag, startPoint x: 281, startPoint y: 222, endPoint x: 296, endPoint y: 241, distance: 24.5
click at [296, 241] on textarea "Hi {{first_name}}, I understand the AC isn't working again. I'm so sorry for th…" at bounding box center [356, 233] width 248 height 33
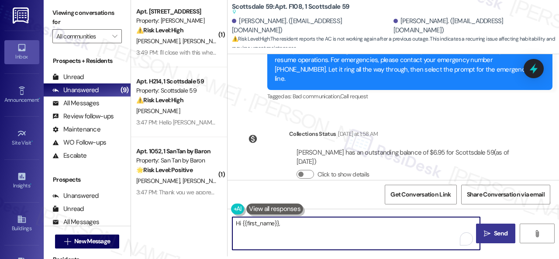
paste textarea "I'm sorry for the delayed response. Please don’t hesitate to confirm if you sti…"
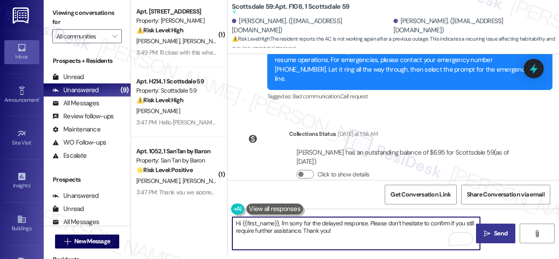
click at [370, 235] on textarea "Hi {{first_name}}, I'm sorry for the delayed response. Please don’t hesitate to…" at bounding box center [356, 233] width 248 height 33
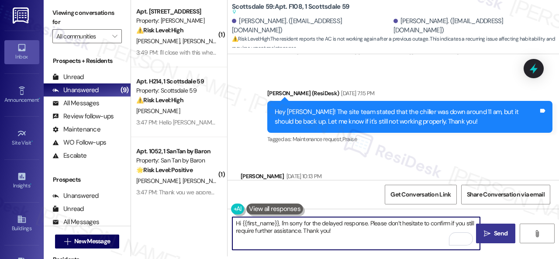
scroll to position [929, 0]
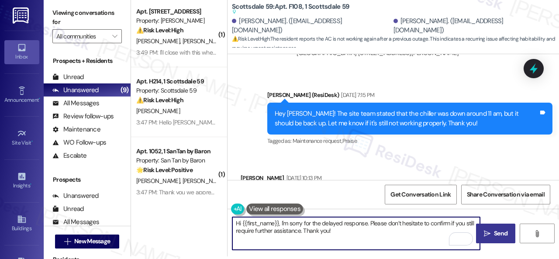
drag, startPoint x: 241, startPoint y: 224, endPoint x: 278, endPoint y: 222, distance: 36.7
click at [278, 222] on textarea "Hi {{first_name}}, I'm sorry for the delayed response. Please don’t hesitate to…" at bounding box center [356, 233] width 248 height 33
type textarea "Hi Christina, I'm sorry for the delayed response. Please don’t hesitate to conf…"
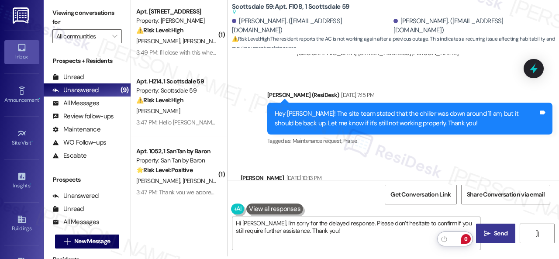
click at [498, 234] on span "Send" at bounding box center [501, 233] width 14 height 9
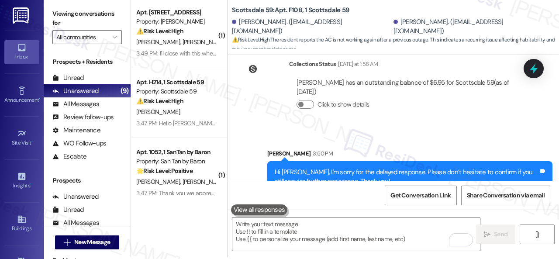
scroll to position [3, 0]
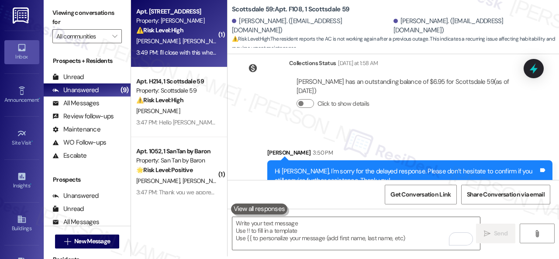
click at [204, 44] on div "T. Davidson S. Fruen" at bounding box center [176, 41] width 83 height 11
type textarea "Fetching suggested responses. Please feel free to read through the conversation…"
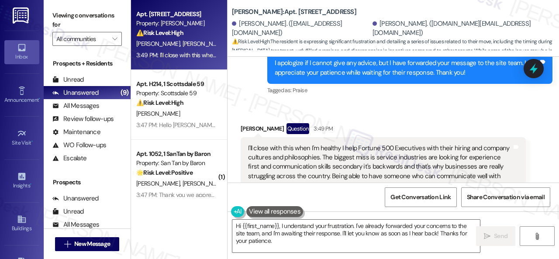
scroll to position [3462, 0]
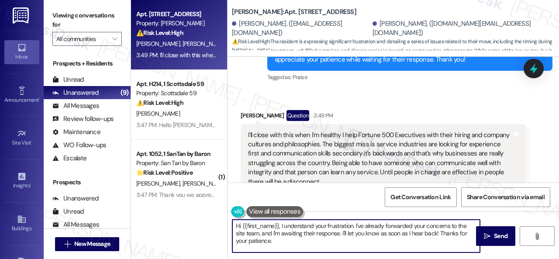
drag, startPoint x: 281, startPoint y: 224, endPoint x: 198, endPoint y: 219, distance: 82.7
click at [198, 219] on div "Apt. 107, 1 Merino Apts LLLP Property: Merino Scottsdale ⚠️ Risk Level: High Th…" at bounding box center [345, 129] width 428 height 259
drag, startPoint x: 296, startPoint y: 233, endPoint x: 212, endPoint y: 219, distance: 85.4
click at [212, 219] on div "Apt. 107, 1 Merino Apts LLLP Property: Merino Scottsdale ⚠️ Risk Level: High Th…" at bounding box center [345, 129] width 428 height 259
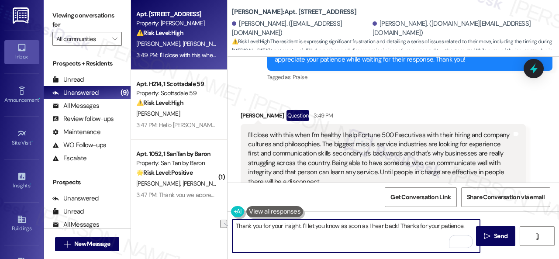
drag, startPoint x: 399, startPoint y: 226, endPoint x: 429, endPoint y: 223, distance: 30.2
click at [428, 222] on textarea "Thank you for your insight. I'll let you know as soon as I hear back! Thanks fo…" at bounding box center [356, 236] width 248 height 33
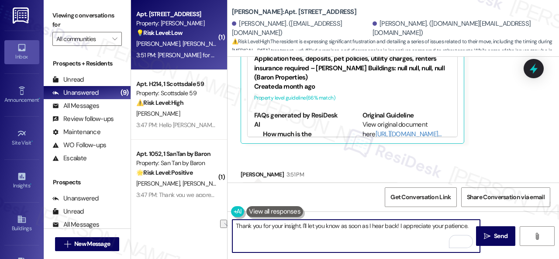
scroll to position [3, 0]
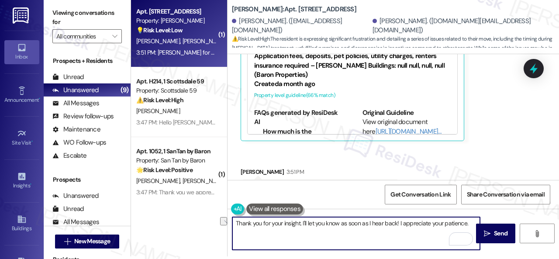
drag, startPoint x: 234, startPoint y: 224, endPoint x: 548, endPoint y: 276, distance: 317.3
click at [548, 258] on html "Inbox Go to Inbox Announcement • Send A Text Announcement Site Visit • Go to Si…" at bounding box center [279, 129] width 559 height 259
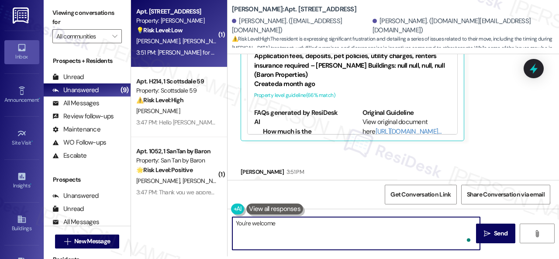
type textarea "You're welcome!"
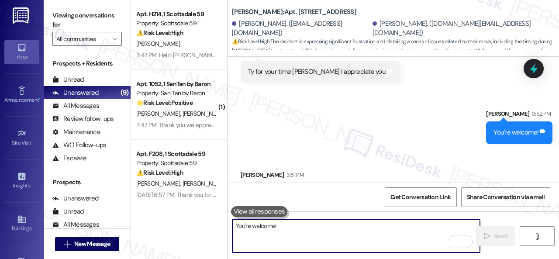
scroll to position [3776, 0]
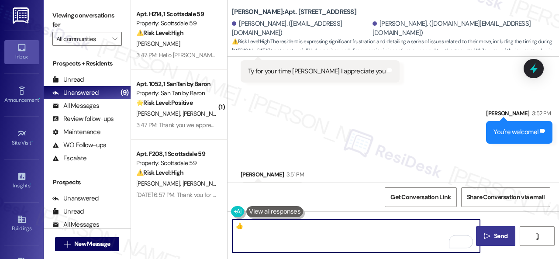
type textarea "👍"
click at [489, 229] on button " Send" at bounding box center [495, 236] width 39 height 20
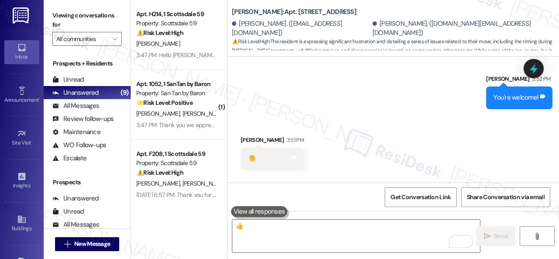
scroll to position [3836, 0]
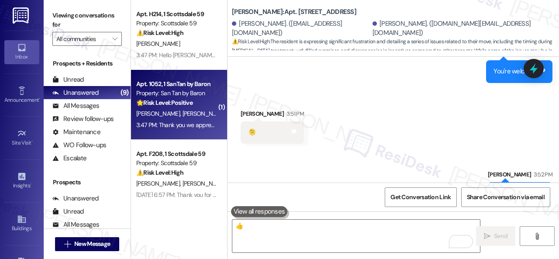
click at [169, 103] on strong "🌟 Risk Level: Positive" at bounding box center [164, 103] width 56 height 8
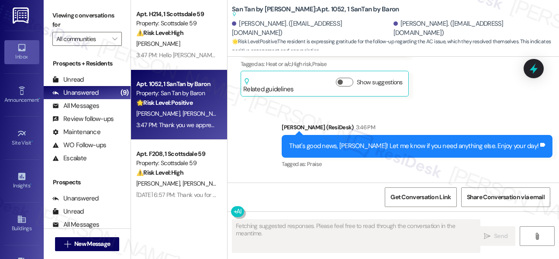
scroll to position [711, 0]
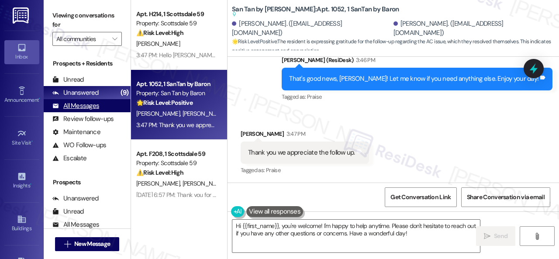
drag, startPoint x: 427, startPoint y: 234, endPoint x: 81, endPoint y: 110, distance: 366.8
click at [156, 162] on div "Apt. H214, 1 Scottsdale 59 Property: Scottsdale 59 ⚠️ Risk Level: High The mess…" at bounding box center [345, 129] width 428 height 259
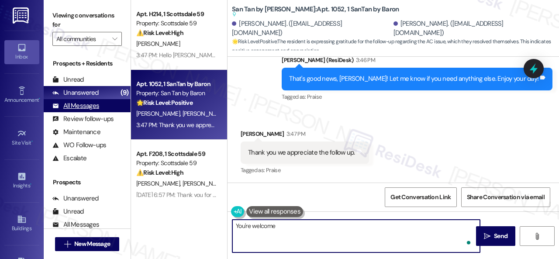
type textarea "You're welcome!"
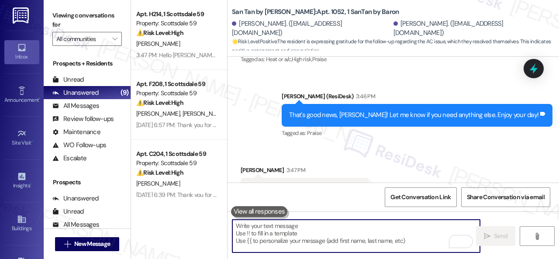
scroll to position [616, 0]
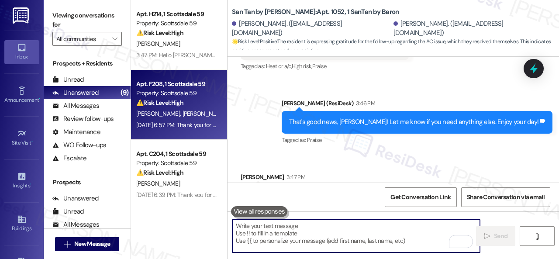
click at [216, 108] on div "Apt. F208, 1 Scottsdale 59 Property: Scottsdale 59 ⚠️ Risk Level: High The resi…" at bounding box center [179, 105] width 96 height 70
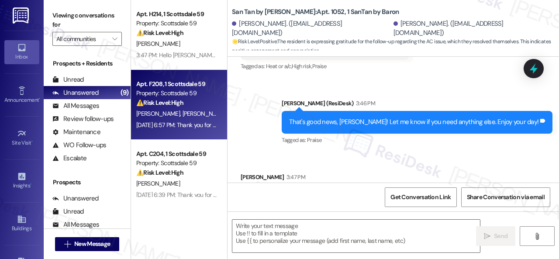
type textarea "Fetching suggested responses. Please feel free to read through the conversation…"
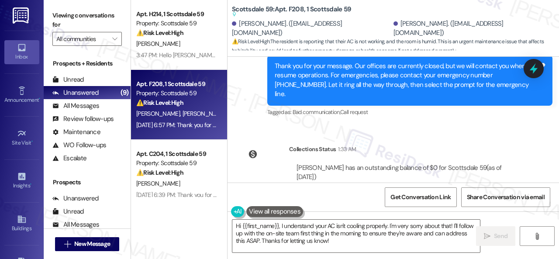
scroll to position [1292, 0]
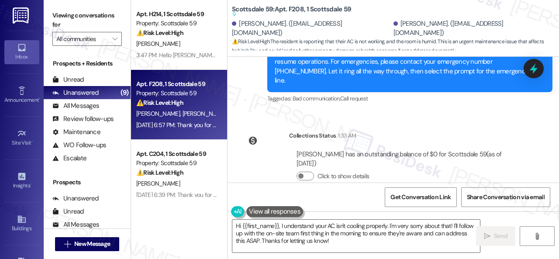
click at [432, 131] on div "Collections Status 1:33 AM" at bounding box center [407, 137] width 237 height 12
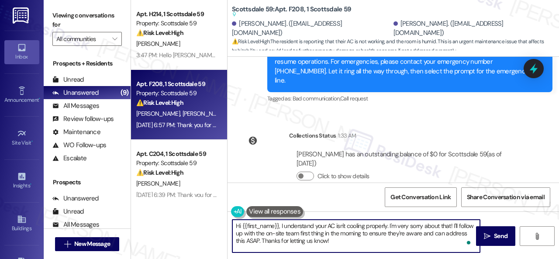
drag, startPoint x: 254, startPoint y: 221, endPoint x: 200, endPoint y: 209, distance: 55.9
click at [200, 209] on div "Apt. H214, 1 Scottsdale 59 Property: Scottsdale 59 ⚠️ Risk Level: High The mess…" at bounding box center [345, 129] width 428 height 259
paste textarea "I'm sorry for the delayed response. Please don’t hesitate to confirm if you sti…"
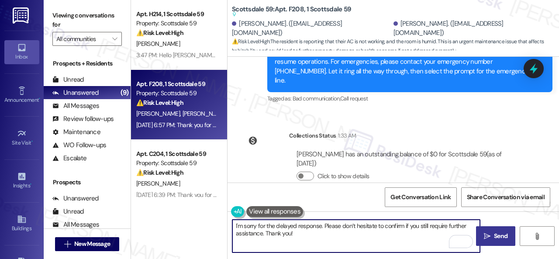
type textarea "I'm sorry for the delayed response. Please don’t hesitate to confirm if you sti…"
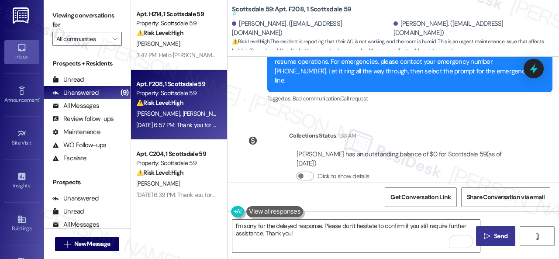
click at [495, 236] on span "Send" at bounding box center [501, 235] width 14 height 9
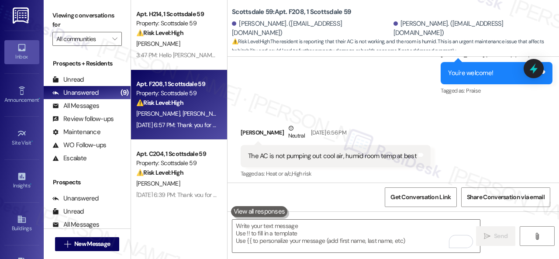
scroll to position [980, 0]
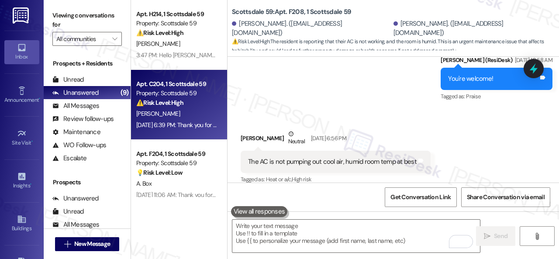
click at [194, 110] on div "[PERSON_NAME]" at bounding box center [176, 113] width 83 height 11
type textarea "Fetching suggested responses. Please feel free to read through the conversation…"
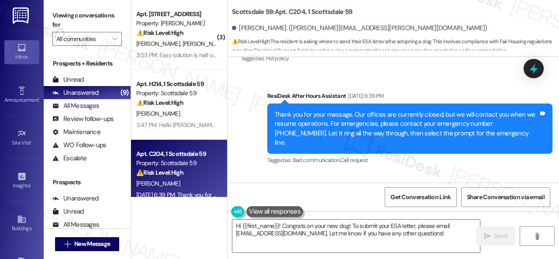
scroll to position [1642, 0]
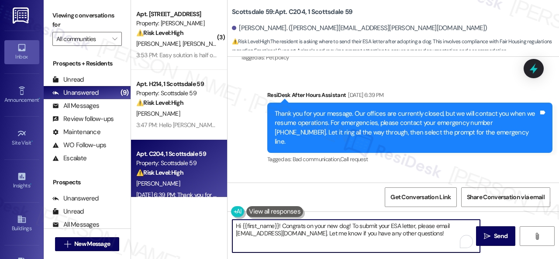
drag, startPoint x: 351, startPoint y: 225, endPoint x: 450, endPoint y: 244, distance: 100.4
click at [450, 244] on textarea "Hi {{first_name}}! Congrats on your new dog! To submit your ESA letter, please …" at bounding box center [356, 236] width 248 height 33
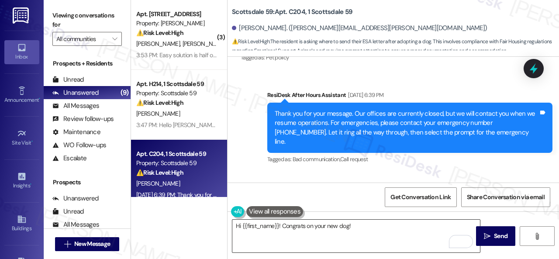
click at [398, 232] on textarea "Hi {{first_name}}! Congrats on your new dog!" at bounding box center [356, 236] width 248 height 33
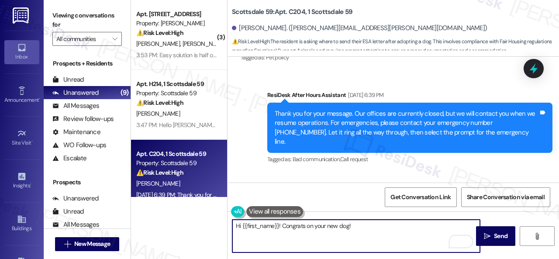
paste textarea "I will forward your inquiry to the site team and get back to you as soon as I r…"
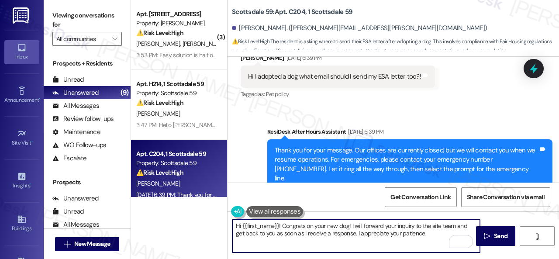
scroll to position [1606, 0]
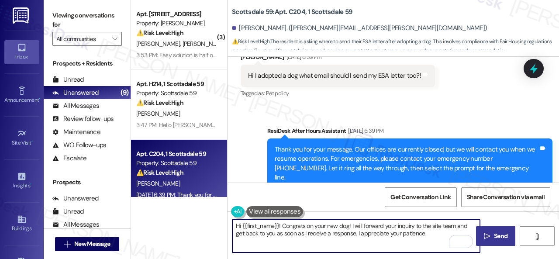
type textarea "Hi {{first_name}}! Congrats on your new dog! I will forward your inquiry to the…"
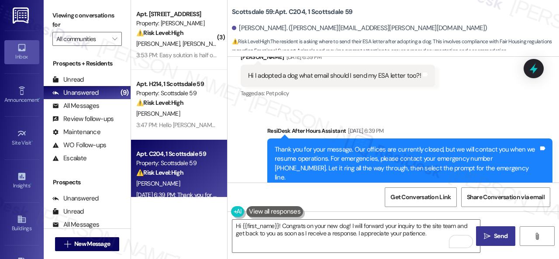
click at [494, 229] on button " Send" at bounding box center [495, 236] width 39 height 20
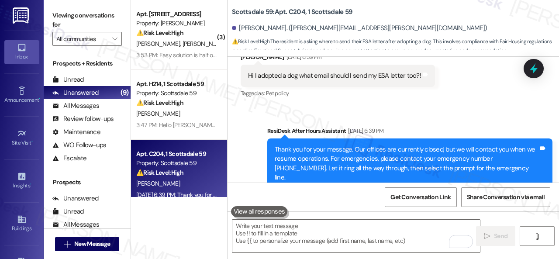
scroll to position [1511, 0]
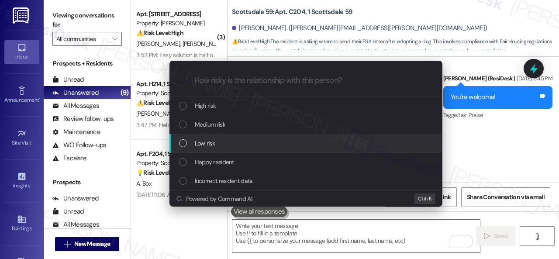
click at [211, 140] on span "Low risk" at bounding box center [205, 143] width 20 height 10
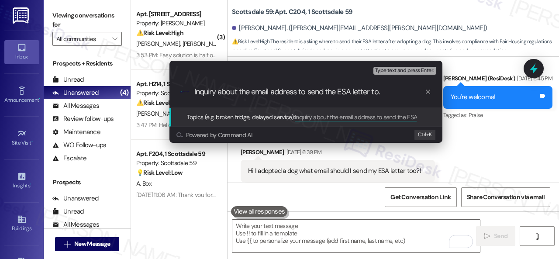
click at [300, 91] on input "Inquiry about the email address to send the ESA letter to." at bounding box center [309, 91] width 230 height 9
drag, startPoint x: 301, startPoint y: 91, endPoint x: 358, endPoint y: 93, distance: 57.7
click at [358, 93] on input "Inquiry about the email address where to send the ESA letter to." at bounding box center [309, 91] width 230 height 9
drag, startPoint x: 357, startPoint y: 88, endPoint x: 384, endPoint y: 88, distance: 27.5
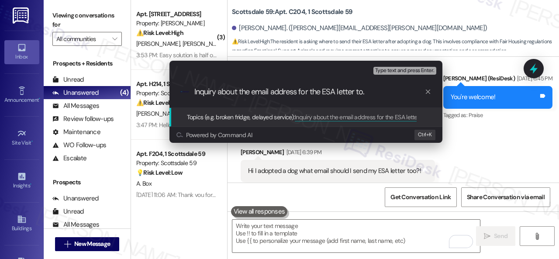
click at [384, 88] on input "Inquiry about the email address for the ESA letter to." at bounding box center [309, 91] width 230 height 9
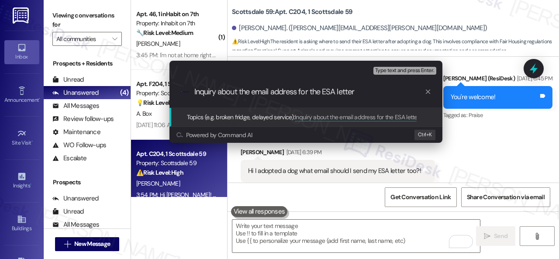
type input "Inquiry about the email address for the ESA letter."
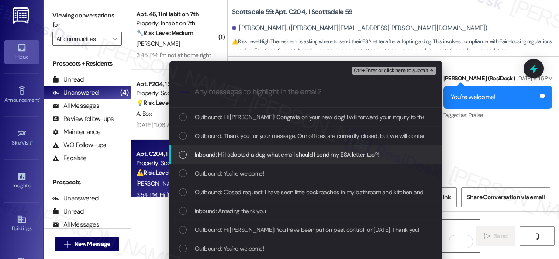
drag, startPoint x: 266, startPoint y: 152, endPoint x: 271, endPoint y: 151, distance: 5.4
click at [266, 151] on span "Inbound: Hi I adopted a dog what email should I send my ESA letter too?!" at bounding box center [287, 155] width 184 height 10
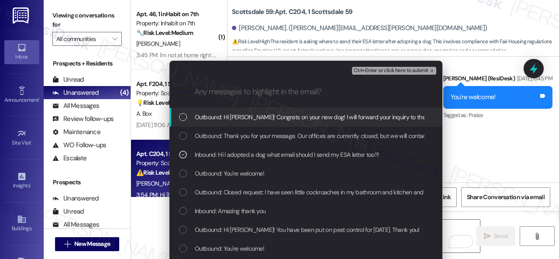
click at [380, 66] on div "Ctrl+Enter or click here to submit" at bounding box center [395, 70] width 86 height 11
click at [381, 70] on span "Ctrl+Enter or click here to submit" at bounding box center [391, 71] width 75 height 6
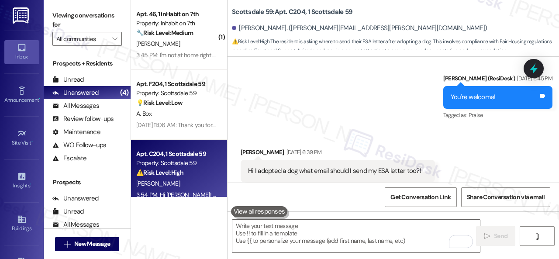
scroll to position [1511, 0]
click at [209, 50] on div "3:45 PM: I'm not at home right now so I can't provide photos the kitchen cabine…" at bounding box center [176, 55] width 83 height 11
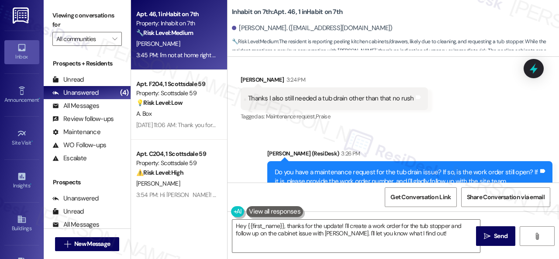
scroll to position [768, 0]
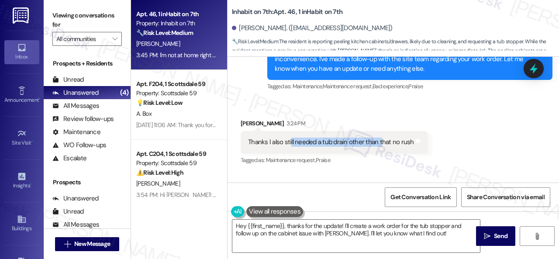
drag, startPoint x: 289, startPoint y: 134, endPoint x: 378, endPoint y: 133, distance: 88.6
click at [378, 138] on div "Thanks I also still needed a tub drain other than that no rush" at bounding box center [331, 142] width 166 height 9
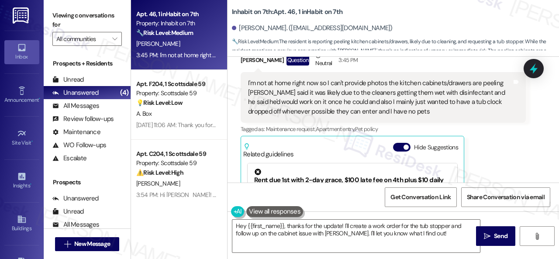
scroll to position [1161, 0]
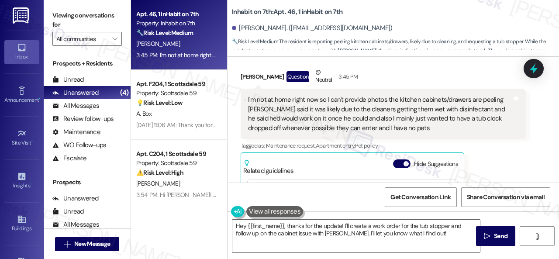
click at [496, 150] on div "Loyal Parsons Question Neutral 3:45 PM I'm not at home right now so I can't pro…" at bounding box center [383, 175] width 285 height 214
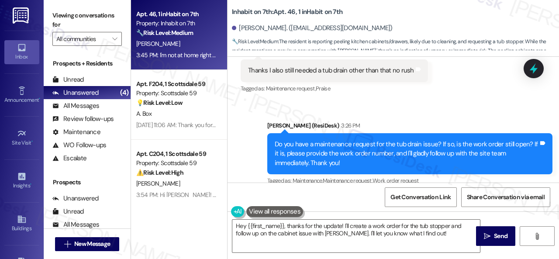
scroll to position [811, 0]
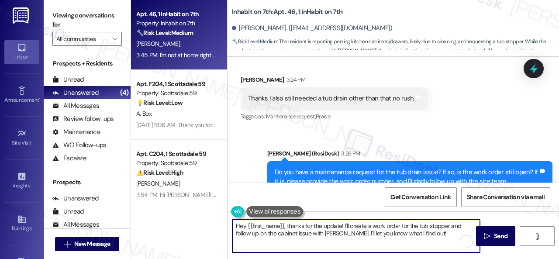
drag, startPoint x: 235, startPoint y: 228, endPoint x: 420, endPoint y: 247, distance: 185.6
click at [420, 247] on textarea "Hey {{first_name}}, thanks for the update! I'll create a work order for the tub…" at bounding box center [356, 236] width 248 height 33
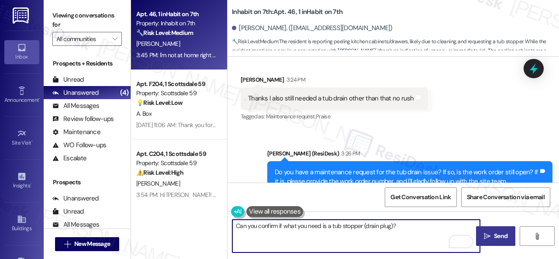
type textarea "Can you confirm if what you need is a tub stopper (drain plug)?"
click at [499, 238] on span "Send" at bounding box center [501, 235] width 14 height 9
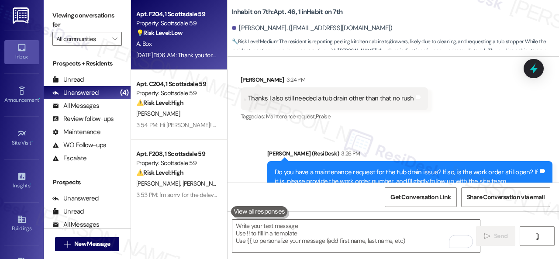
click at [199, 41] on div "A. Box" at bounding box center [176, 43] width 83 height 11
type textarea "Fetching suggested responses. Please feel free to read through the conversation…"
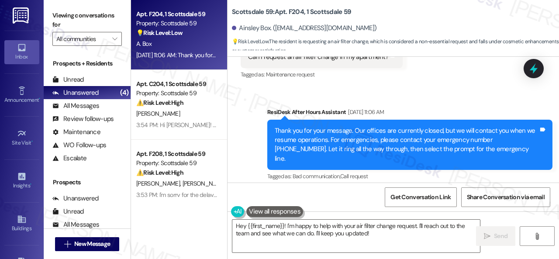
scroll to position [1073, 0]
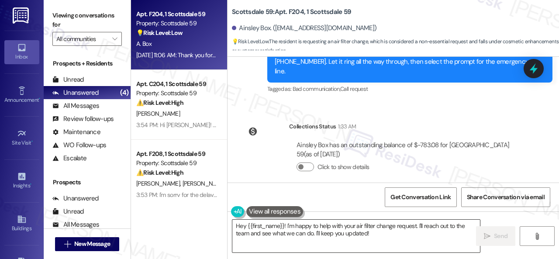
click at [398, 239] on textarea "Hey {{first_name}}! I'm happy to help with your air filter change request. I'll…" at bounding box center [356, 236] width 248 height 33
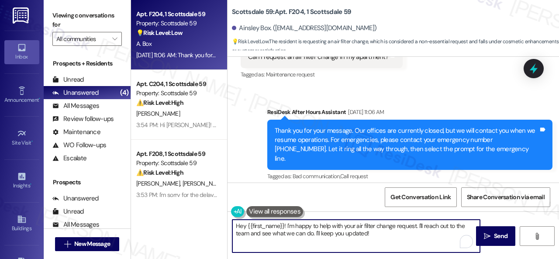
scroll to position [942, 0]
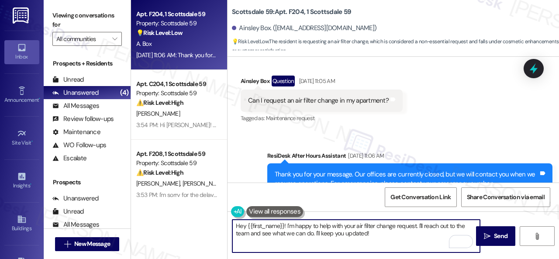
click at [286, 227] on textarea "Hey {{first_name}}! I'm happy to help with your air filter change request. I'll…" at bounding box center [356, 236] width 248 height 33
paste textarea "sorry for the delayed response.I'm"
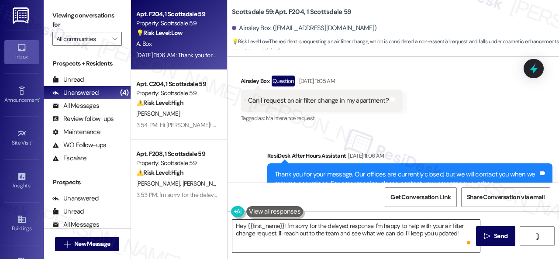
drag, startPoint x: 423, startPoint y: 224, endPoint x: 414, endPoint y: 224, distance: 8.7
click at [423, 224] on textarea "Hey {{first_name}}! I'm sorry for the delayed response. I'm happy to help with …" at bounding box center [356, 236] width 248 height 33
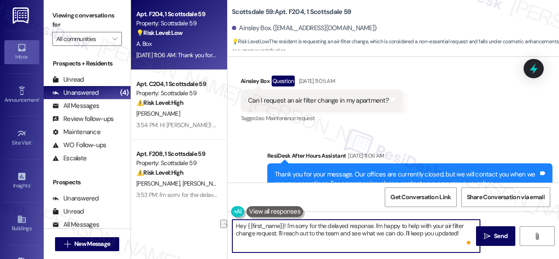
drag, startPoint x: 277, startPoint y: 233, endPoint x: 462, endPoint y: 233, distance: 185.1
click at [462, 233] on textarea "Hey {{first_name}}! I'm sorry for the delayed response. I'm happy to help with …" at bounding box center [356, 236] width 248 height 33
paste textarea "be happy to submit a work order on your behalf. Can the maintenance team enter …"
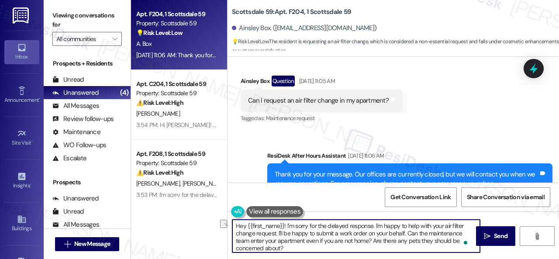
drag, startPoint x: 274, startPoint y: 234, endPoint x: 332, endPoint y: 234, distance: 58.1
click at [332, 234] on textarea "Hey {{first_name}}! I'm sorry for the delayed response. I'm happy to help with …" at bounding box center [356, 236] width 248 height 33
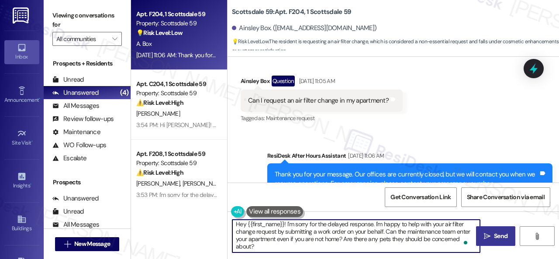
type textarea "Hey {{first_name}}! I'm sorry for the delayed response. I'm happy to help with …"
click at [489, 238] on span " Send" at bounding box center [496, 235] width 28 height 9
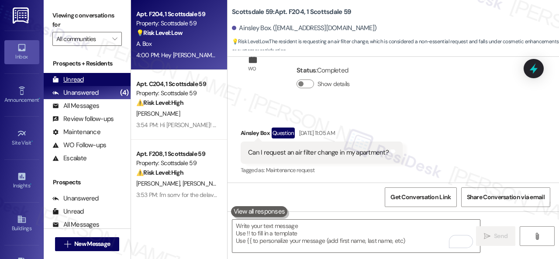
click at [81, 82] on div "Unread" at bounding box center [67, 79] width 31 height 9
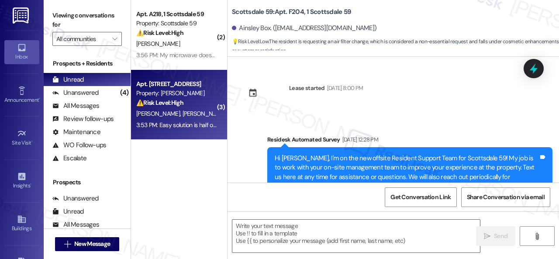
type textarea "Fetching suggested responses. Please feel free to read through the conversation…"
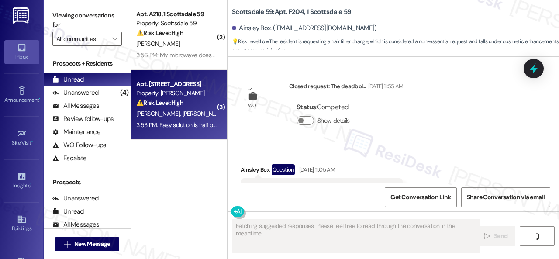
scroll to position [890, 0]
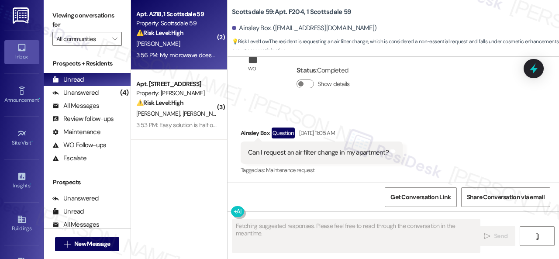
click at [187, 45] on div "L. Mestas" at bounding box center [176, 43] width 83 height 11
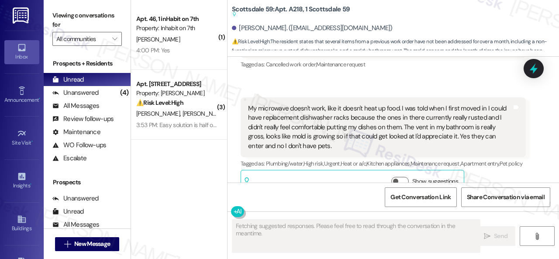
scroll to position [2125, 0]
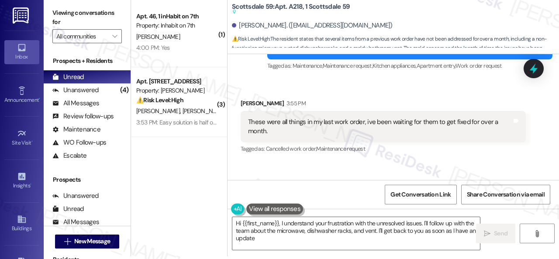
type textarea "Hi {{first_name}}, I understand your frustration with the unresolved issues. I'…"
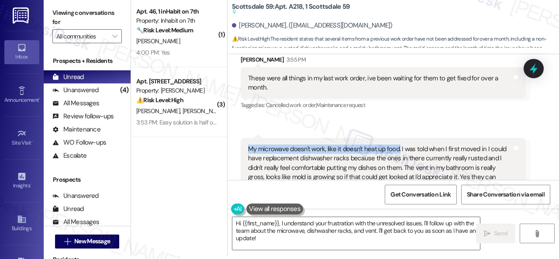
drag, startPoint x: 248, startPoint y: 120, endPoint x: 397, endPoint y: 117, distance: 148.9
click at [397, 145] on div "My microwave doesn't work, like it doesn't heat up food. I was told when I firs…" at bounding box center [380, 168] width 264 height 47
copy div "My microwave doesn't work, like it doesn't heat up food."
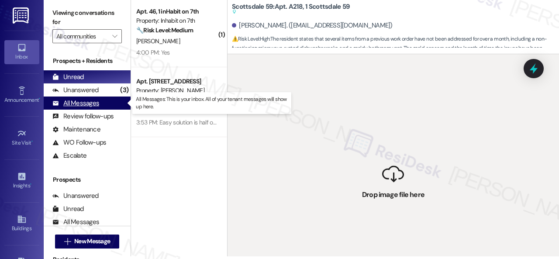
click at [72, 101] on div "All Messages" at bounding box center [75, 103] width 47 height 9
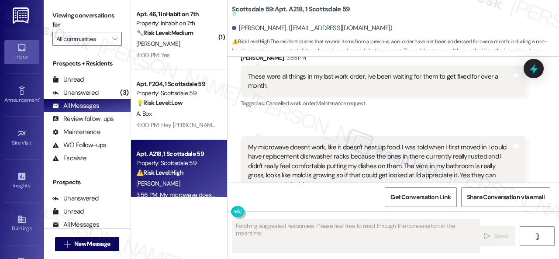
scroll to position [2124, 0]
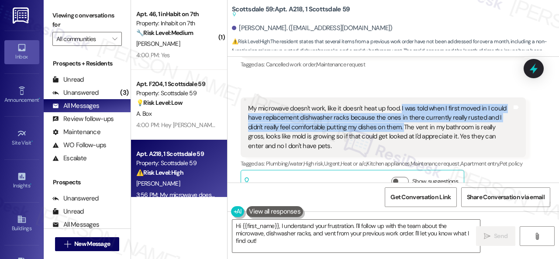
drag, startPoint x: 398, startPoint y: 79, endPoint x: 402, endPoint y: 98, distance: 19.1
click at [402, 104] on div "My microwave doesn't work, like it doesn't heat up food. I was told when I firs…" at bounding box center [380, 127] width 264 height 47
copy div "I was told when I first moved in I could have replacement dishwasher racks beca…"
click at [403, 104] on div "My microwave doesn't work, like it doesn't heat up food. I was told when I firs…" at bounding box center [380, 127] width 264 height 47
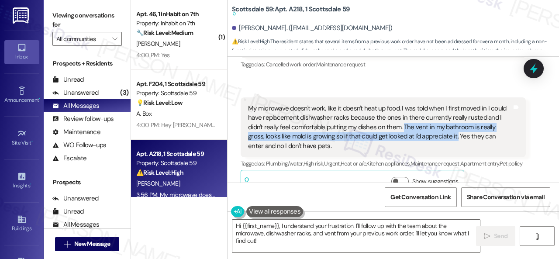
drag, startPoint x: 403, startPoint y: 98, endPoint x: 455, endPoint y: 108, distance: 52.8
click at [455, 108] on div "My microwave doesn't work, like it doesn't heat up food. I was told when I firs…" at bounding box center [380, 127] width 264 height 47
copy div "The vent in my bathroom is really gross, looks like mold is growing so if that …"
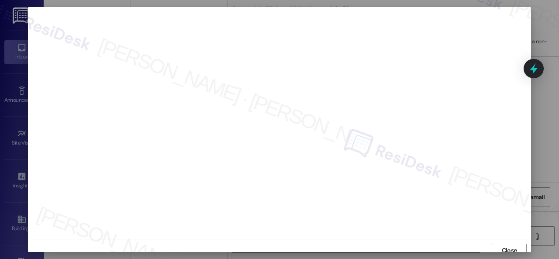
scroll to position [0, 0]
click at [505, 250] on span "Close" at bounding box center [509, 251] width 15 height 9
click at [510, 248] on span "Close" at bounding box center [509, 245] width 15 height 9
click at [498, 242] on button "Close" at bounding box center [509, 245] width 35 height 14
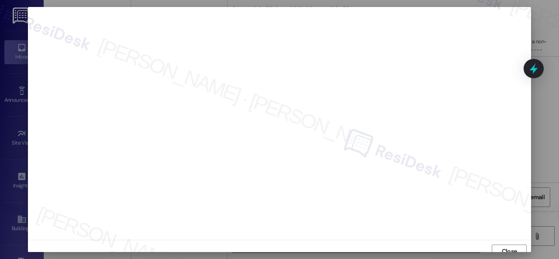
scroll to position [0, 0]
click at [500, 248] on span "Close" at bounding box center [509, 251] width 19 height 9
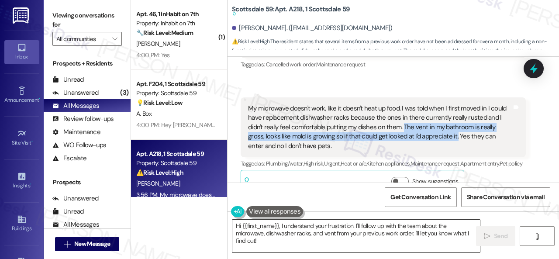
click at [424, 234] on textarea "Hi {{first_name}}, I understand your frustration. I'll follow up with the team …" at bounding box center [356, 236] width 248 height 33
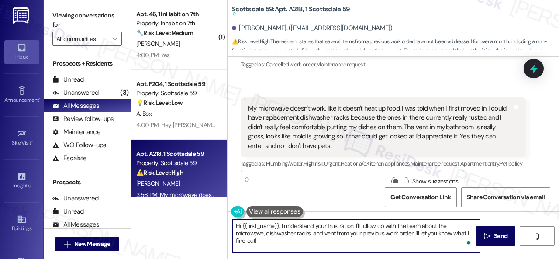
paste textarea "Thank you. I've submitted work orders on your behalf and notified the site team…"
drag, startPoint x: 382, startPoint y: 239, endPoint x: 392, endPoint y: 238, distance: 10.1
click at [382, 238] on textarea "Thank you. I've submitted work orders on your behalf and notified the site team…" at bounding box center [356, 236] width 248 height 33
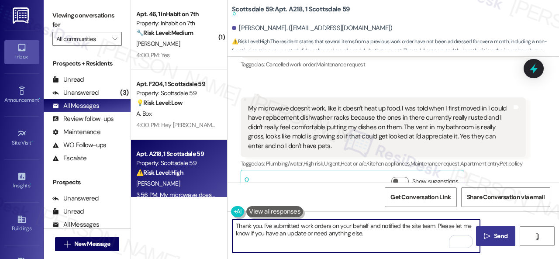
type textarea "Thank you. I've submitted work orders on your behalf and notified the site team…"
click at [494, 235] on span "Send" at bounding box center [501, 235] width 14 height 9
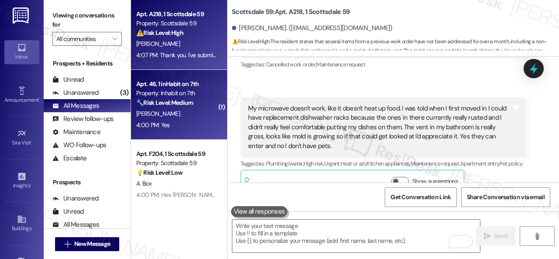
click at [189, 126] on div "4:00 PM: Yes 4:00 PM: Yes" at bounding box center [176, 125] width 83 height 11
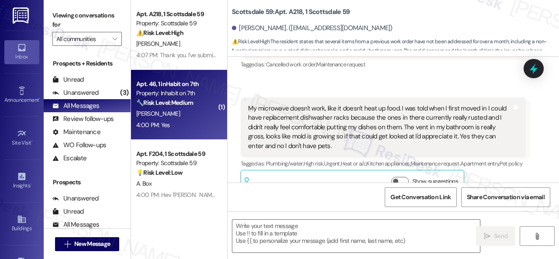
type textarea "Fetching suggested responses. Please feel free to read through the conversation…"
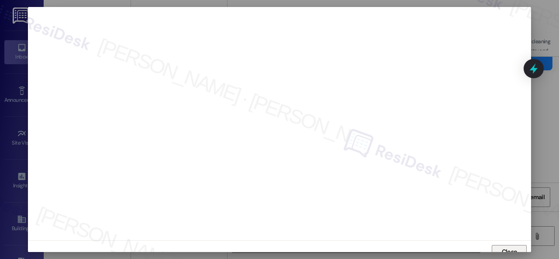
click at [498, 249] on button "Close" at bounding box center [509, 252] width 35 height 14
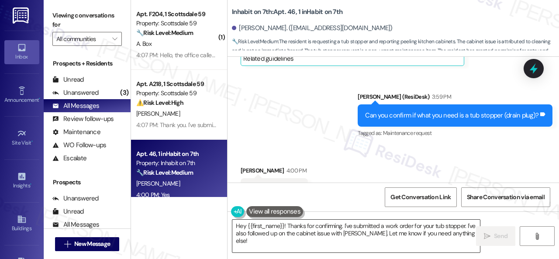
scroll to position [1301, 0]
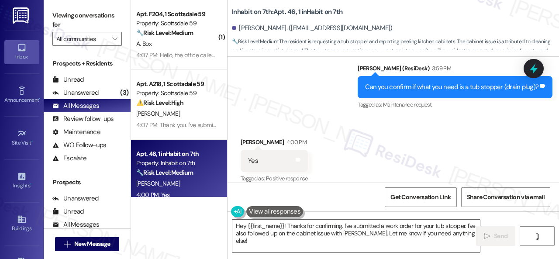
click at [452, 126] on div "Received via SMS Loyal Parsons 4:00 PM Yes Tags and notes Tagged as: Positive r…" at bounding box center [392, 155] width 331 height 74
click at [357, 231] on textarea "Hey {{first_name}}! Thanks for confirming. I've submitted a work order for your…" at bounding box center [356, 236] width 248 height 33
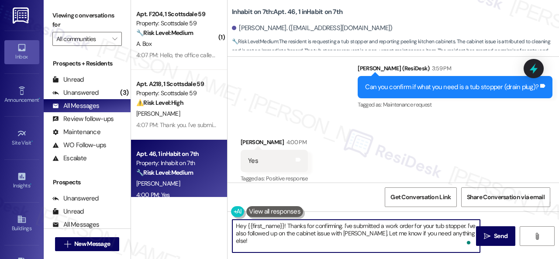
paste textarea "Thank you. I've submitted a work order on your behalf and notified the site tea…"
type textarea "Thank you. I've submitted a work order on your behalf and notified the site tea…"
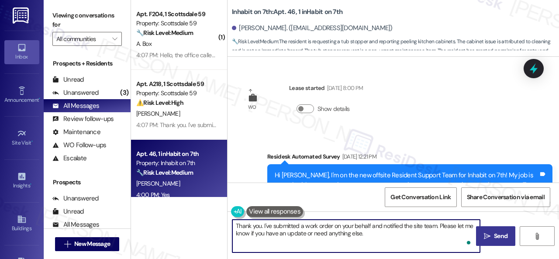
type textarea "Thank you. I've submitted a work order on your behalf and notified the site tea…"
click at [496, 241] on button " Send" at bounding box center [495, 236] width 39 height 20
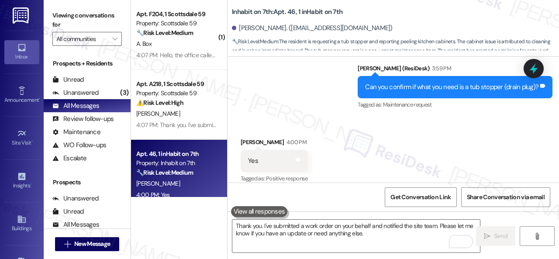
scroll to position [1300, 0]
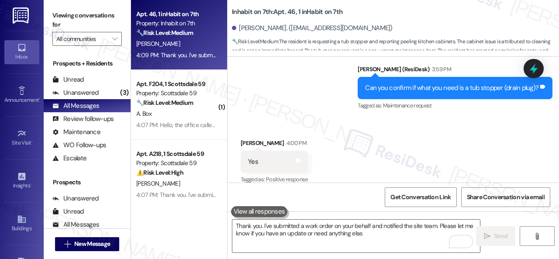
click at [196, 119] on div "A. Box" at bounding box center [176, 113] width 83 height 11
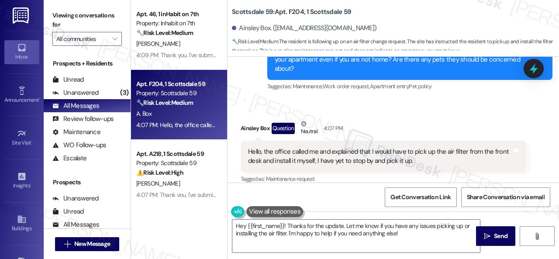
scroll to position [1310, 0]
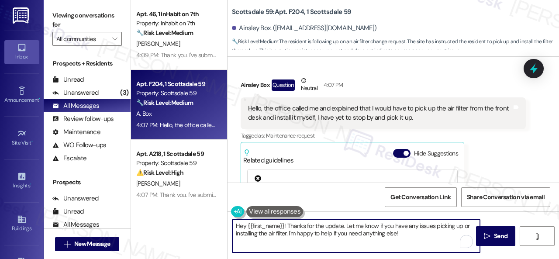
drag, startPoint x: 286, startPoint y: 226, endPoint x: 218, endPoint y: 224, distance: 68.1
click at [218, 224] on div "Apt. 46, 1 inHabit on 7th Property: Inhabit on 7th 🔧 Risk Level: Medium The res…" at bounding box center [345, 129] width 428 height 259
drag, startPoint x: 295, startPoint y: 226, endPoint x: 326, endPoint y: 224, distance: 31.1
click at [326, 224] on textarea "Thanks for the update. Let me know if you have any issues picking up or install…" at bounding box center [356, 236] width 248 height 33
click at [298, 227] on textarea "Thanks for the update. Let me know if you have any issues picking up or install…" at bounding box center [356, 236] width 248 height 33
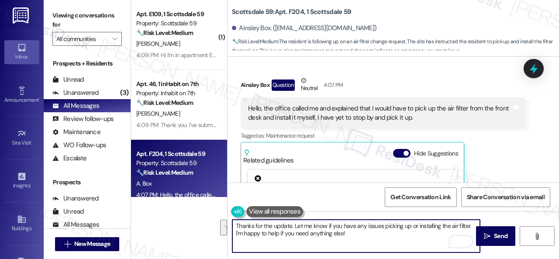
drag, startPoint x: 290, startPoint y: 226, endPoint x: 342, endPoint y: 232, distance: 52.7
click at [342, 232] on textarea "Thanks for the update. Let me know if you have any issues picking up or install…" at bounding box center [356, 236] width 248 height 33
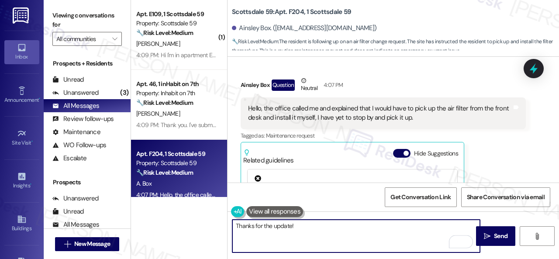
click at [317, 227] on textarea "Thanks for the update!" at bounding box center [356, 236] width 248 height 33
type textarea "Thanks for the update! Enjoy your day!"
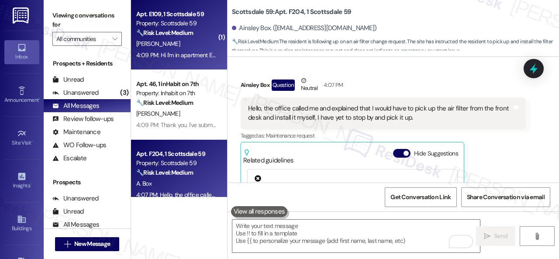
click at [196, 45] on div "[PERSON_NAME]" at bounding box center [176, 43] width 83 height 11
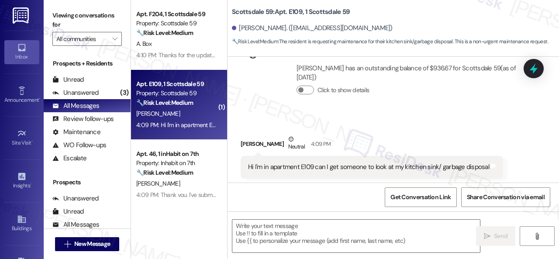
scroll to position [299, 0]
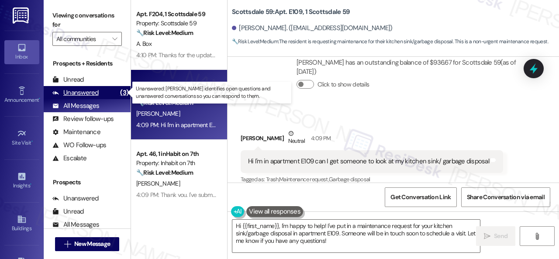
click at [93, 92] on div "Unanswered" at bounding box center [75, 92] width 46 height 9
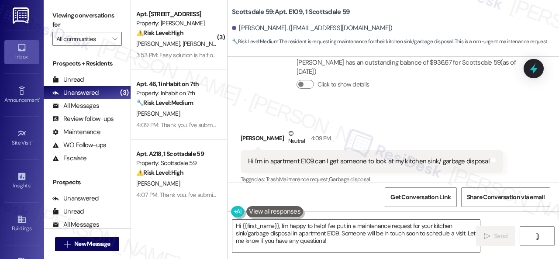
scroll to position [300, 0]
click at [418, 81] on div "Click to show details" at bounding box center [407, 85] width 222 height 19
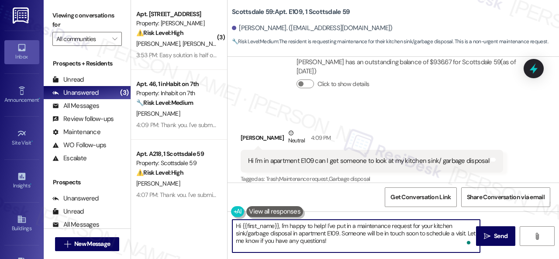
scroll to position [3, 0]
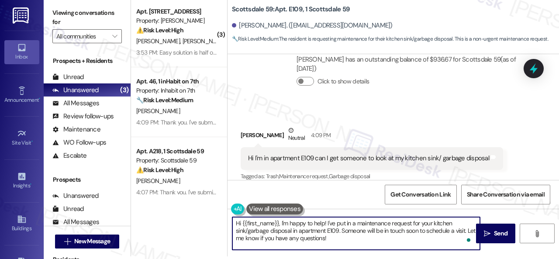
drag, startPoint x: 282, startPoint y: 226, endPoint x: 396, endPoint y: 261, distance: 118.8
click at [396, 258] on html "Inbox Go to Inbox Announcement • Send A Text Announcement Site Visit • Go to Si…" at bounding box center [279, 129] width 559 height 259
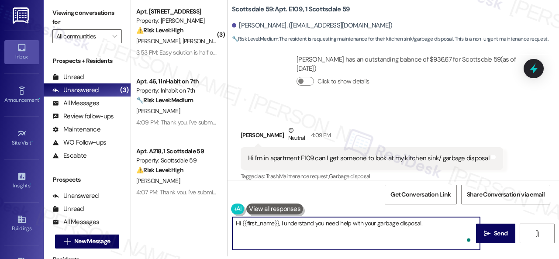
paste textarea "Is there already a work order for the issue? If so, may I have the work order n…"
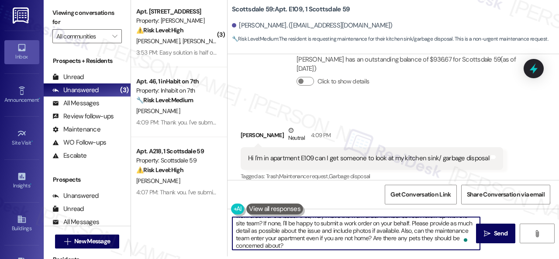
scroll to position [0, 0]
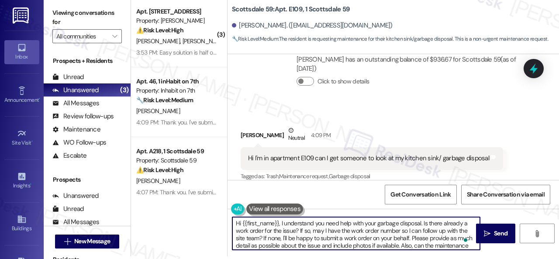
click at [377, 225] on textarea "Hi {{first_name}}, I understand you need help with your garbage disposal. Is th…" at bounding box center [356, 233] width 248 height 33
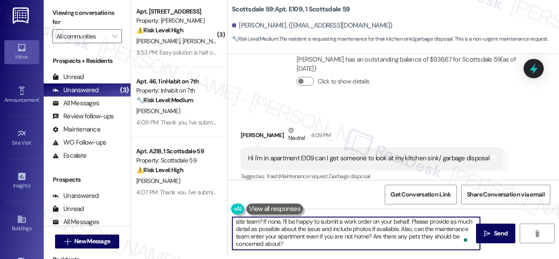
scroll to position [17, 0]
type textarea "Hi {{first_name}}, I understand you need help with your sink/garbage disposal. …"
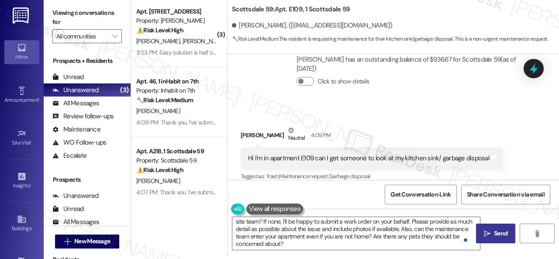
click at [492, 237] on span "Send" at bounding box center [500, 233] width 17 height 9
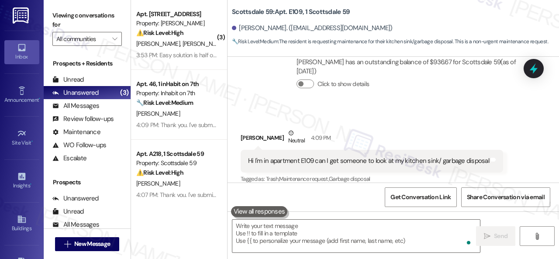
scroll to position [299, 0]
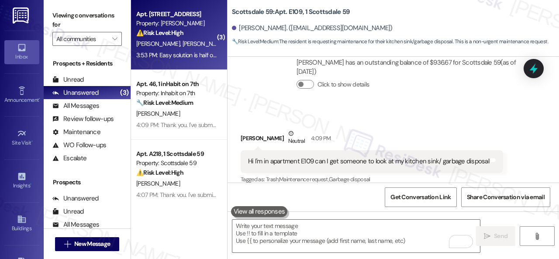
click at [207, 45] on div "[PERSON_NAME] [PERSON_NAME]" at bounding box center [176, 43] width 83 height 11
type textarea "Fetching suggested responses. Please feel free to read through the conversation…"
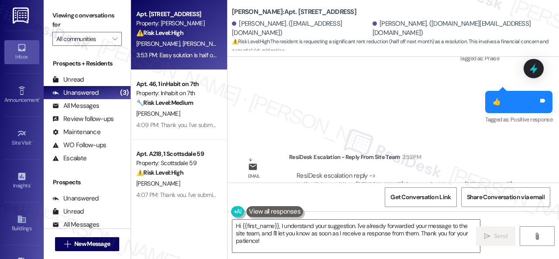
scroll to position [3809, 0]
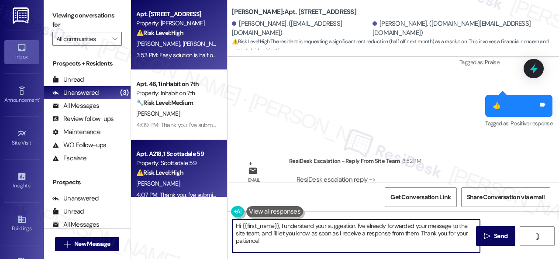
drag, startPoint x: 265, startPoint y: 242, endPoint x: 190, endPoint y: 193, distance: 89.1
click at [196, 202] on div "Apt. 107, 1 Merino Apts LLLP Property: [PERSON_NAME] ⚠️ Risk Level: High The re…" at bounding box center [345, 129] width 428 height 259
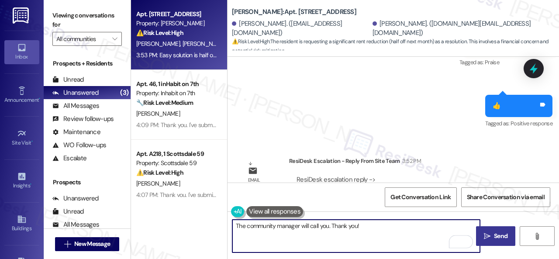
type textarea "The community manager will call you. Thank you!"
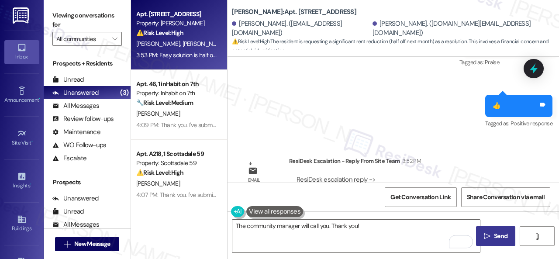
click at [500, 239] on span "Send" at bounding box center [501, 235] width 14 height 9
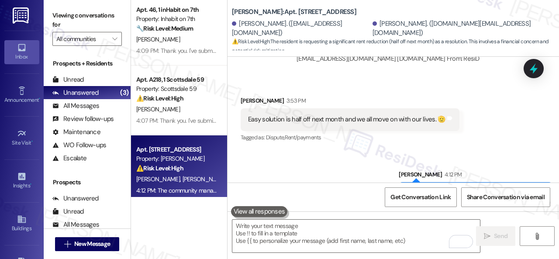
scroll to position [0, 0]
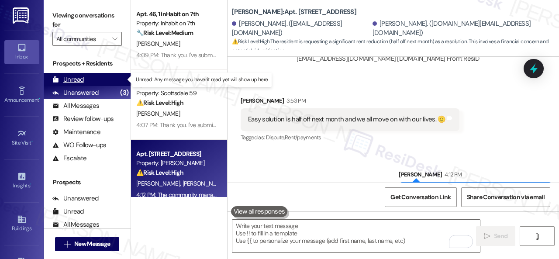
click at [72, 76] on div "Unread" at bounding box center [67, 79] width 31 height 9
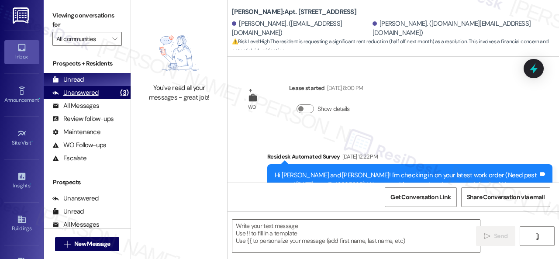
click at [81, 90] on div "Unanswered" at bounding box center [75, 92] width 46 height 9
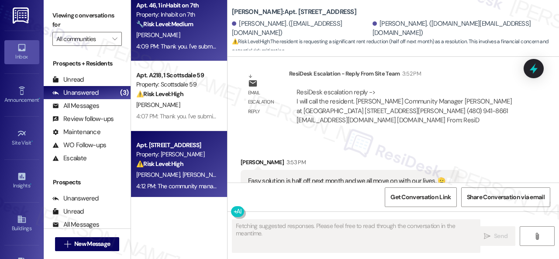
scroll to position [12, 0]
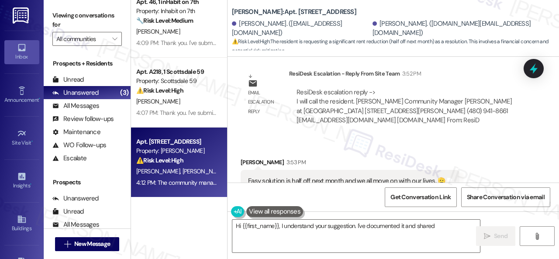
type textarea "Hi {{first_name}}, I understand your suggestion. I've documented it and shared …"
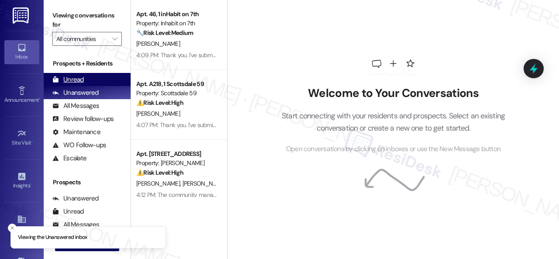
click at [74, 77] on div "Unread" at bounding box center [67, 79] width 31 height 9
